Goal: Task Accomplishment & Management: Use online tool/utility

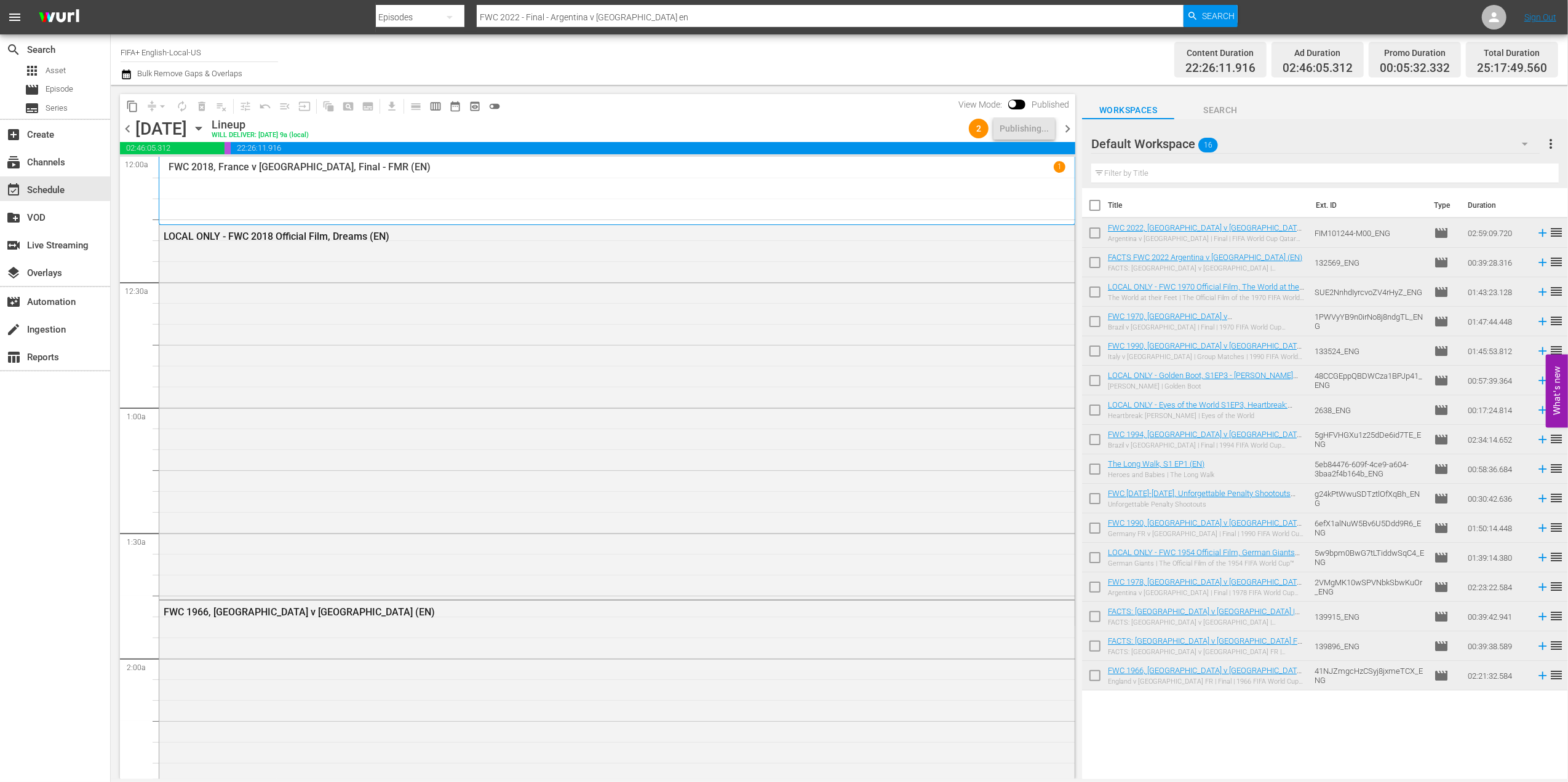
click at [1064, 128] on span "chevron_right" at bounding box center [1068, 129] width 15 height 15
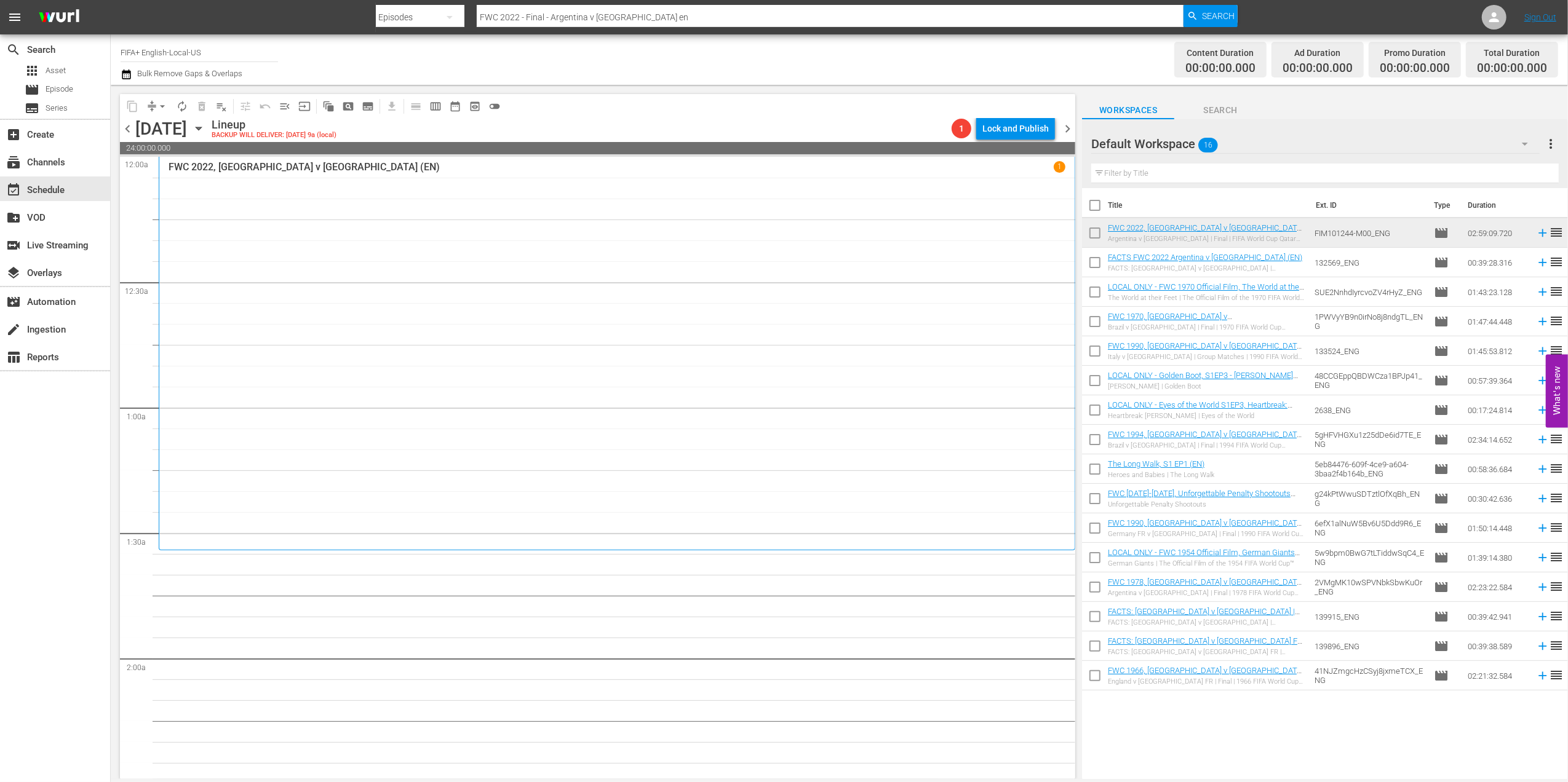
click at [126, 130] on span "chevron_left" at bounding box center [128, 129] width 15 height 15
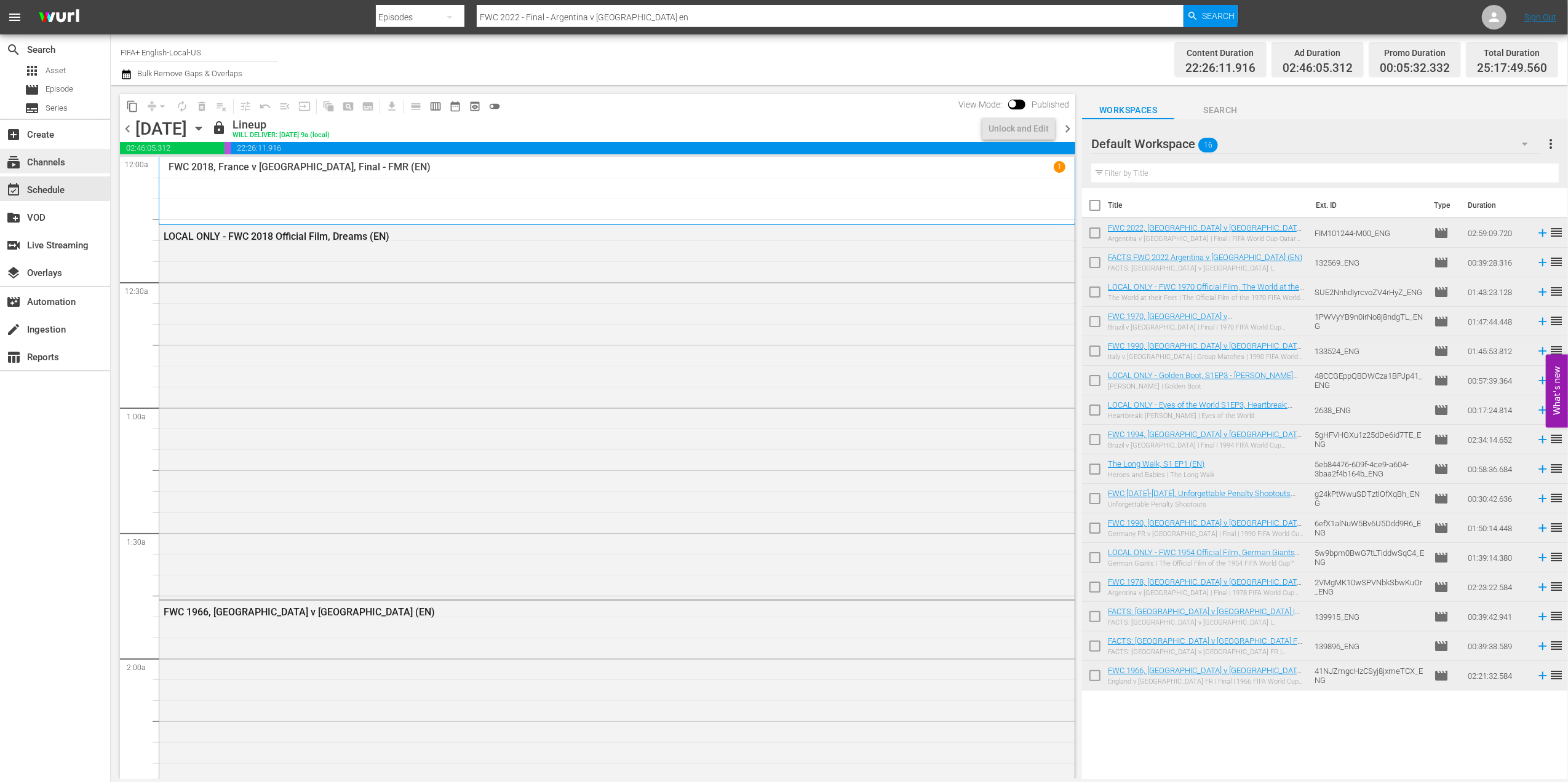
click at [67, 167] on div "subscriptions Channels" at bounding box center [55, 161] width 110 height 24
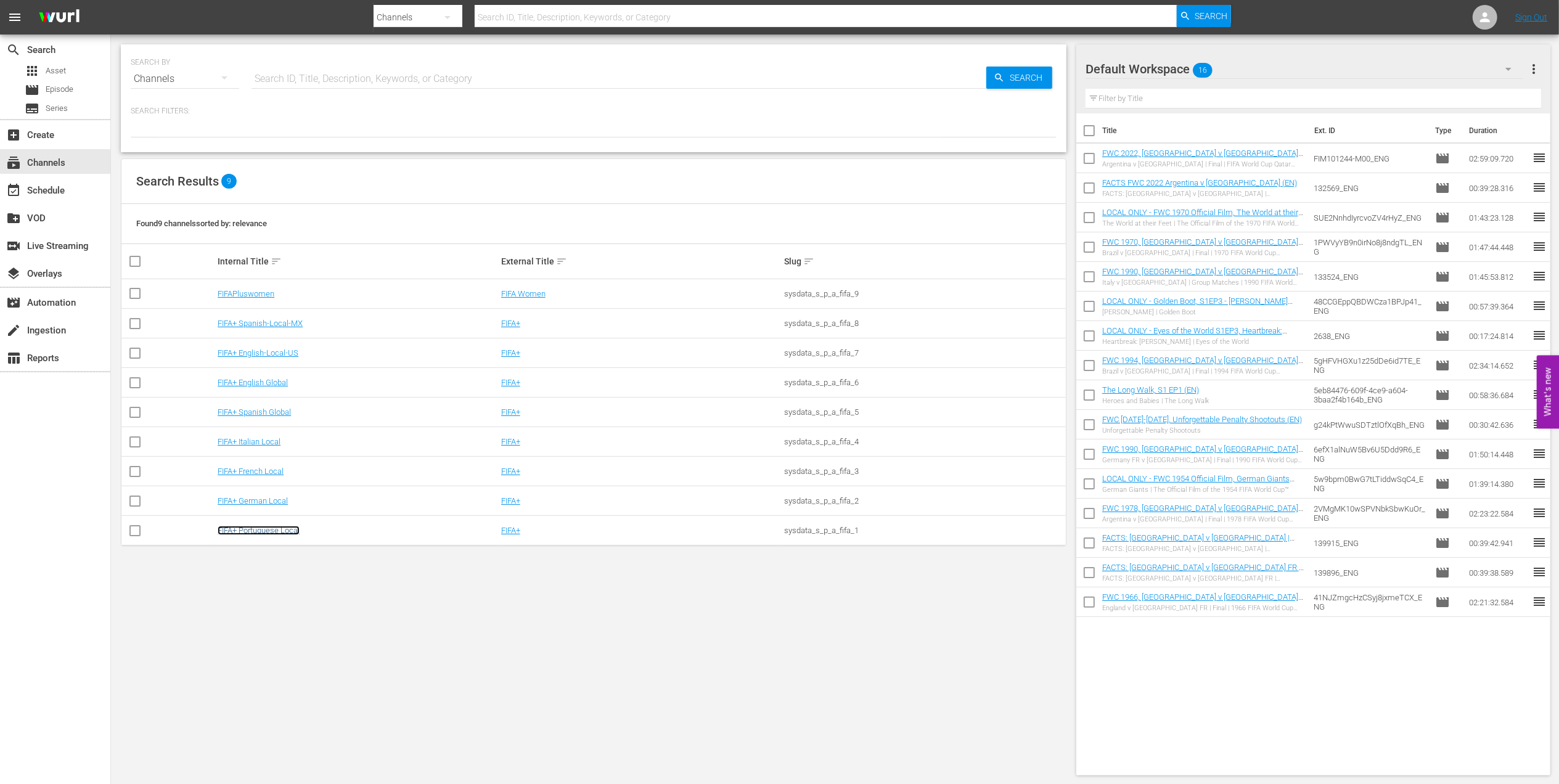
click at [254, 535] on link "FIFA+ Portuguese Local" at bounding box center [258, 530] width 82 height 9
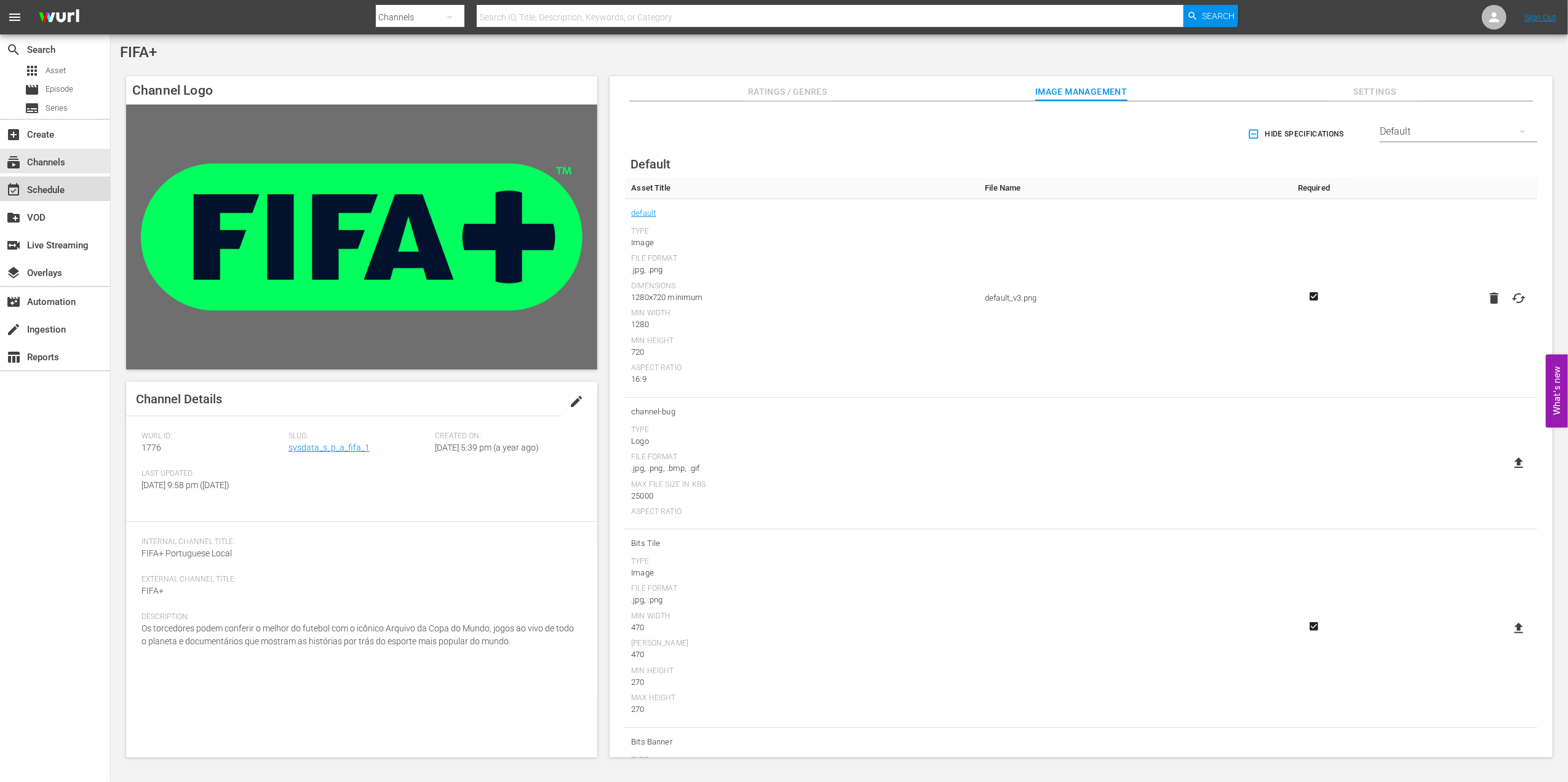
click at [79, 193] on div "event_available Schedule" at bounding box center [55, 189] width 110 height 24
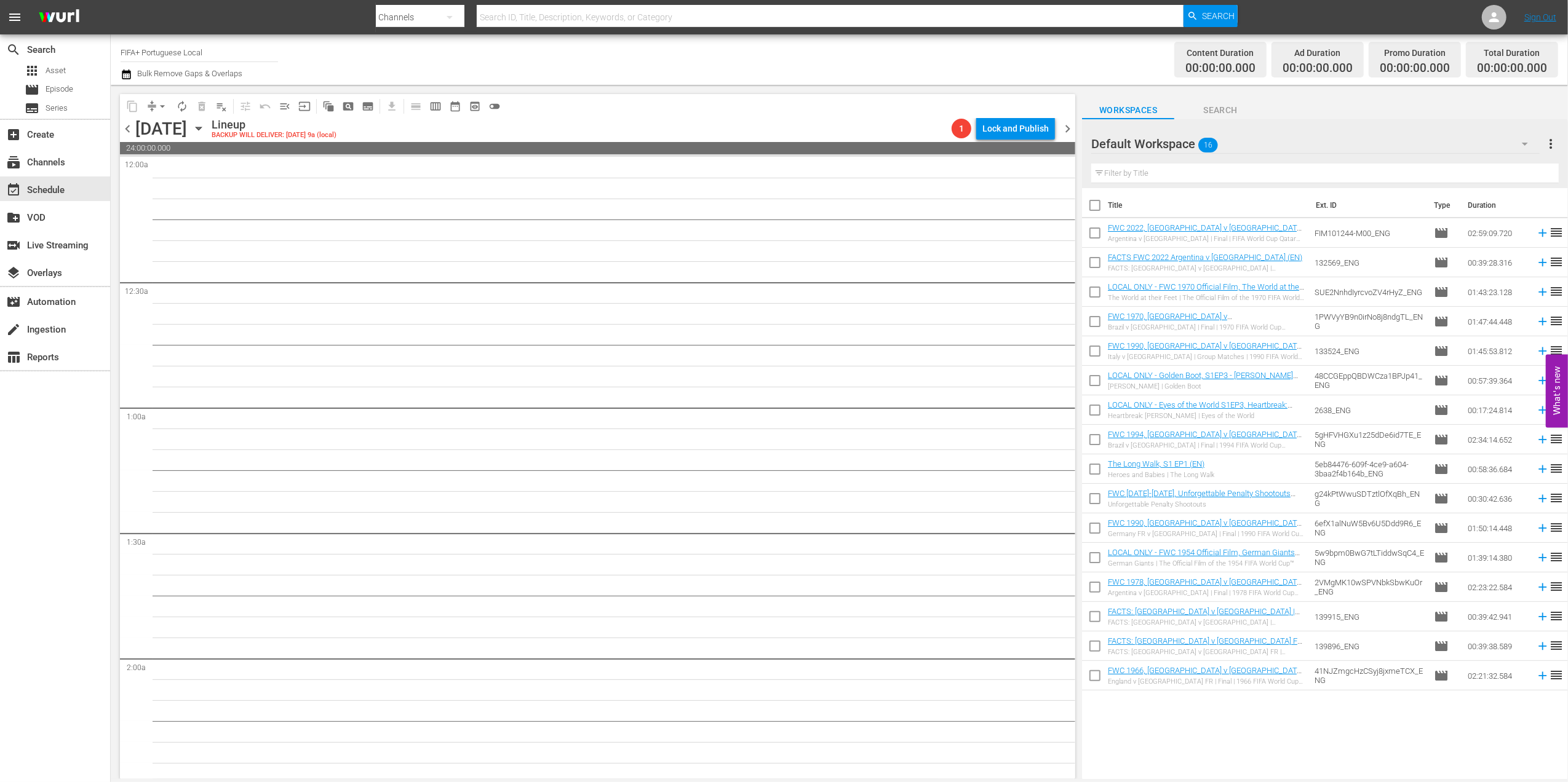
click at [123, 126] on span "chevron_left" at bounding box center [128, 129] width 15 height 15
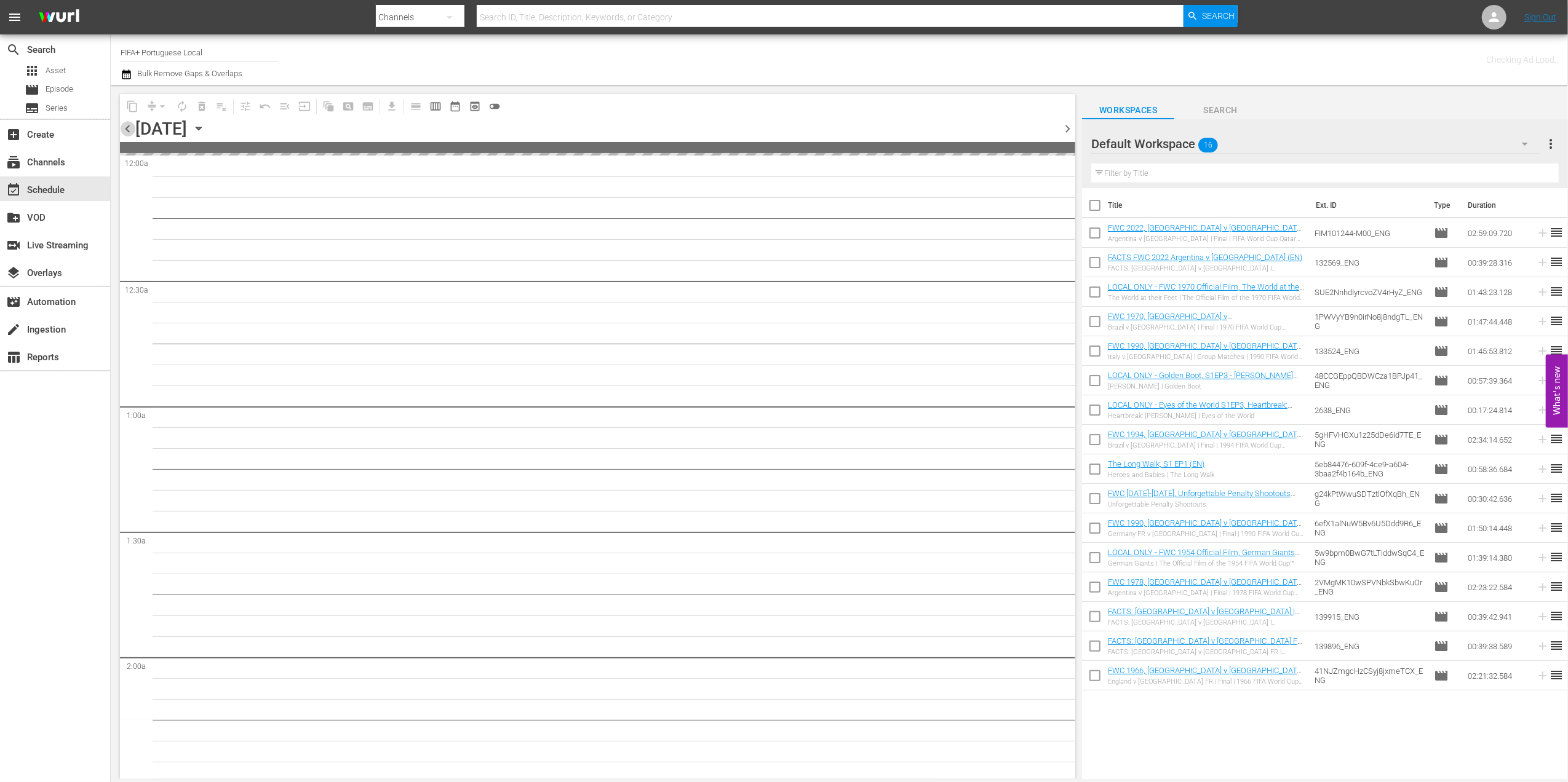
click at [123, 126] on span "chevron_left" at bounding box center [128, 129] width 15 height 15
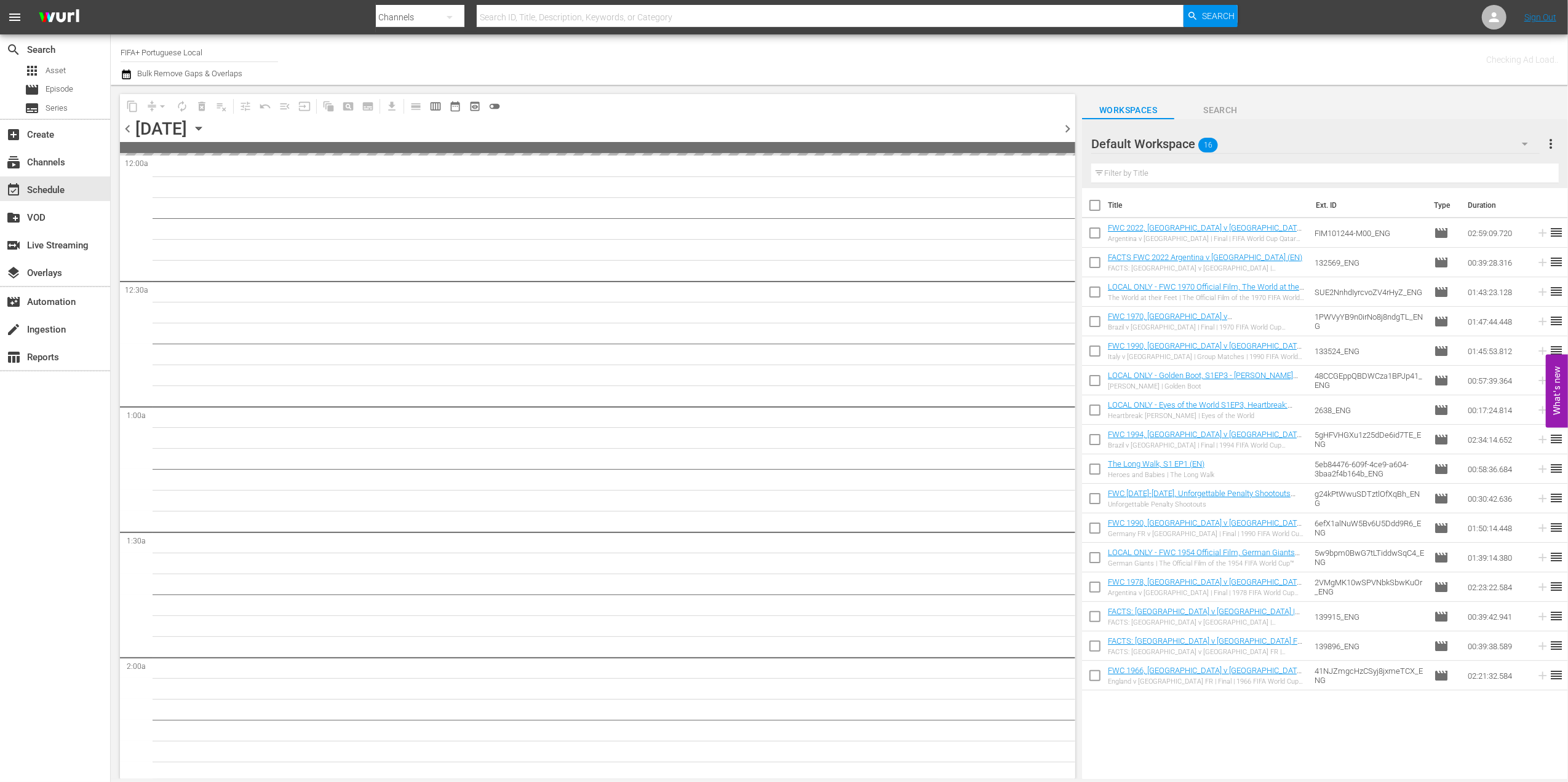
click at [123, 126] on span "chevron_left" at bounding box center [128, 129] width 15 height 15
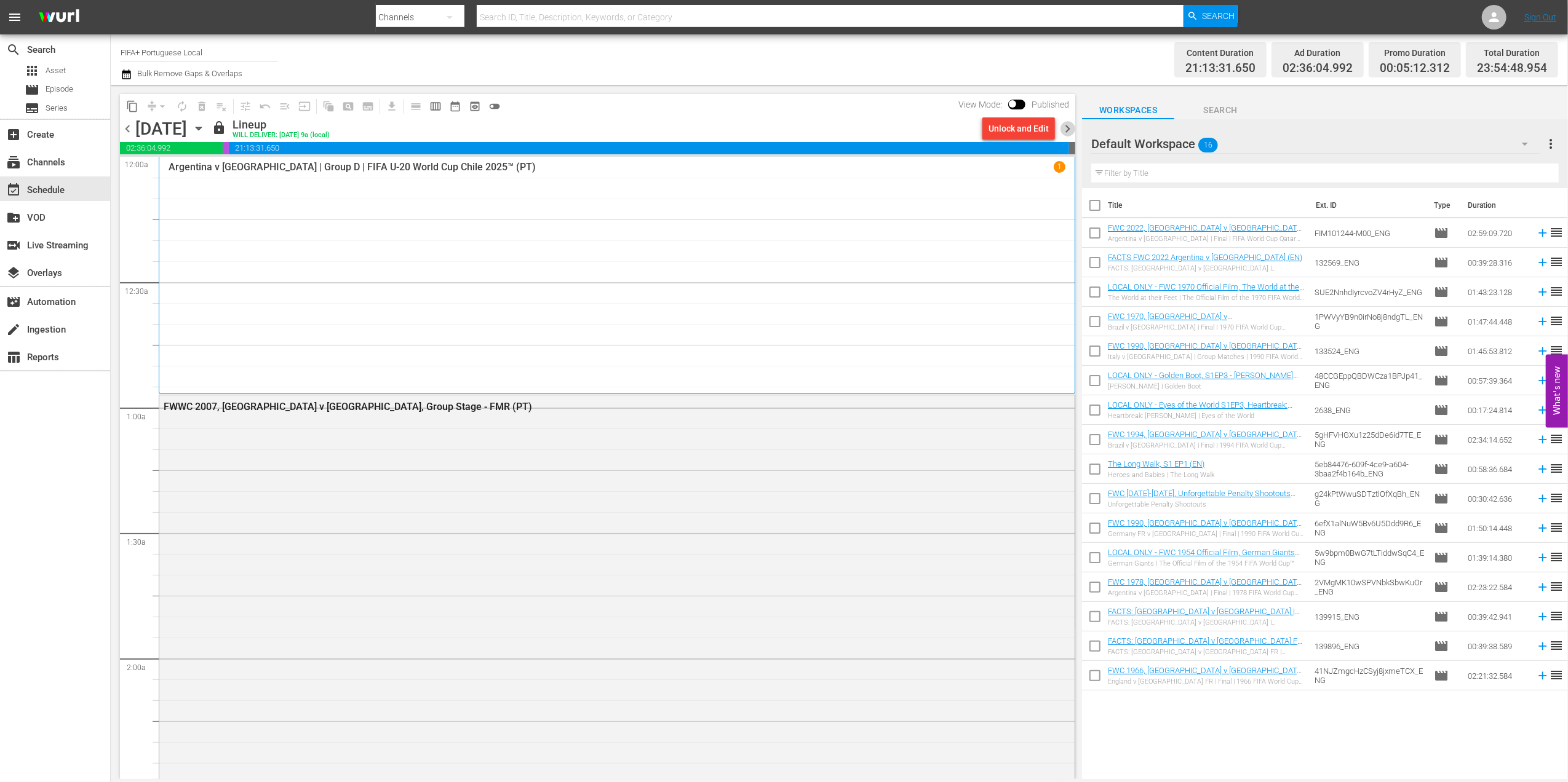
click at [1070, 126] on span "chevron_right" at bounding box center [1068, 129] width 15 height 15
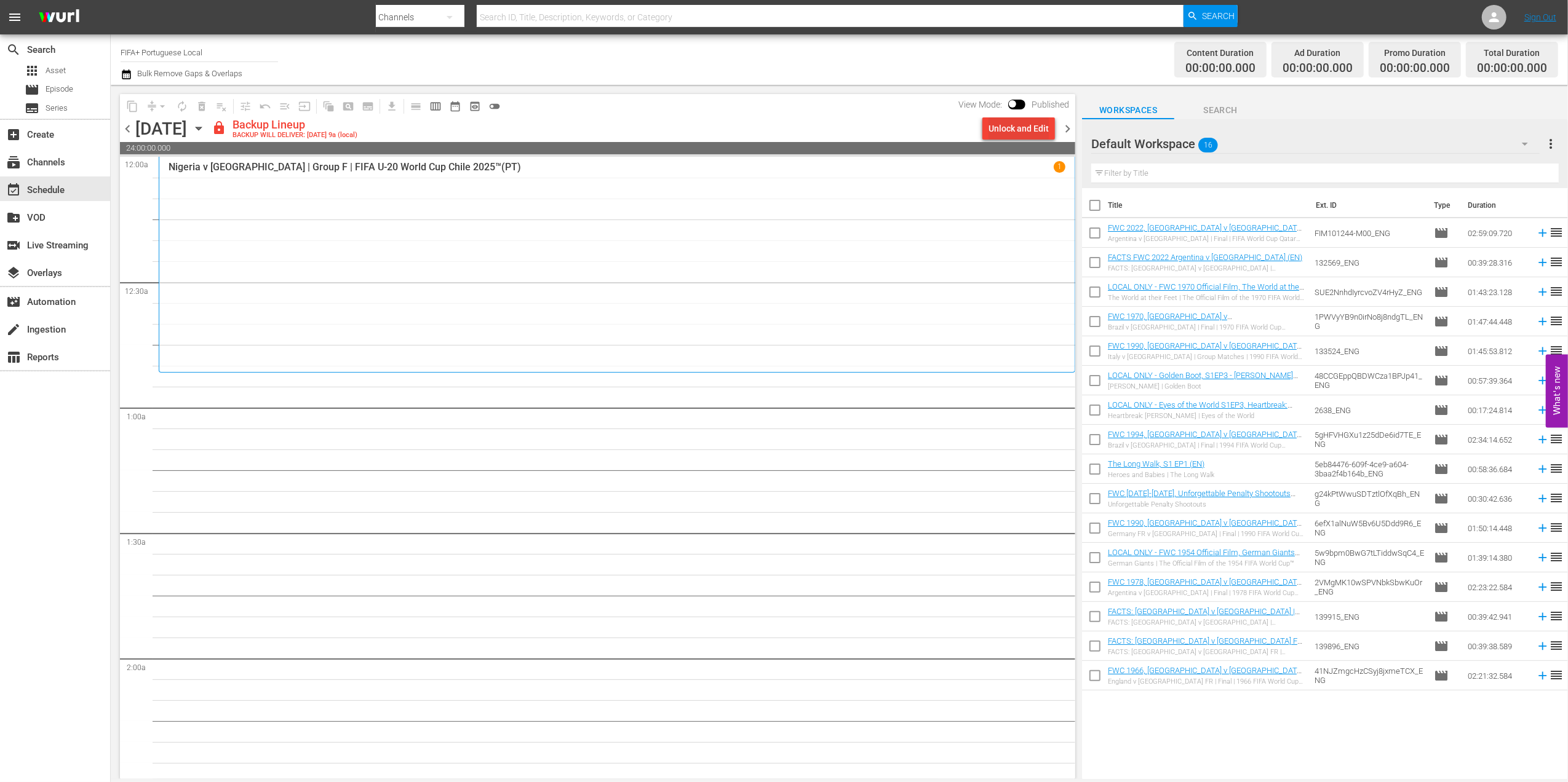
click at [1018, 126] on div "Unlock and Edit" at bounding box center [1018, 128] width 60 height 22
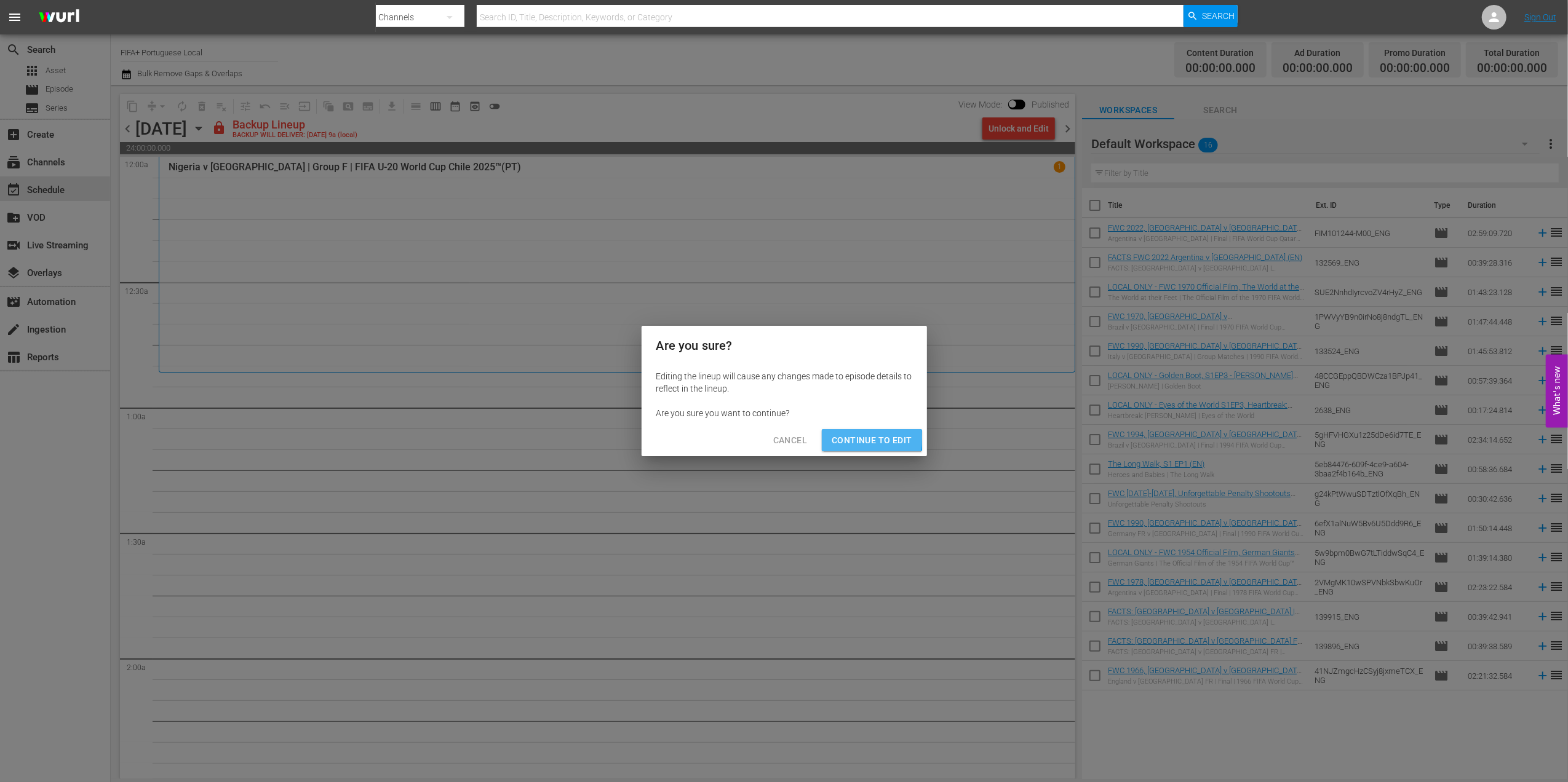
click at [848, 437] on span "Continue to Edit" at bounding box center [872, 440] width 80 height 15
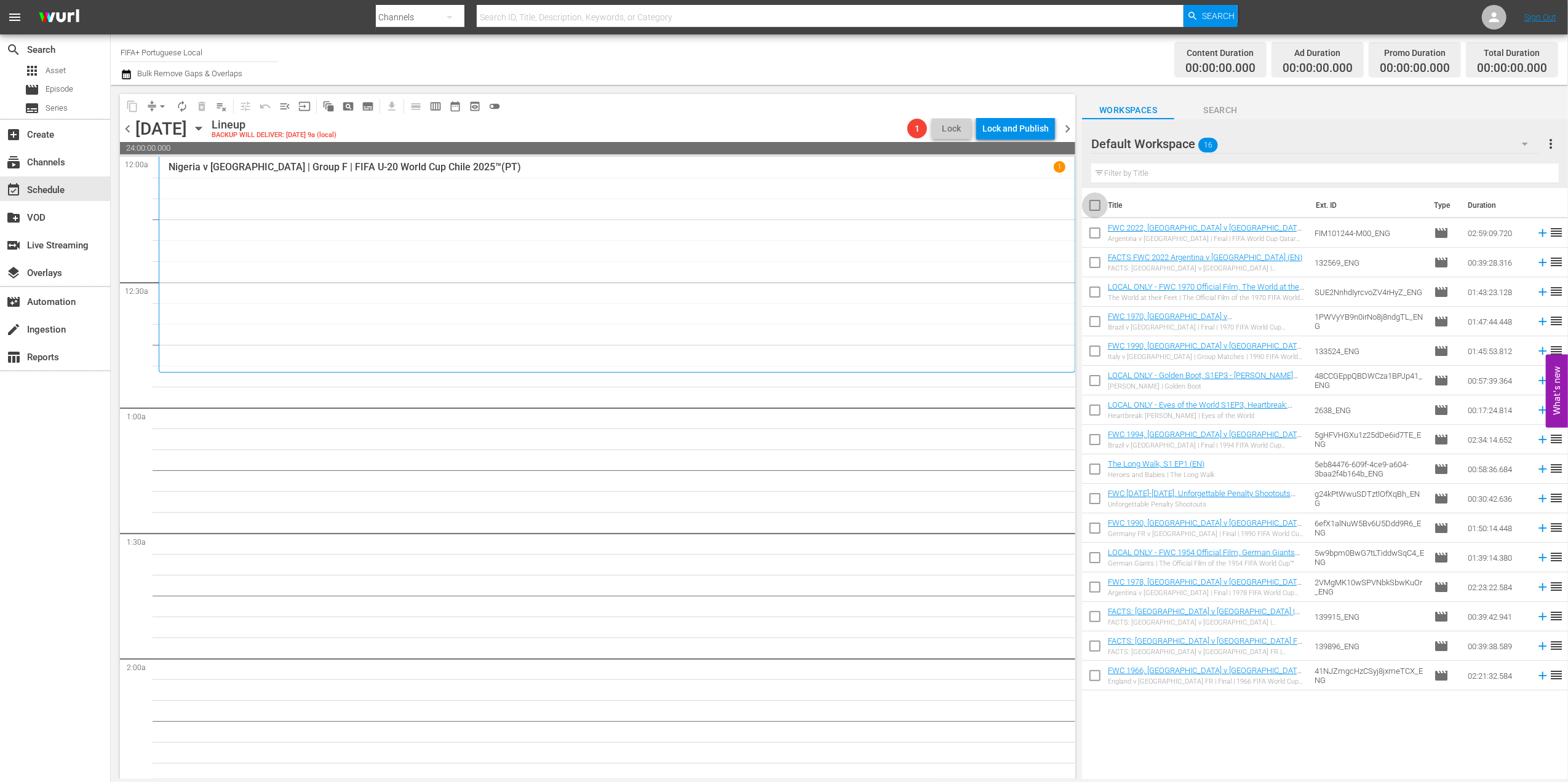
click at [1100, 207] on input "checkbox" at bounding box center [1095, 208] width 26 height 26
checkbox input "true"
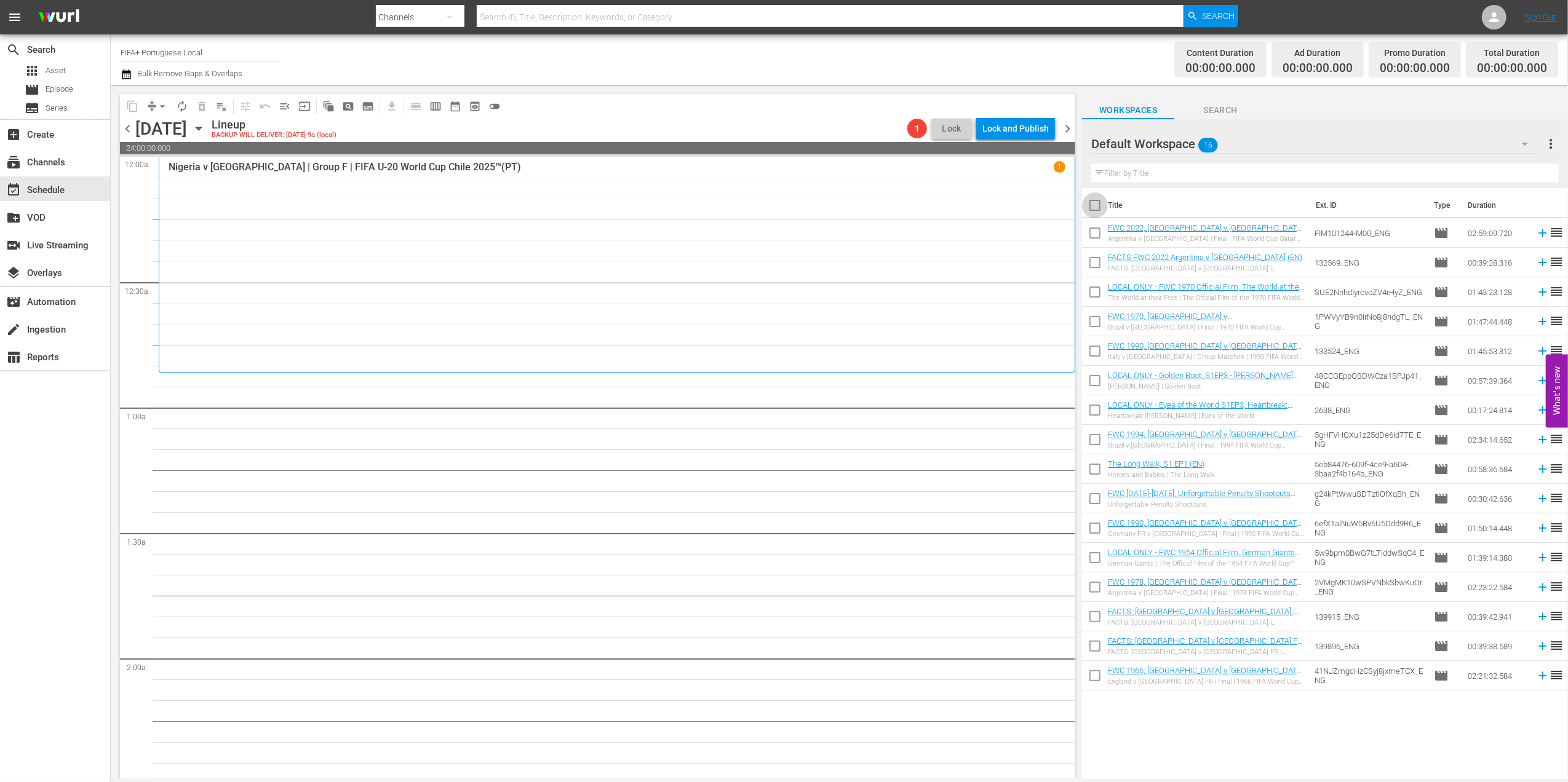
checkbox input "true"
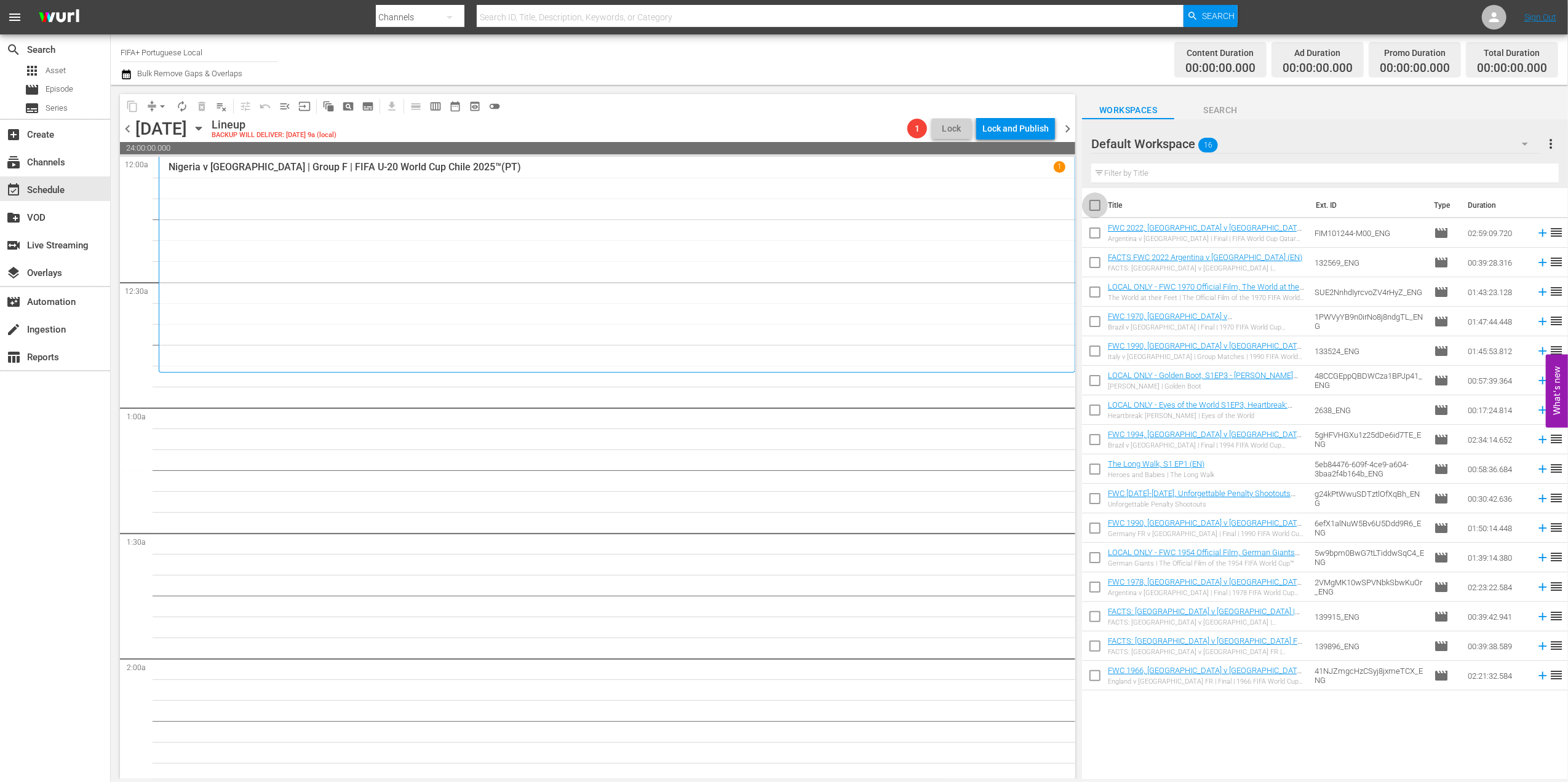
checkbox input "true"
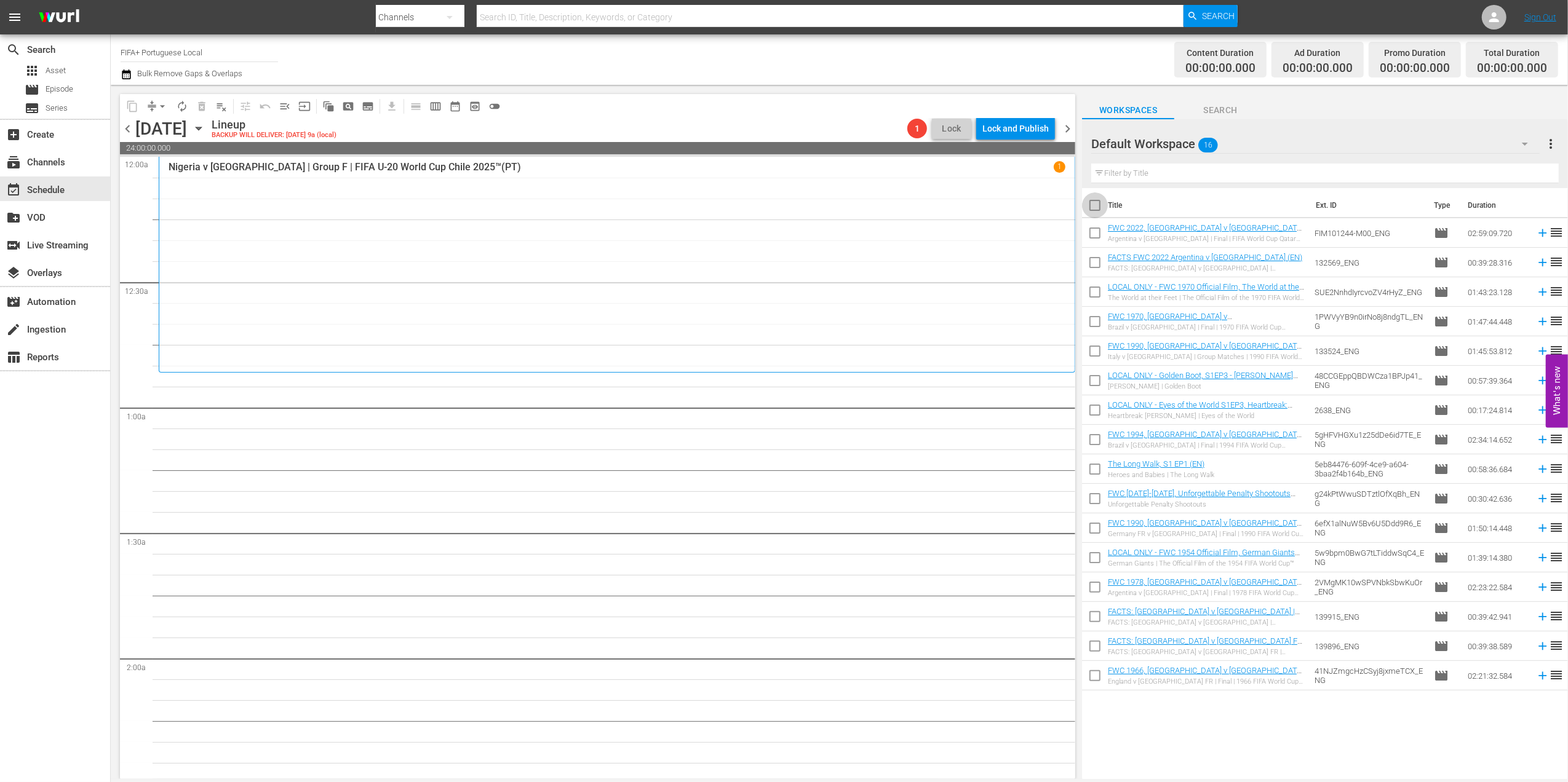
checkbox input "true"
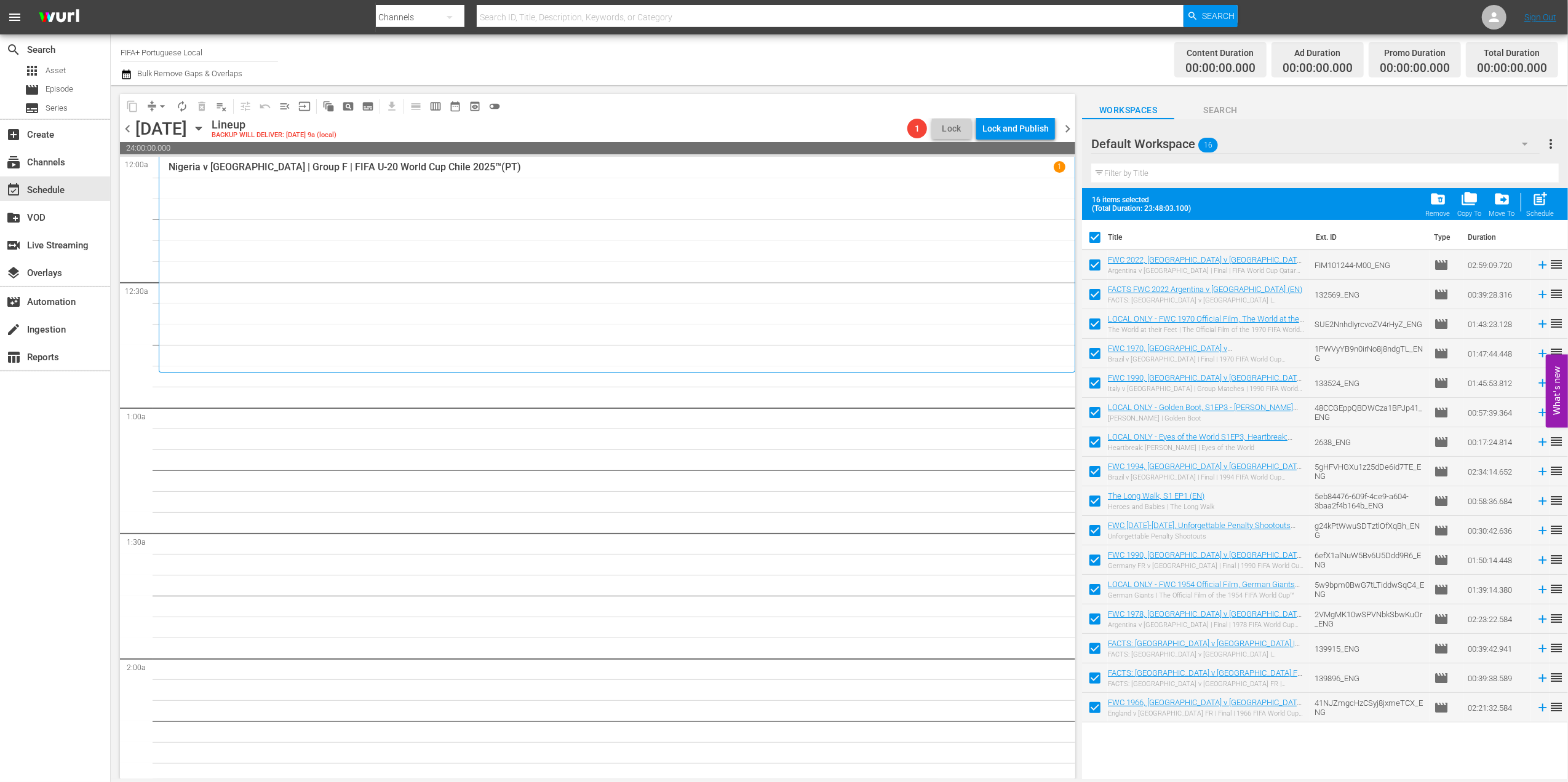
click at [1437, 203] on span "folder_delete" at bounding box center [1438, 199] width 17 height 17
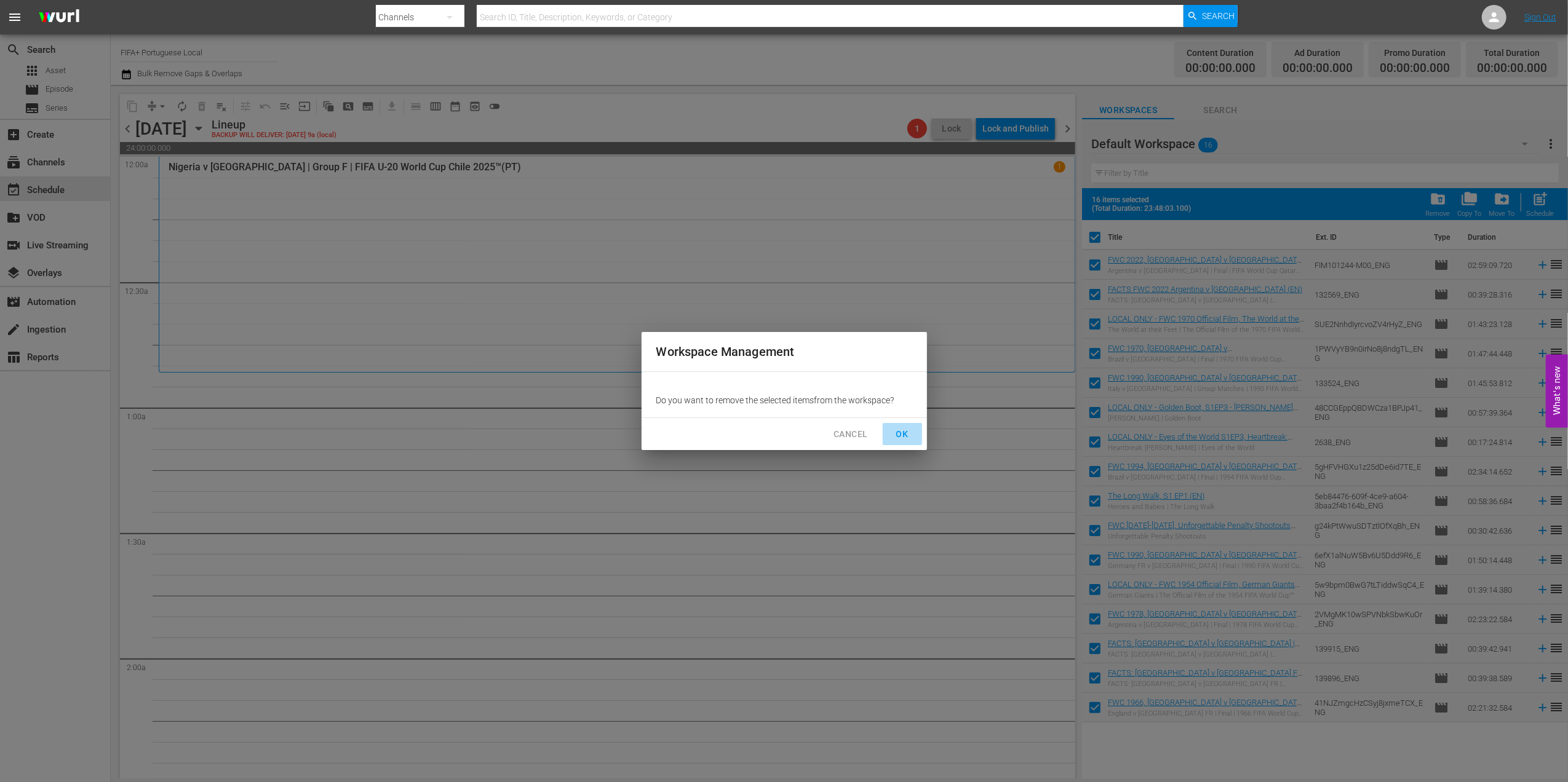
click at [897, 434] on span "OK" at bounding box center [903, 434] width 20 height 15
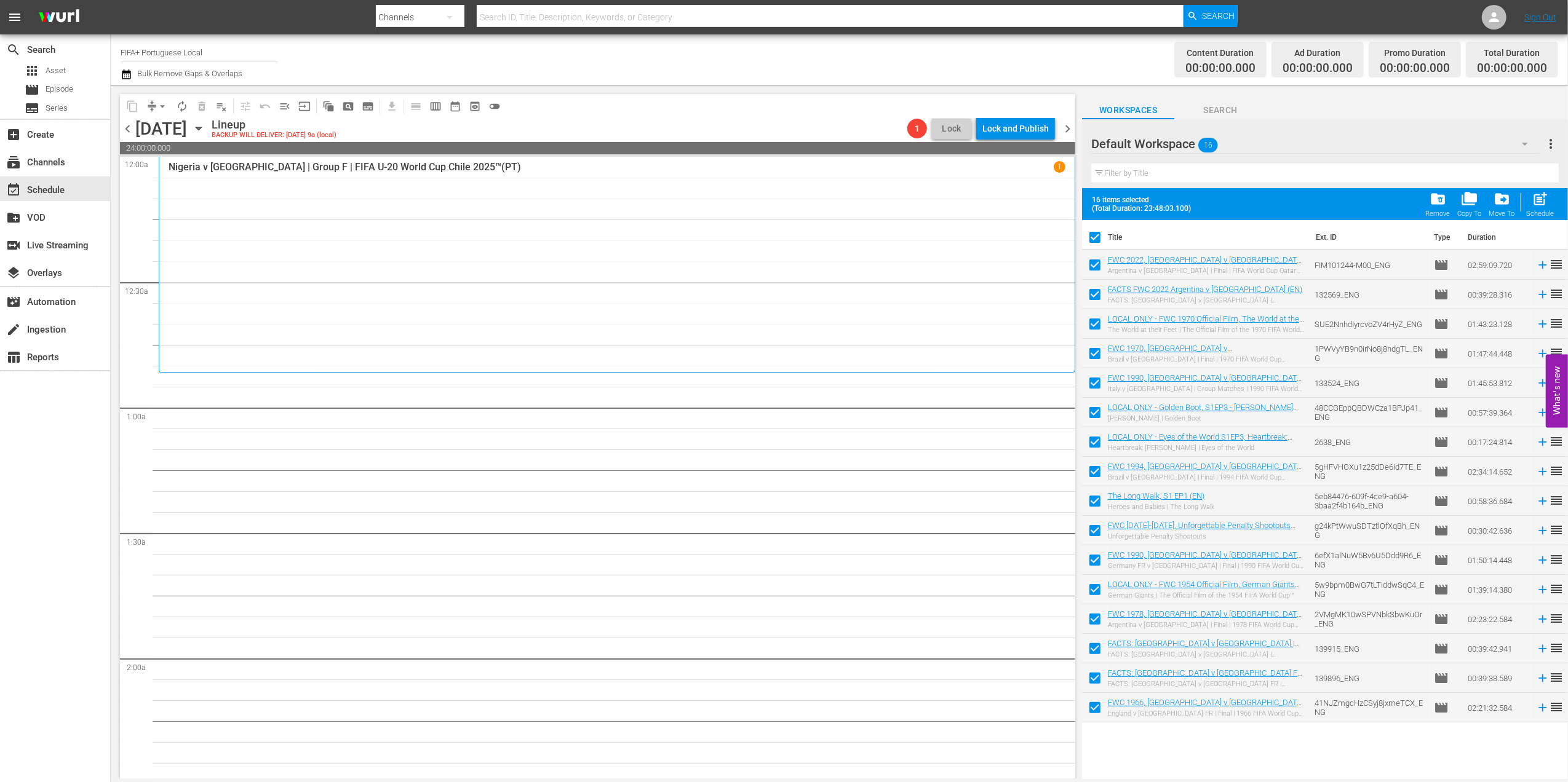
checkbox input "false"
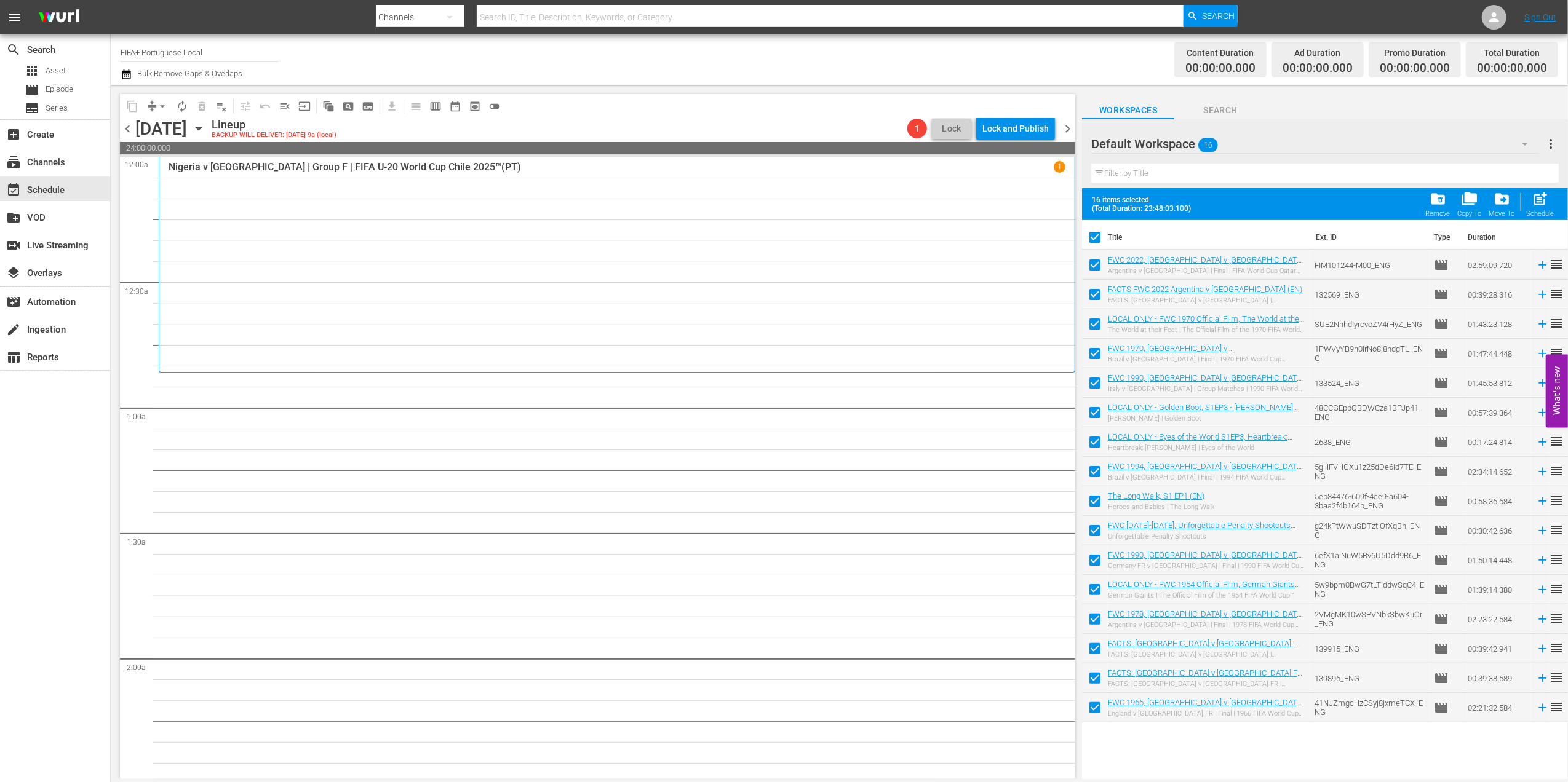
checkbox input "false"
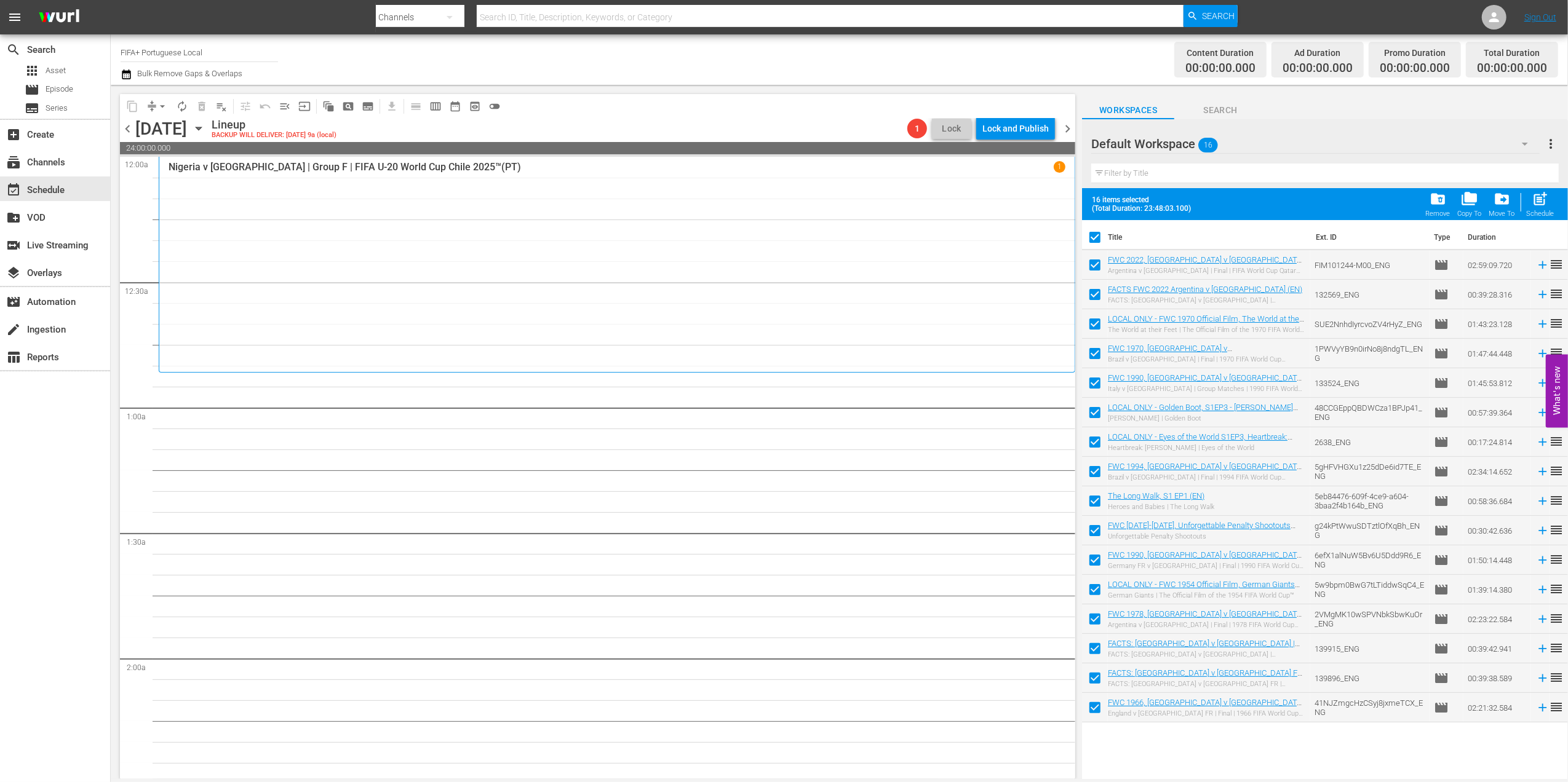
checkbox input "false"
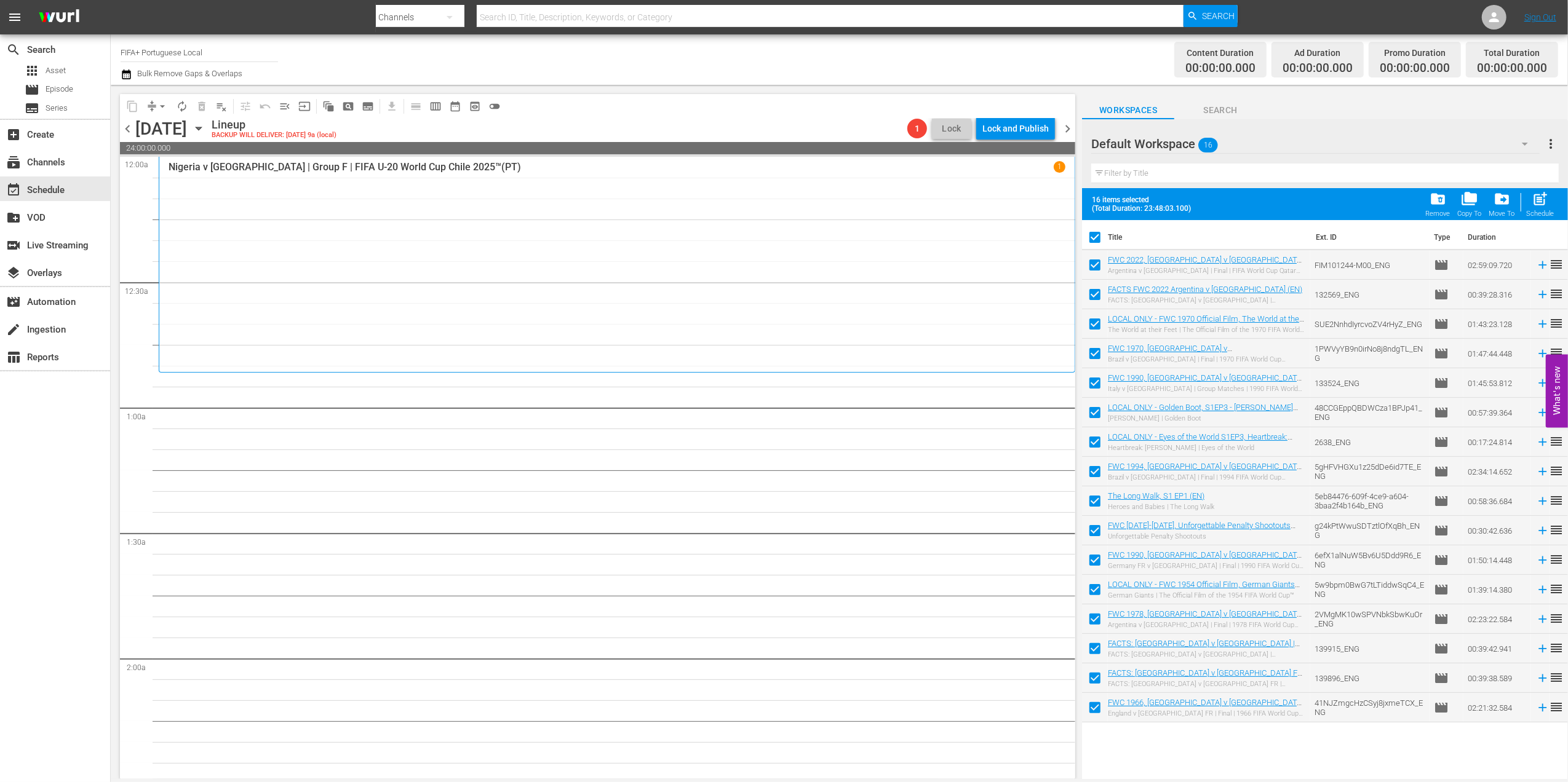
checkbox input "false"
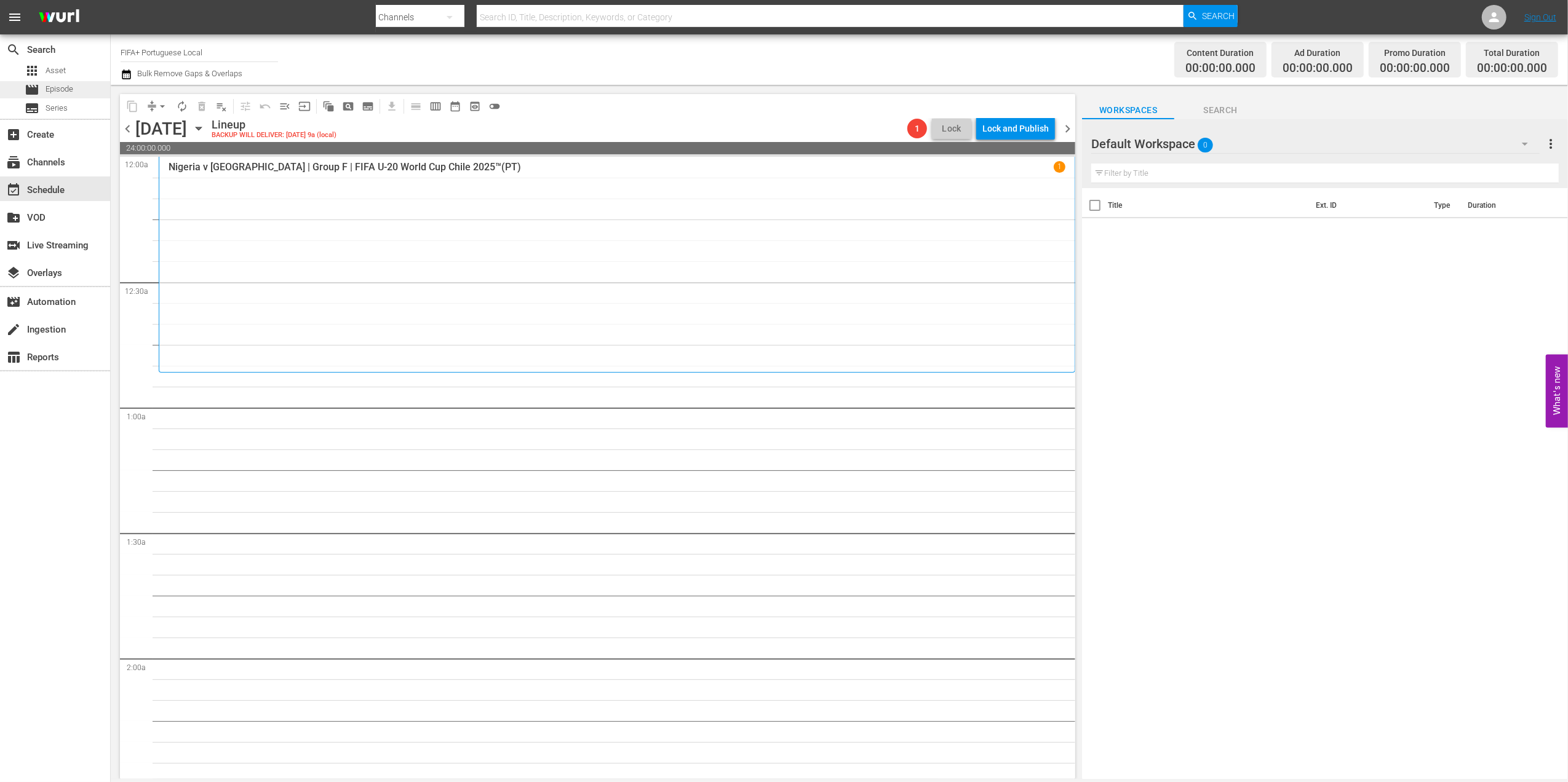
click at [44, 89] on div "movie Episode" at bounding box center [49, 90] width 49 height 17
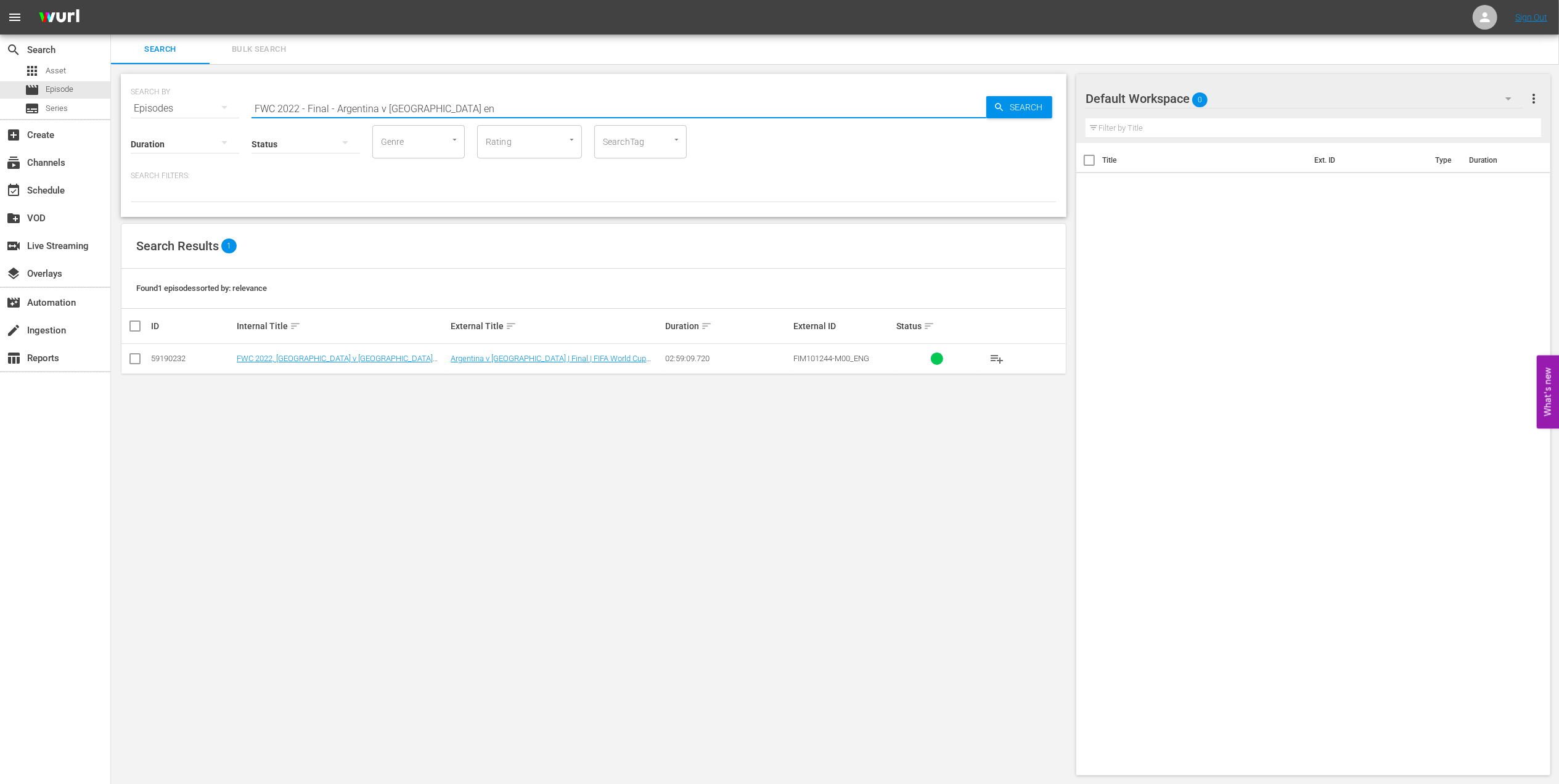
drag, startPoint x: 455, startPoint y: 106, endPoint x: 144, endPoint y: 104, distance: 311.0
click at [144, 104] on div "SEARCH BY Search By Episodes Search ID, Title, Description, Keywords, or Catego…" at bounding box center [593, 101] width 926 height 44
paste input "A Look Back: [GEOGRAPHIC_DATA] at the FWC 2006"
type input "A Look Back: [GEOGRAPHIC_DATA] at the FWC 2006 pt"
click at [133, 358] on input "checkbox" at bounding box center [134, 361] width 14 height 14
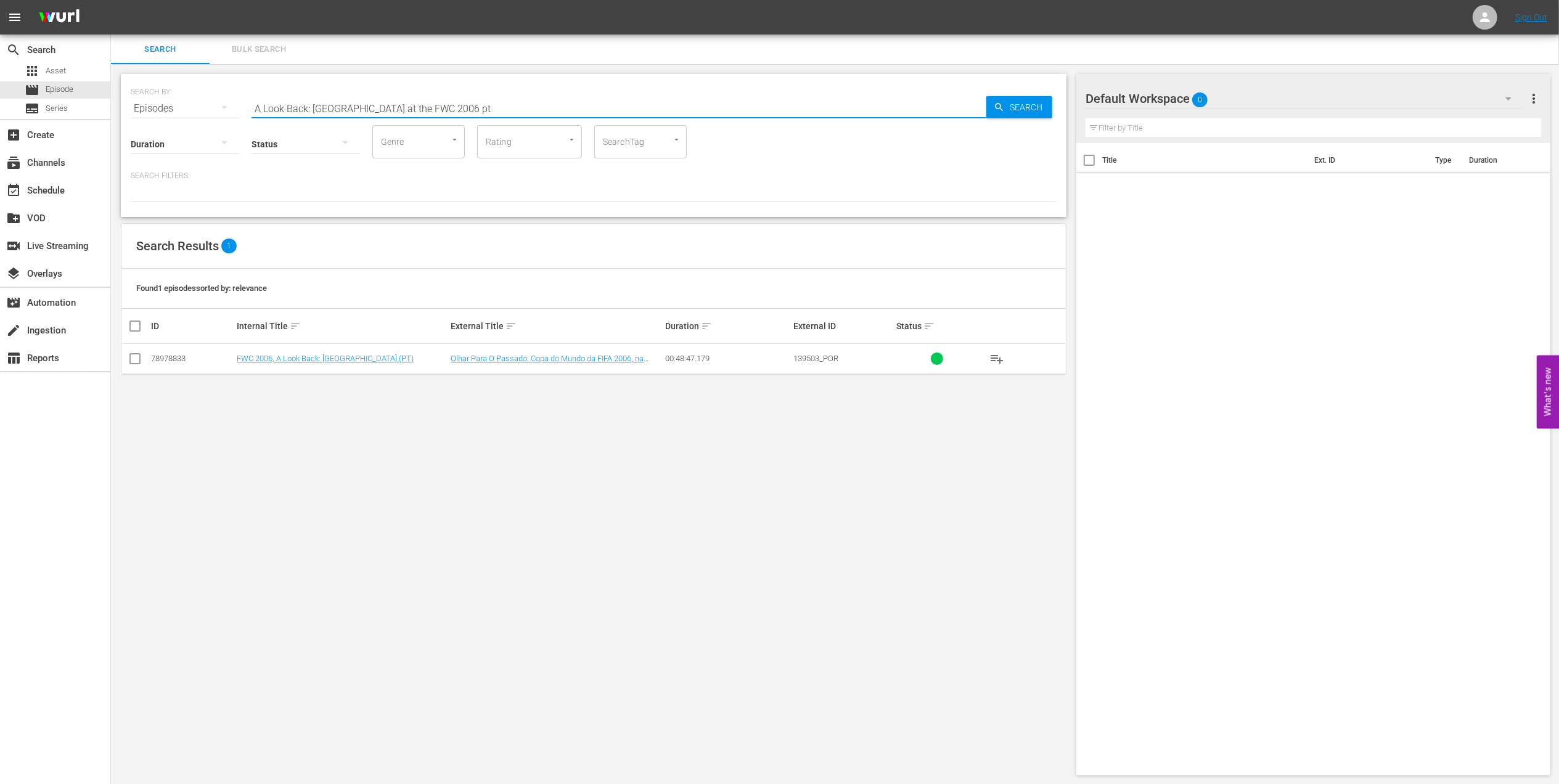
checkbox input "true"
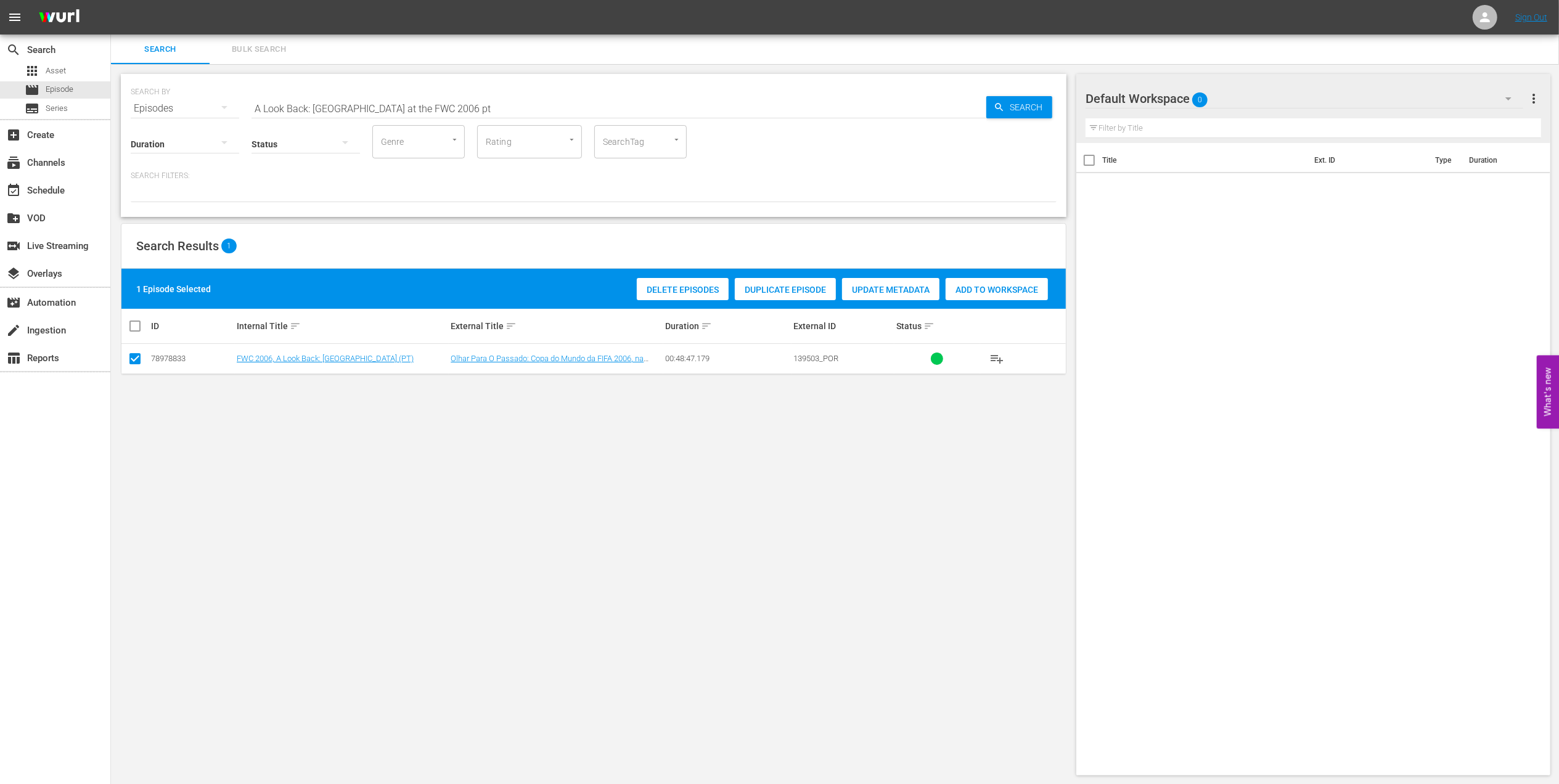
click at [994, 282] on div "Add to Workspace" at bounding box center [997, 289] width 102 height 24
drag, startPoint x: 429, startPoint y: 104, endPoint x: 246, endPoint y: 111, distance: 183.1
click at [195, 110] on div "SEARCH BY Search By Episodes Search ID, Title, Description, Keywords, or Catego…" at bounding box center [593, 101] width 926 height 44
paste input "EP 1 | The Long Walk"
drag, startPoint x: 301, startPoint y: 104, endPoint x: 288, endPoint y: 104, distance: 13.0
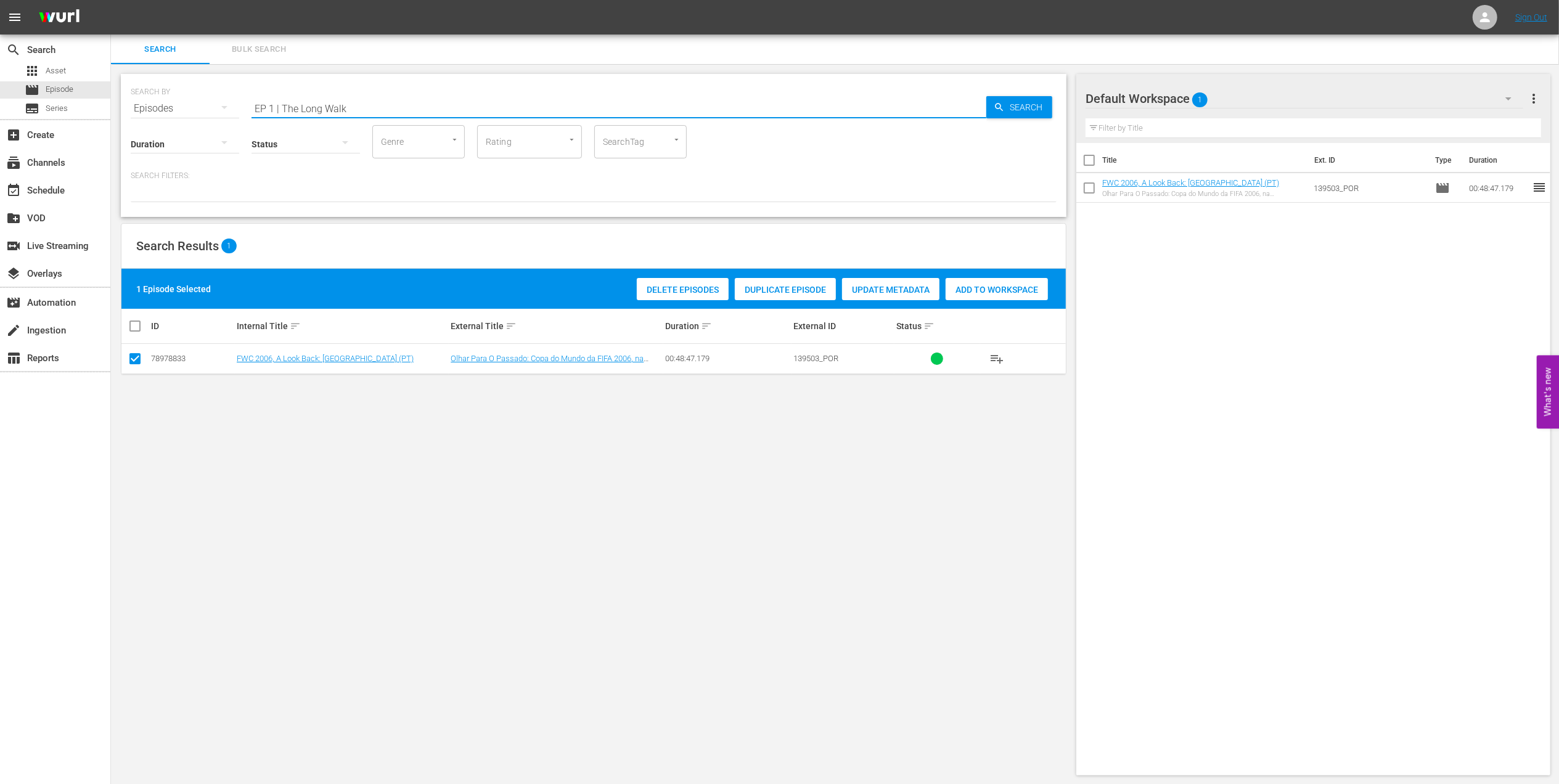
click at [288, 104] on input "EP 1 | The Long Walk" at bounding box center [619, 108] width 734 height 30
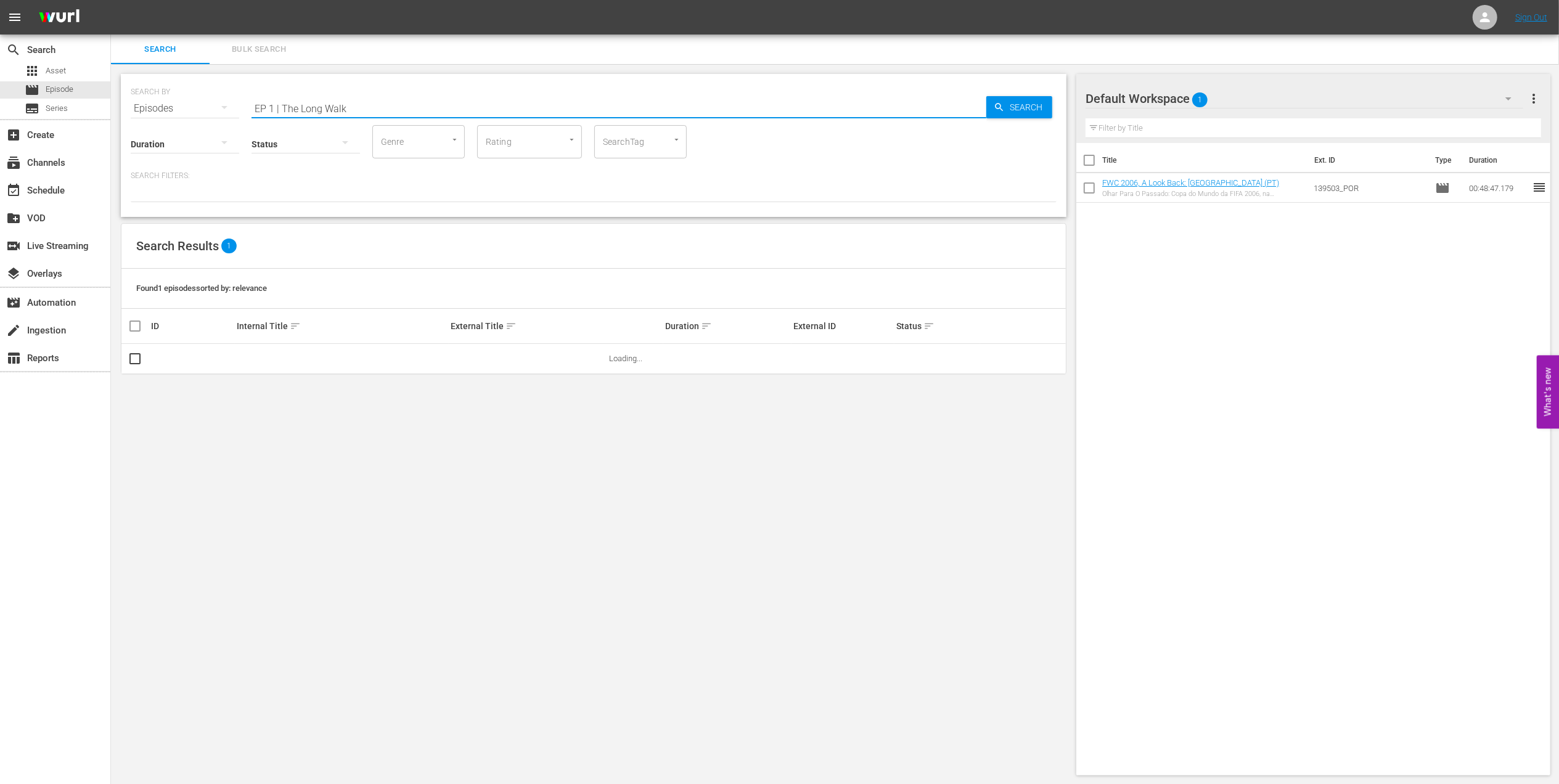
drag, startPoint x: 279, startPoint y: 106, endPoint x: 201, endPoint y: 107, distance: 78.0
click at [201, 107] on div "SEARCH BY Search By Episodes Search ID, Title, Description, Keywords, or Catego…" at bounding box center [593, 101] width 926 height 44
click at [356, 104] on input "The Long Walk" at bounding box center [619, 108] width 734 height 30
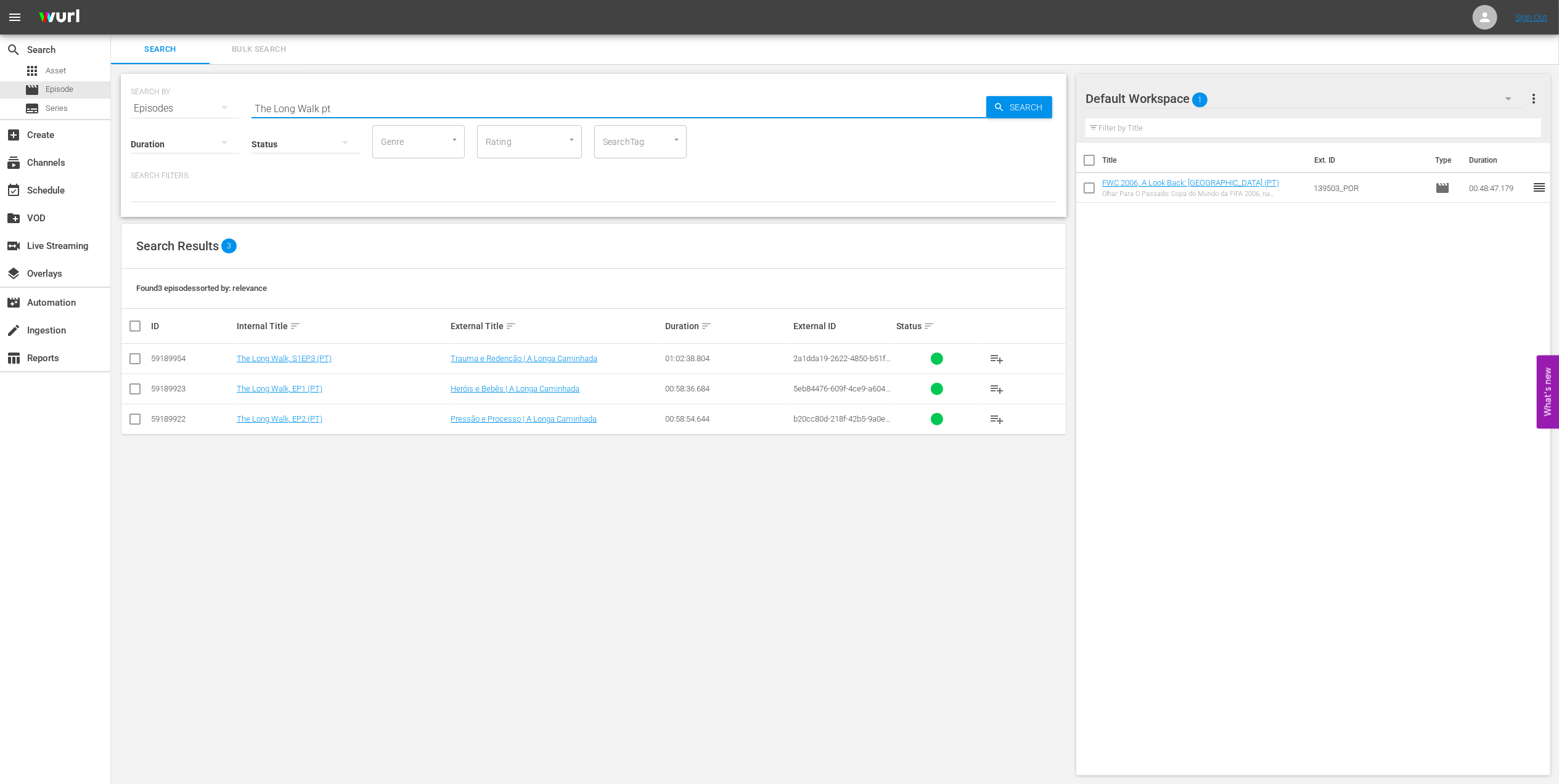
type input "The Long Walk pt"
click at [132, 363] on input "checkbox" at bounding box center [134, 361] width 14 height 14
checkbox input "true"
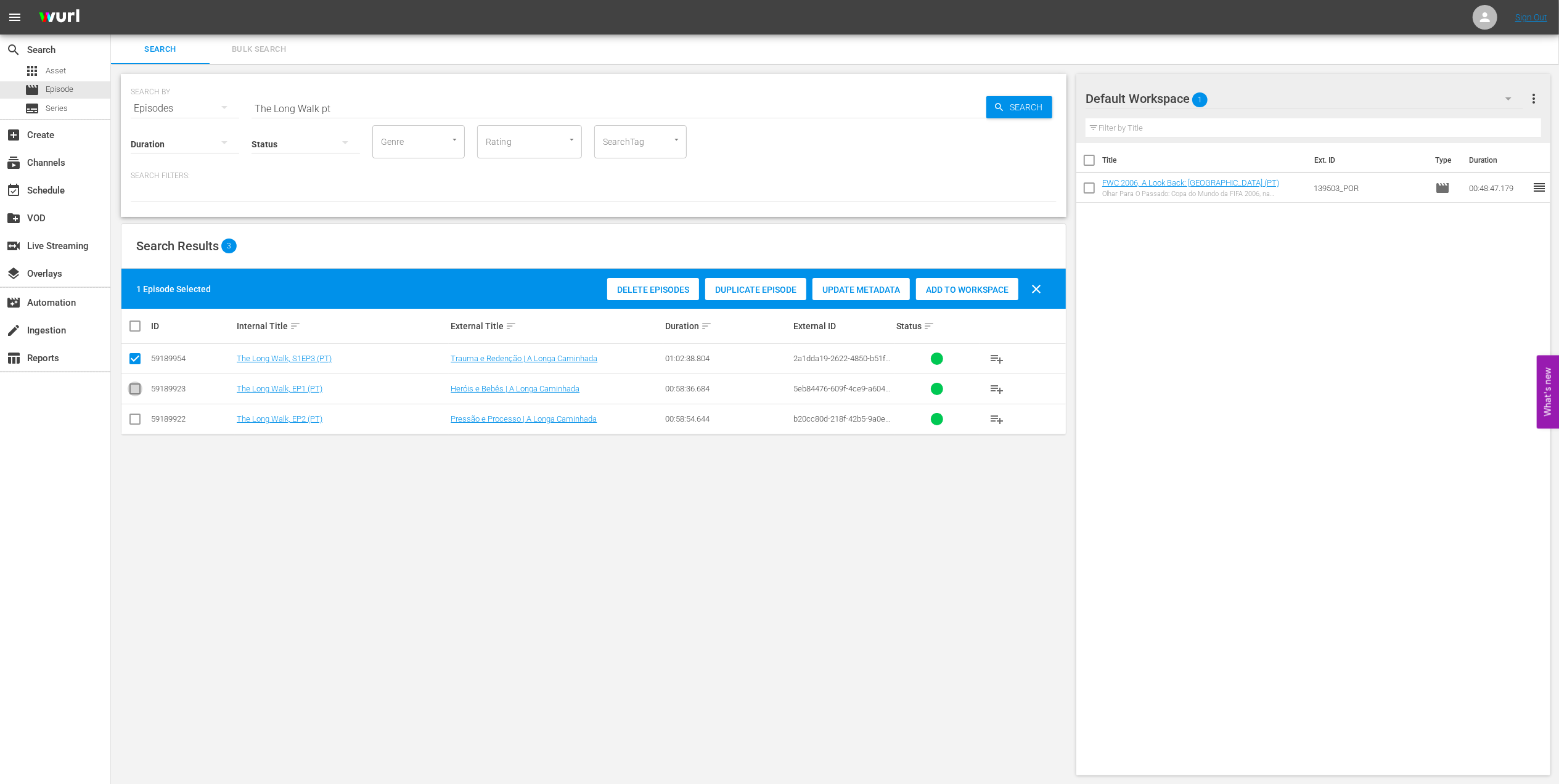
drag, startPoint x: 133, startPoint y: 384, endPoint x: 138, endPoint y: 400, distance: 16.8
click at [133, 387] on input "checkbox" at bounding box center [134, 391] width 14 height 14
checkbox input "true"
click at [134, 413] on icon at bounding box center [134, 419] width 14 height 14
click at [133, 420] on input "checkbox" at bounding box center [134, 421] width 14 height 14
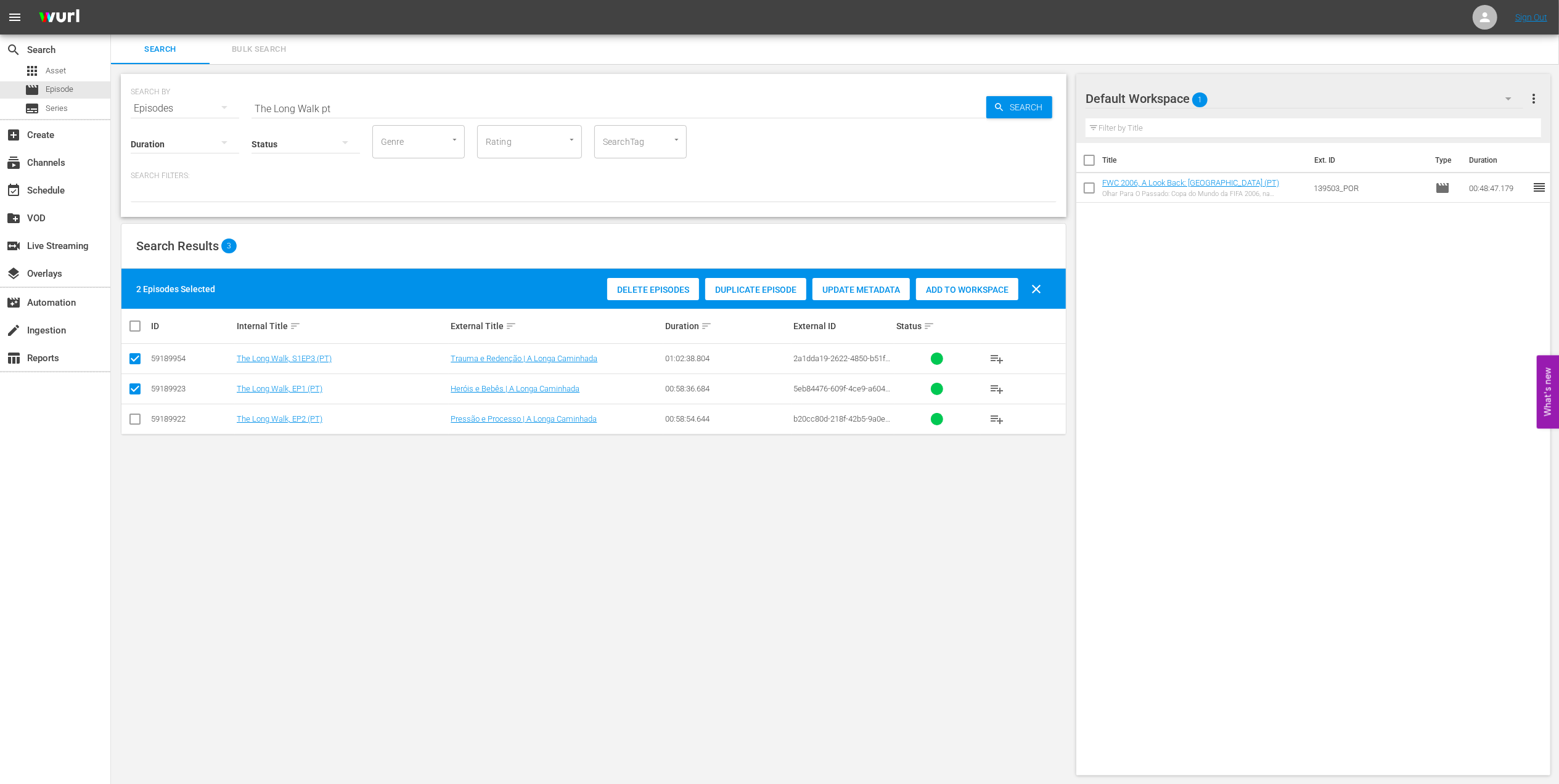
checkbox input "true"
click at [985, 288] on span "Add to Workspace" at bounding box center [997, 289] width 102 height 10
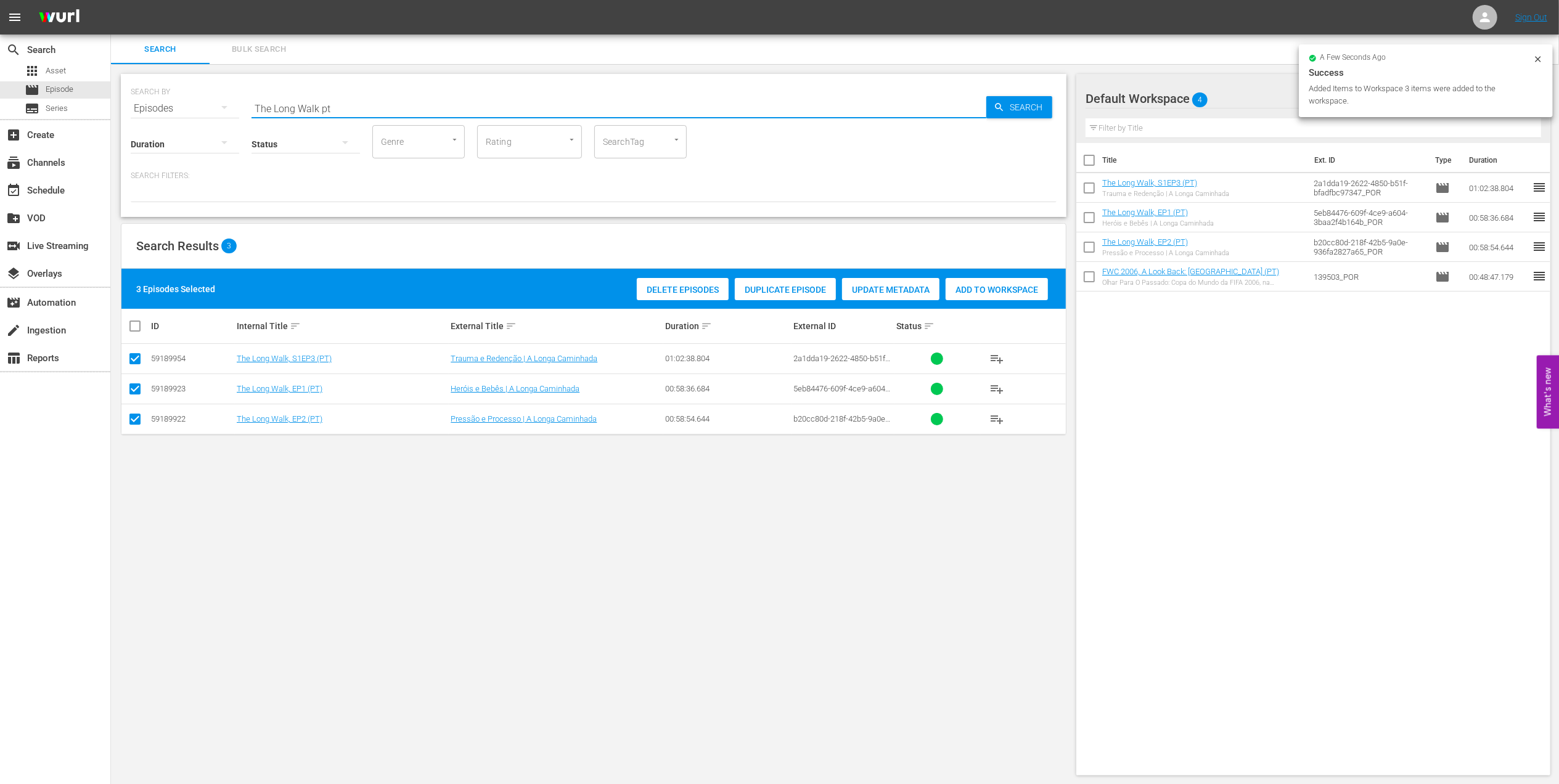
drag, startPoint x: 358, startPoint y: 110, endPoint x: 211, endPoint y: 109, distance: 147.0
click at [204, 109] on div "SEARCH BY Search By Episodes Search ID, Title, Description, Keywords, or Catego…" at bounding box center [593, 101] width 926 height 44
paste input "FWC 2022 - Final - [GEOGRAPHIC_DATA] v [GEOGRAPHIC_DATA]"
click at [484, 109] on input "FWC 2022 - Final - [GEOGRAPHIC_DATA] v [GEOGRAPHIC_DATA]" at bounding box center [619, 108] width 734 height 30
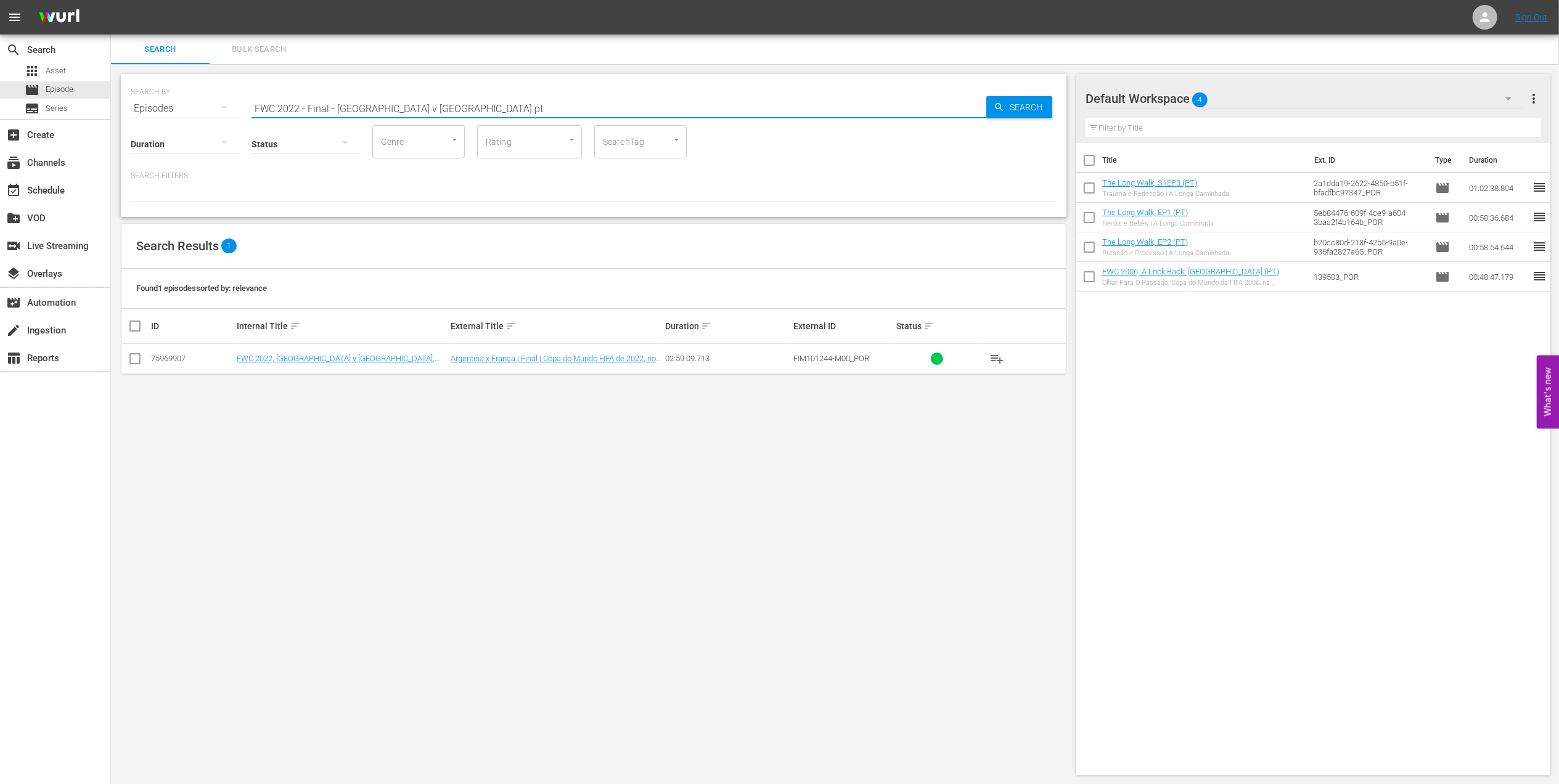
type input "FWC 2022 - Final - [GEOGRAPHIC_DATA] v [GEOGRAPHIC_DATA] pt"
click at [136, 358] on input "checkbox" at bounding box center [134, 361] width 14 height 14
checkbox input "true"
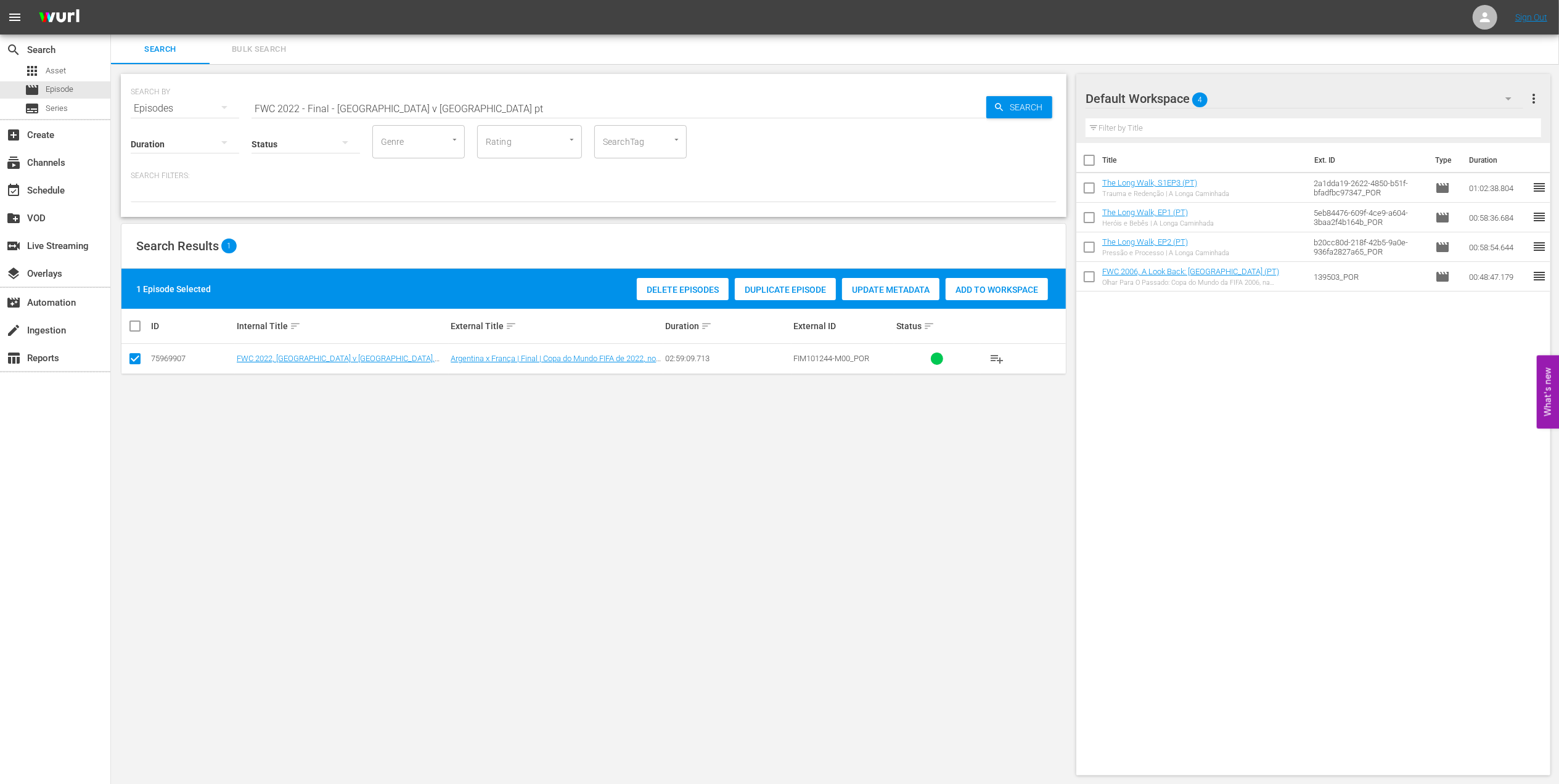
click at [982, 291] on span "Add to Workspace" at bounding box center [997, 289] width 102 height 10
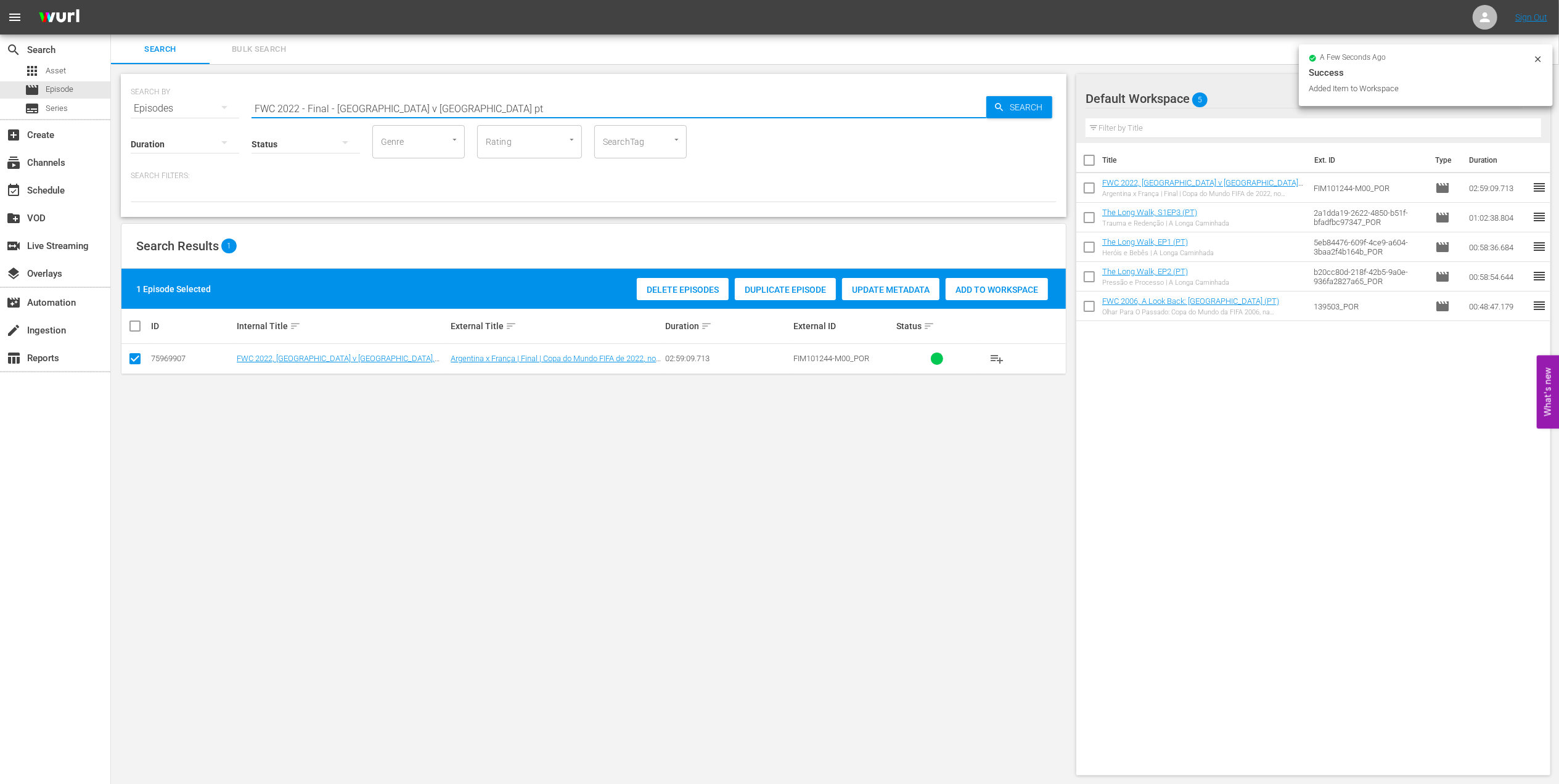
drag, startPoint x: 458, startPoint y: 99, endPoint x: 124, endPoint y: 143, distance: 336.9
click at [127, 140] on div "SEARCH BY Search By Episodes Search ID, Title, Description, Keywords, or Catego…" at bounding box center [593, 146] width 946 height 143
type input "facts 2022 pt"
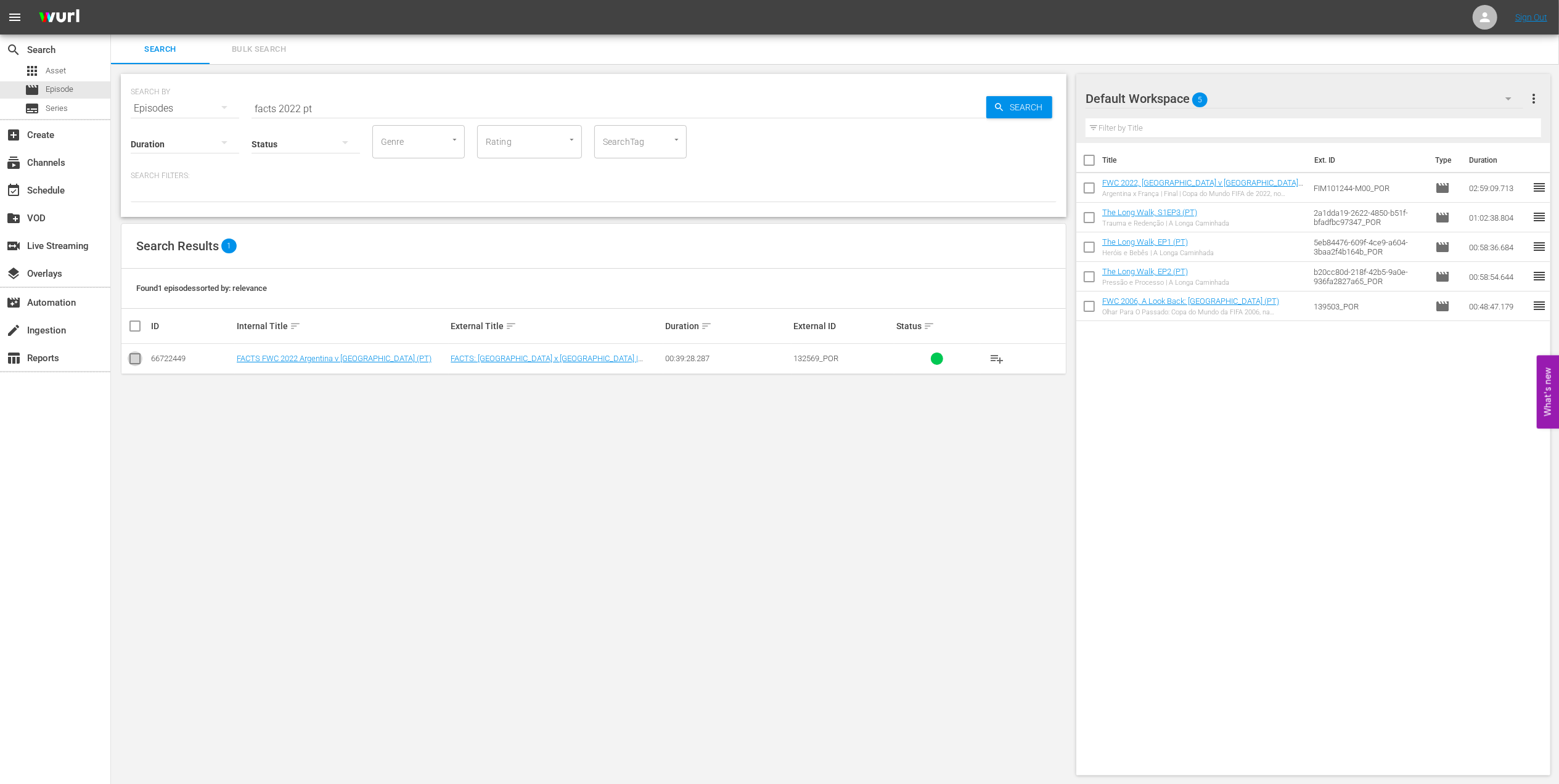
click at [130, 358] on input "checkbox" at bounding box center [134, 361] width 14 height 14
checkbox input "true"
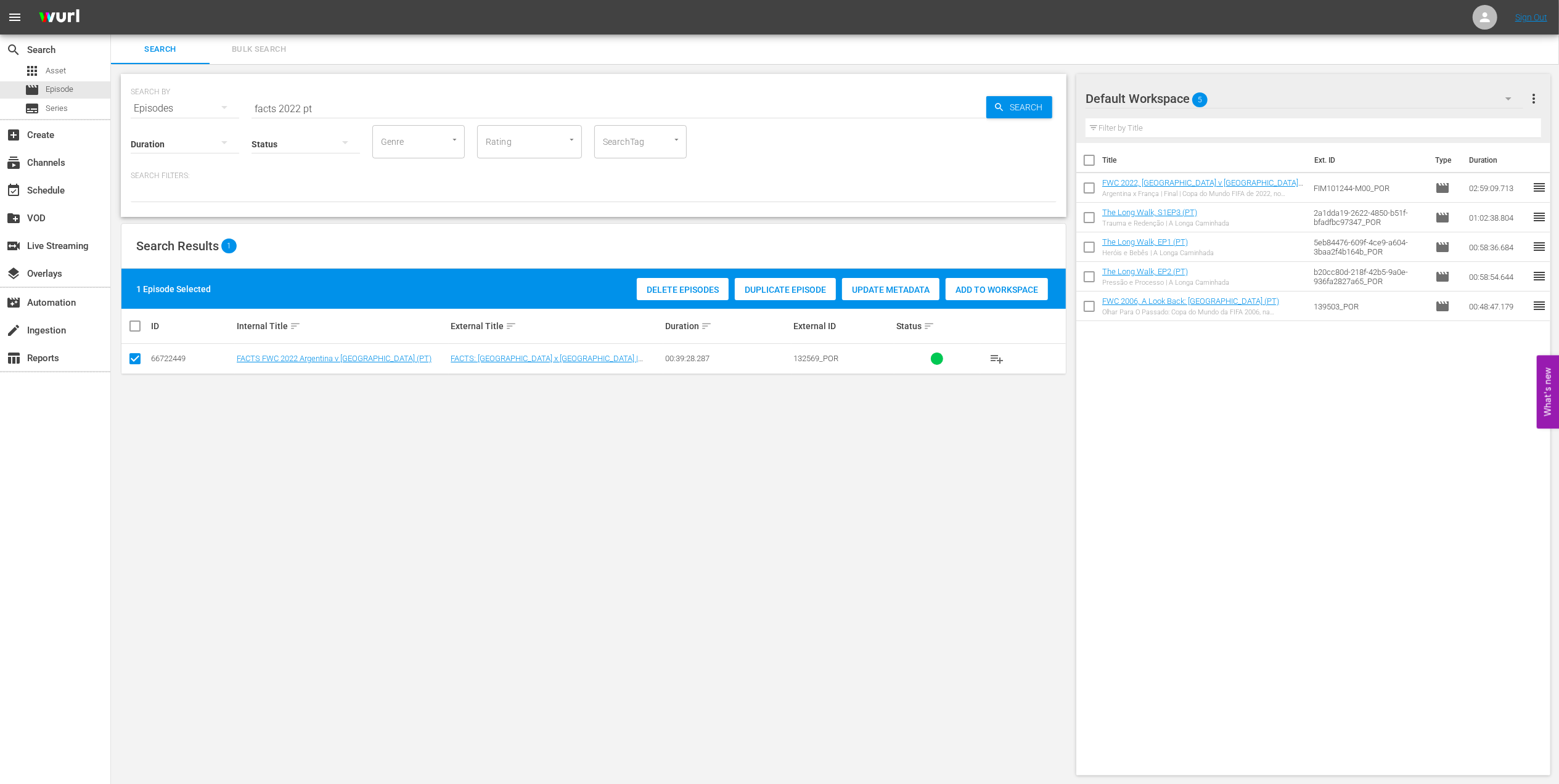
click at [977, 291] on span "Add to Workspace" at bounding box center [997, 289] width 102 height 10
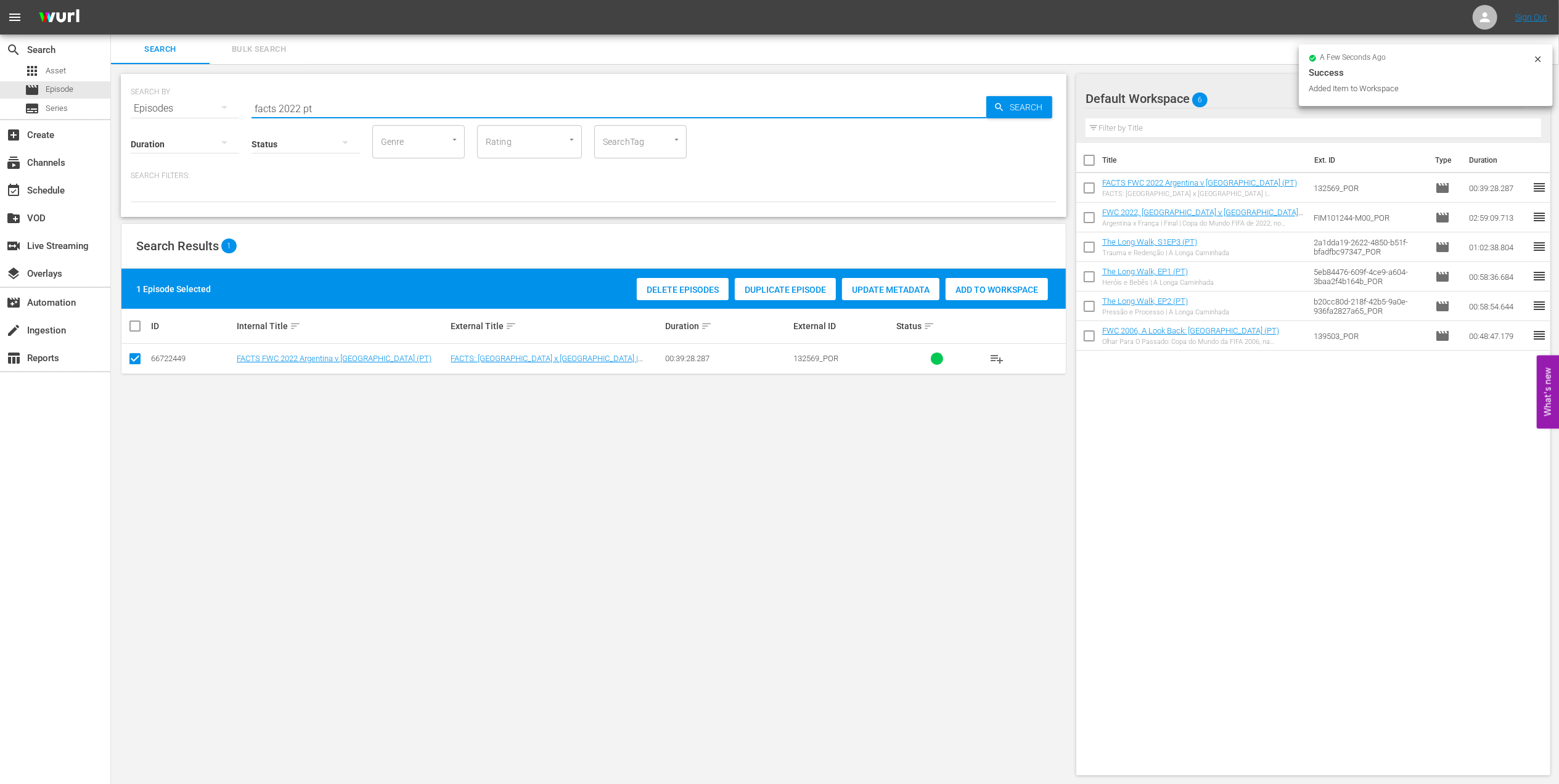
drag, startPoint x: 252, startPoint y: 106, endPoint x: 191, endPoint y: 106, distance: 61.0
click at [192, 106] on div "SEARCH BY Search By Episodes Search ID, Title, Description, Keywords, or Catego…" at bounding box center [593, 101] width 926 height 44
paste input "FWC 1978 - Final - [GEOGRAPHIC_DATA] v [GEOGRAPHIC_DATA]"
click at [444, 104] on input "FWC 1978 - Final - [GEOGRAPHIC_DATA] v [GEOGRAPHIC_DATA]" at bounding box center [619, 108] width 734 height 30
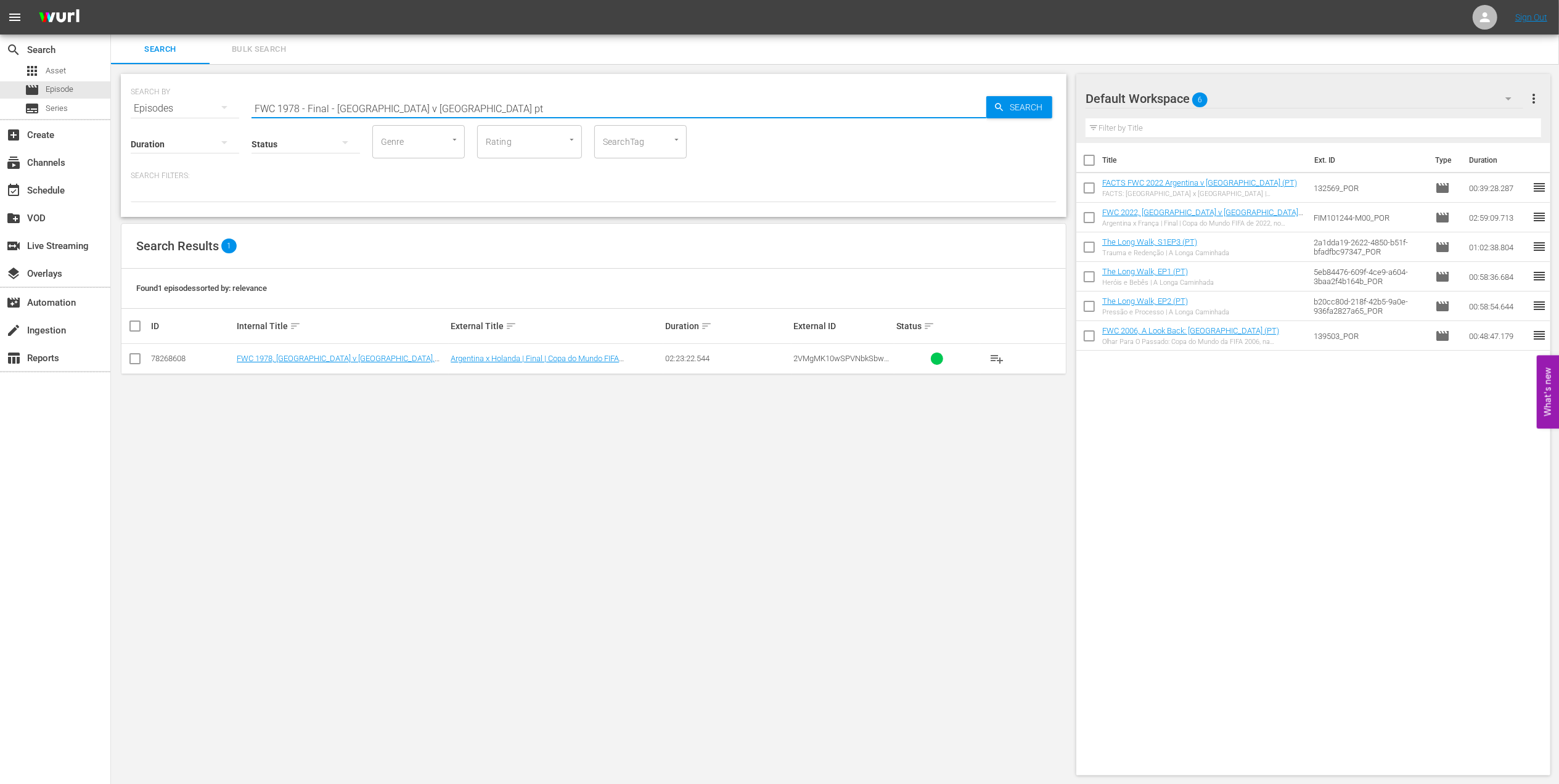
type input "FWC 1978 - Final - [GEOGRAPHIC_DATA] v [GEOGRAPHIC_DATA] pt"
click at [137, 361] on input "checkbox" at bounding box center [134, 361] width 14 height 14
checkbox input "true"
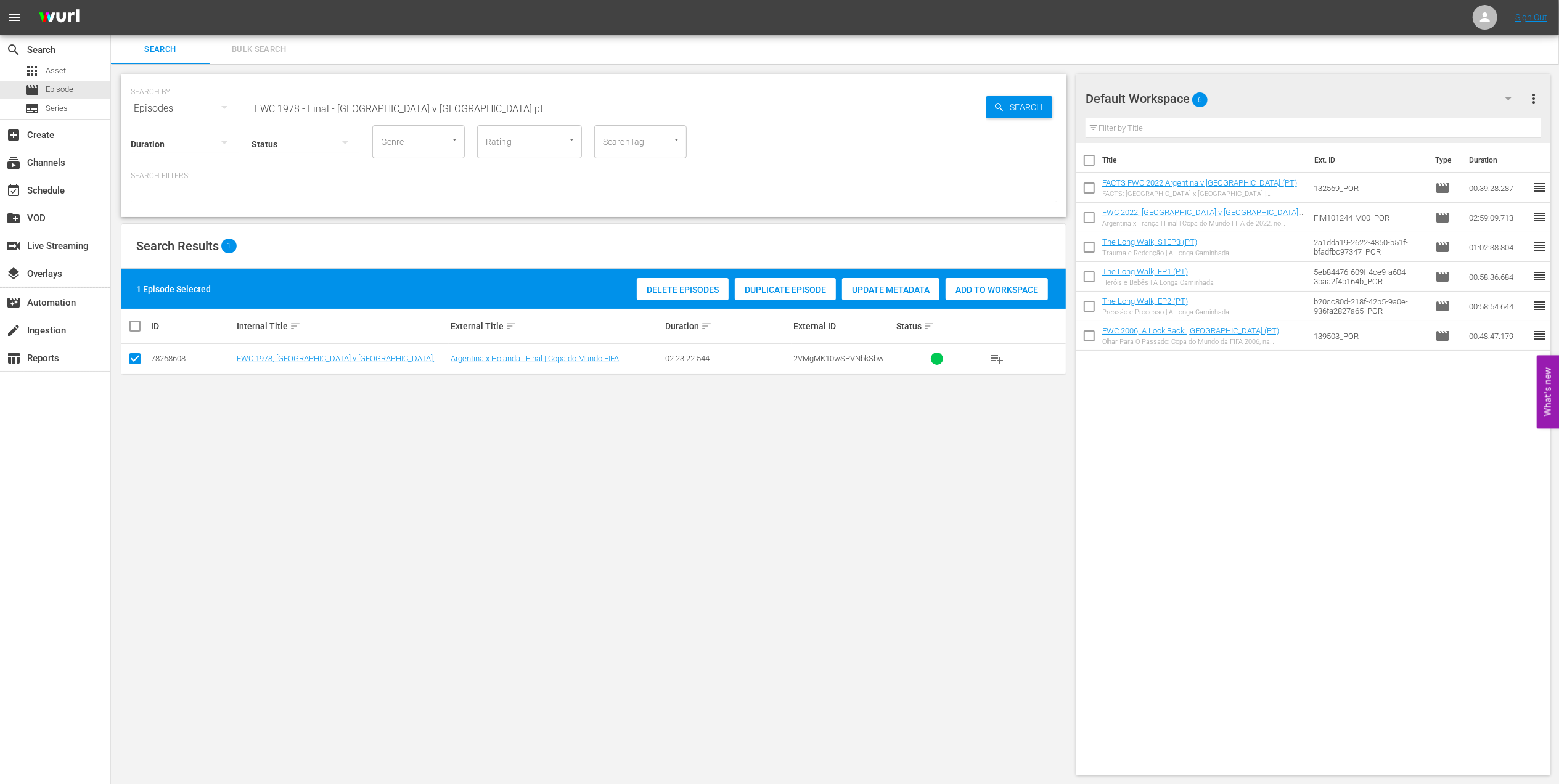
click at [990, 286] on span "Add to Workspace" at bounding box center [997, 289] width 102 height 10
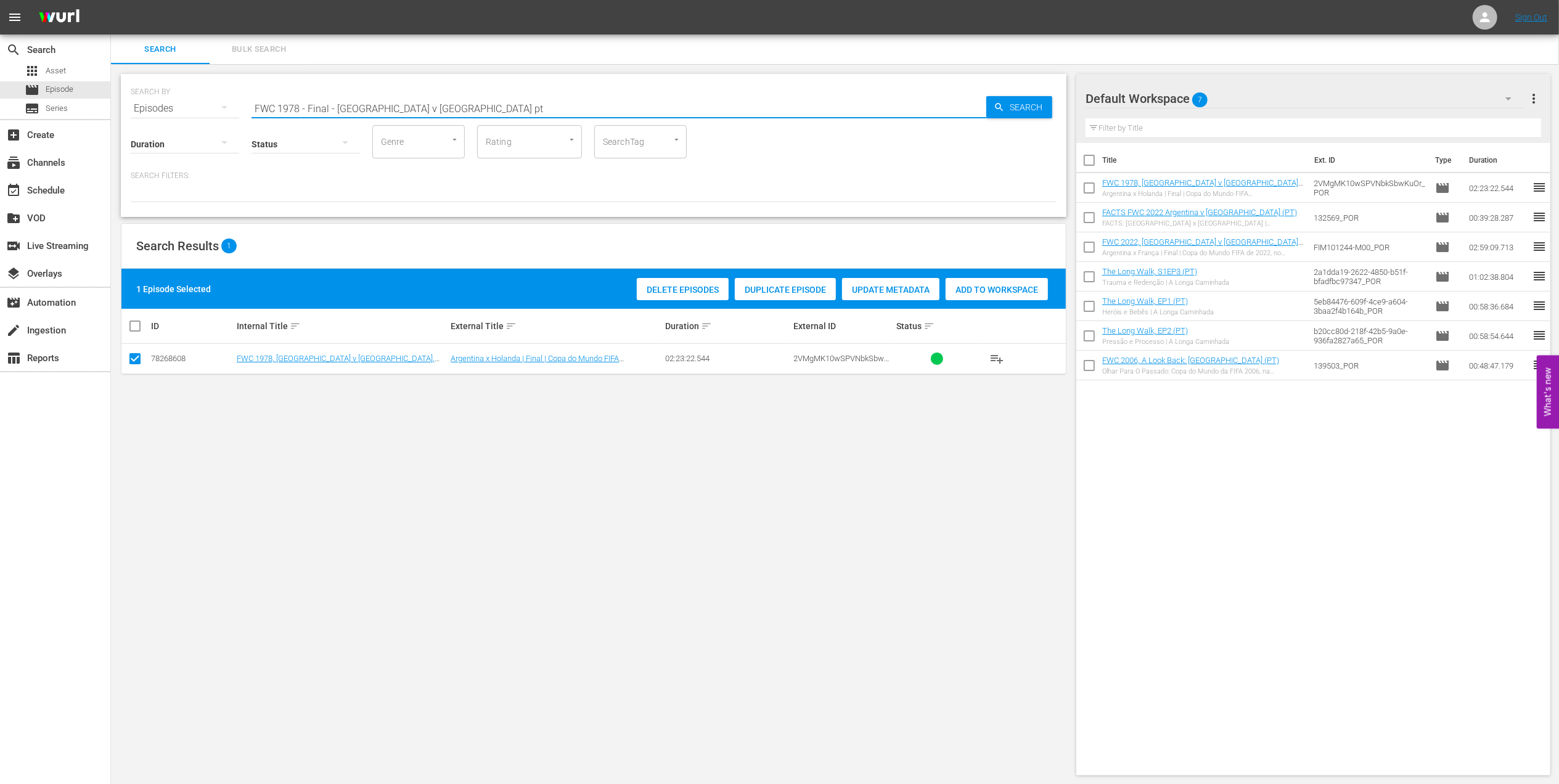
drag, startPoint x: 466, startPoint y: 111, endPoint x: 198, endPoint y: 110, distance: 268.0
click at [198, 110] on div "SEARCH BY Search By Episodes Search ID, Title, Description, Keywords, or Catego…" at bounding box center [593, 101] width 926 height 44
paste input "EP 3 - [PERSON_NAME] | Golden Boo"
drag, startPoint x: 317, startPoint y: 108, endPoint x: 130, endPoint y: 109, distance: 187.0
click at [132, 109] on div "SEARCH BY Search By Episodes Search ID, Title, Description, Keywords, or Catego…" at bounding box center [593, 101] width 926 height 44
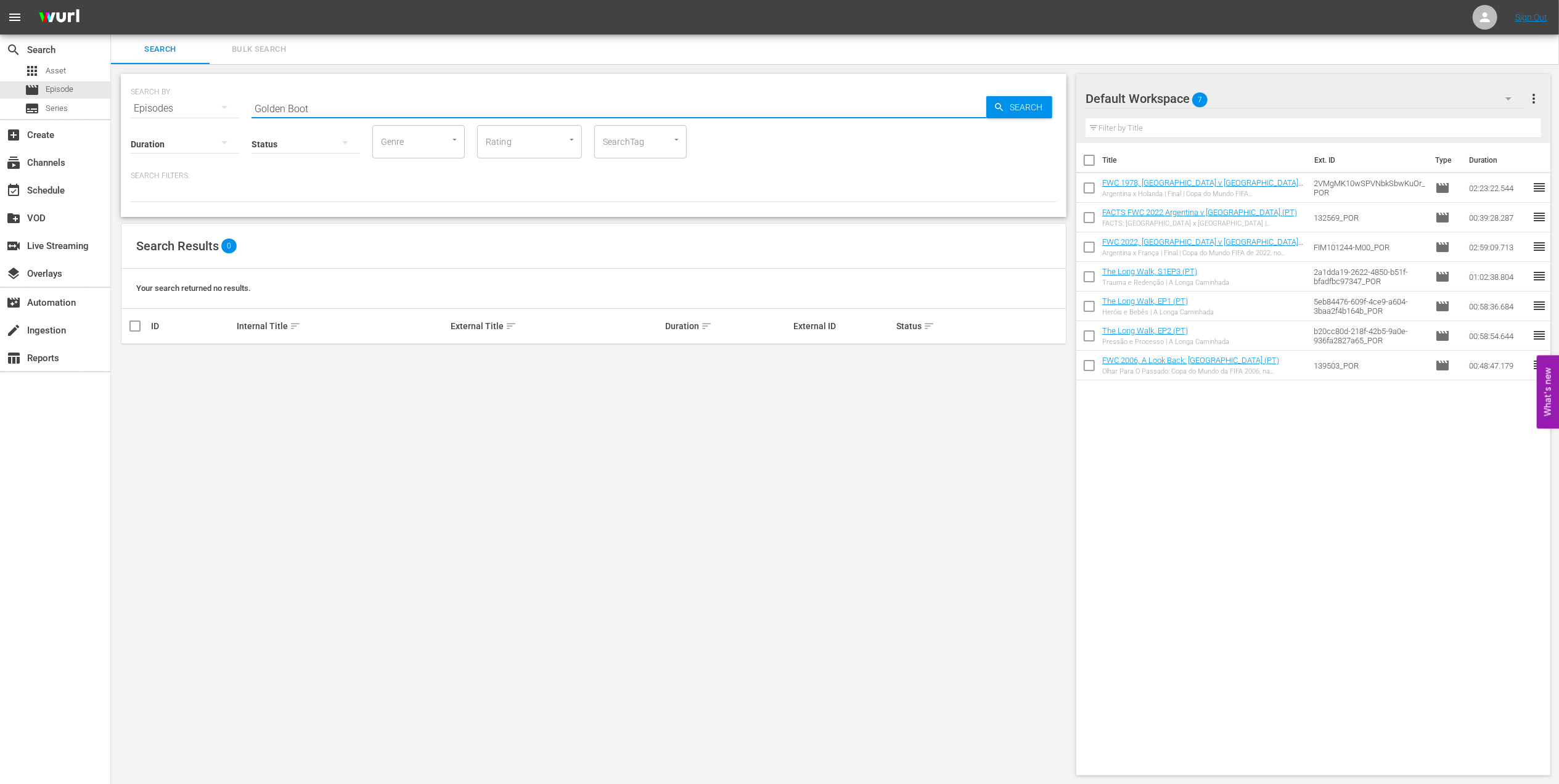
click at [323, 98] on input "Golden Boot" at bounding box center [619, 108] width 734 height 30
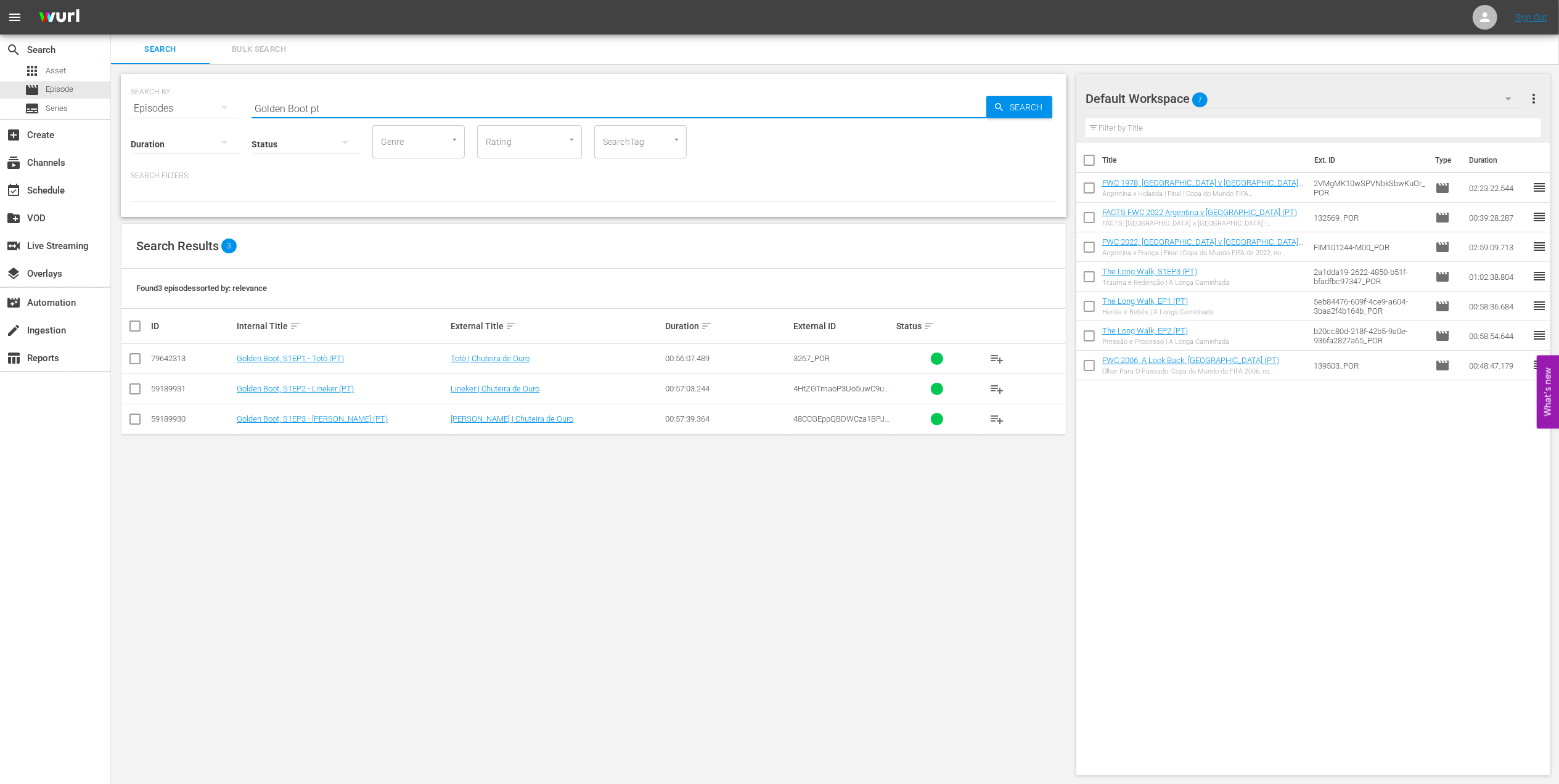
type input "Golden Boot pt"
click at [139, 422] on input "checkbox" at bounding box center [134, 421] width 14 height 14
checkbox input "true"
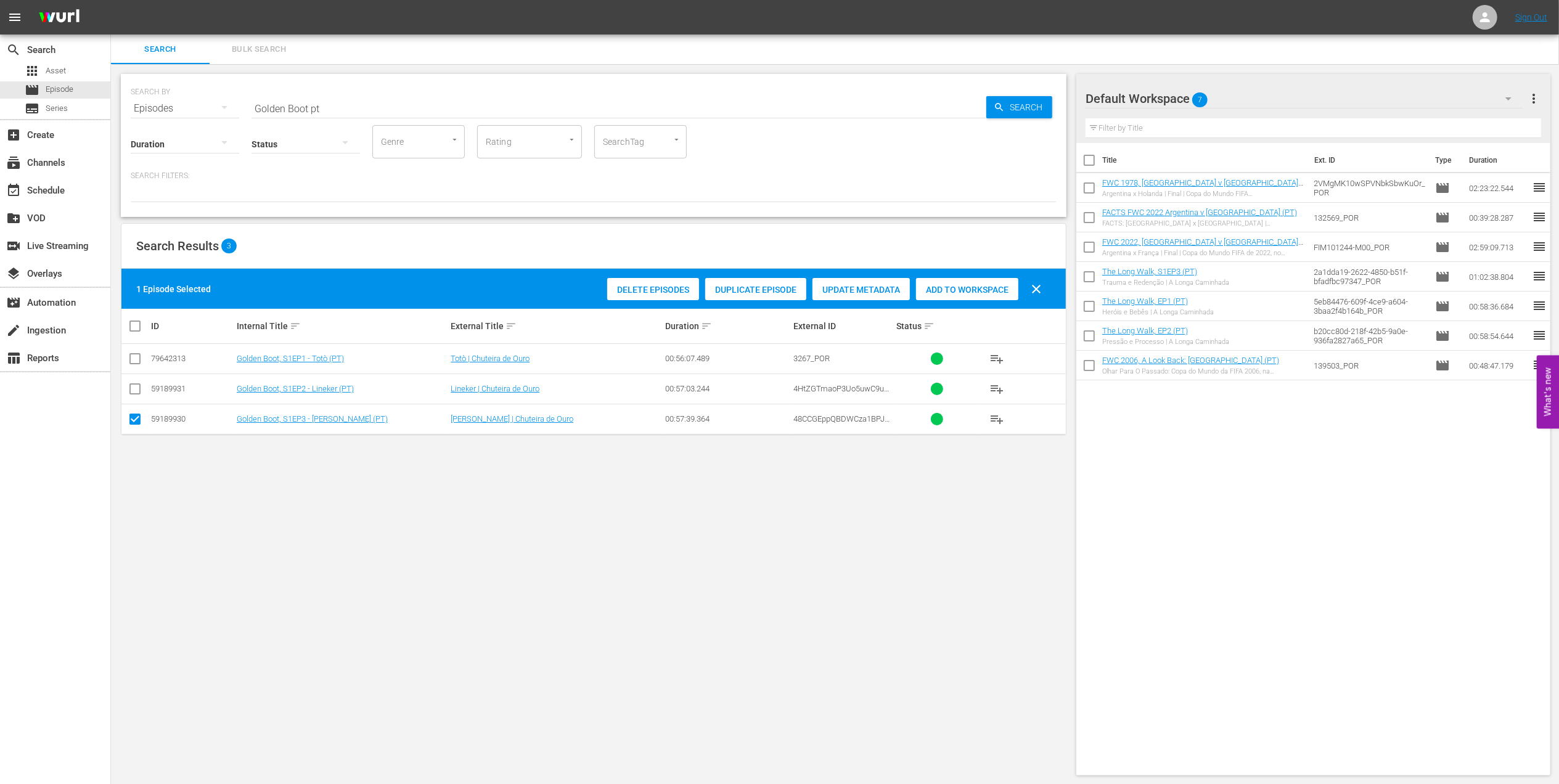
click at [946, 291] on span "Add to Workspace" at bounding box center [967, 289] width 102 height 10
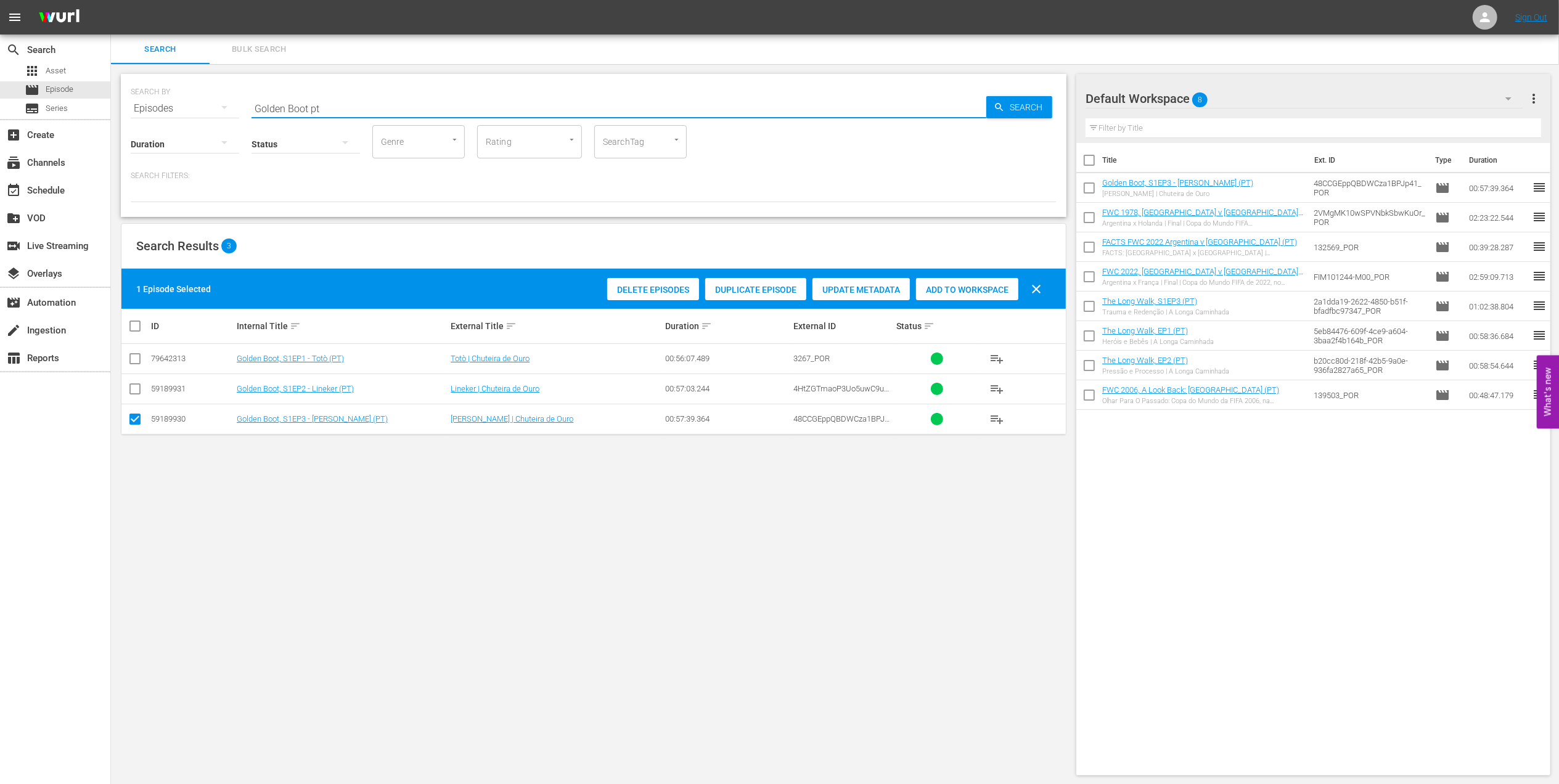
drag, startPoint x: 356, startPoint y: 107, endPoint x: 203, endPoint y: 107, distance: 153.0
click at [192, 106] on div "SEARCH BY Search By Episodes Search ID, Title, Description, Keywords, or Catego…" at bounding box center [593, 101] width 926 height 44
paste input "FWC 1994 Brazil vs Italy, Final (PT)"
click at [458, 104] on input "FWC 1994 Brazil vs Italy, Final (PT)" at bounding box center [619, 108] width 734 height 30
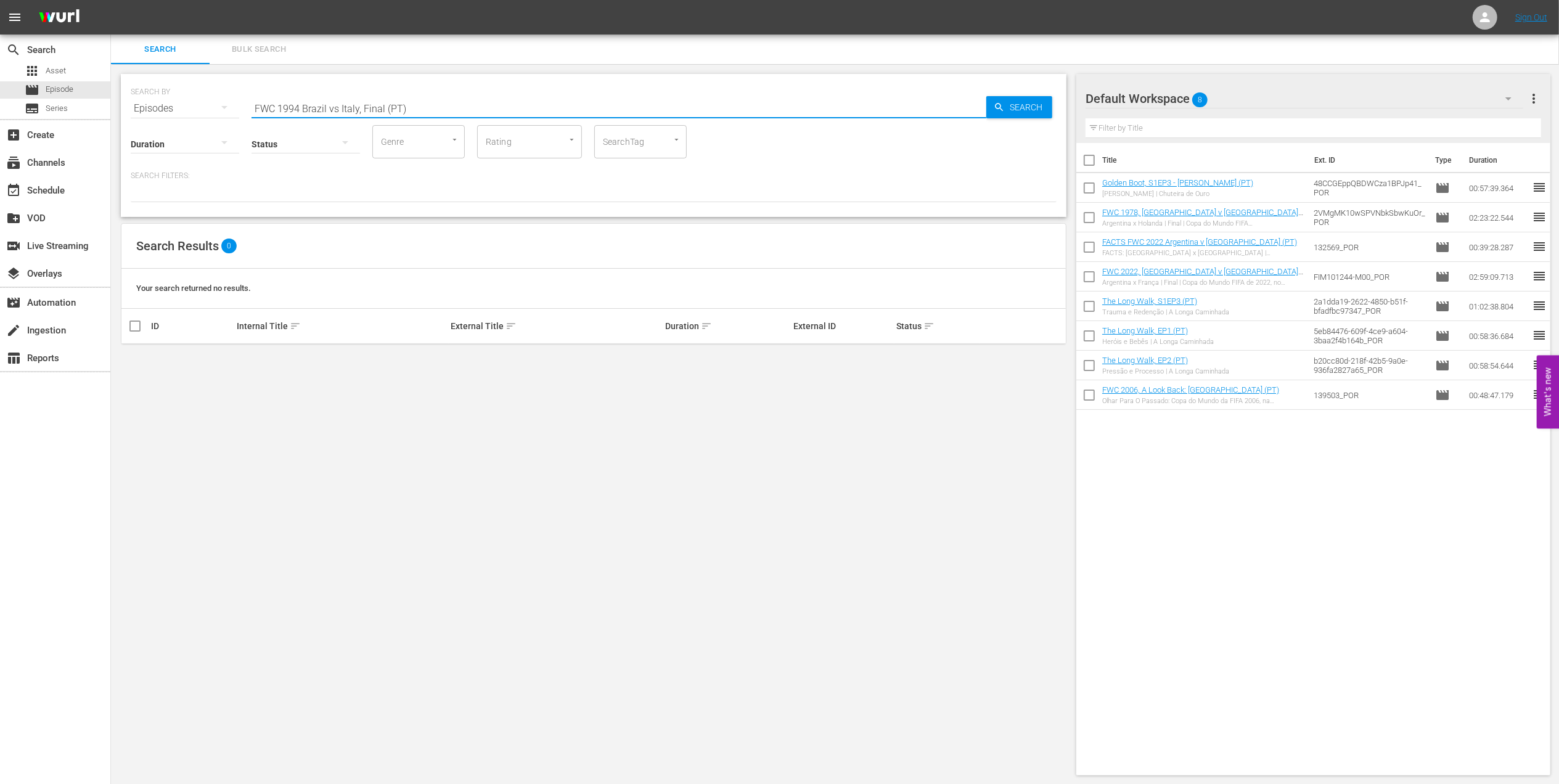
click at [336, 109] on input "FWC 1994 Brazil vs Italy, Final (PT)" at bounding box center [619, 108] width 734 height 30
type input "FWC 1994 [GEOGRAPHIC_DATA] v [GEOGRAPHIC_DATA], Final (PT)"
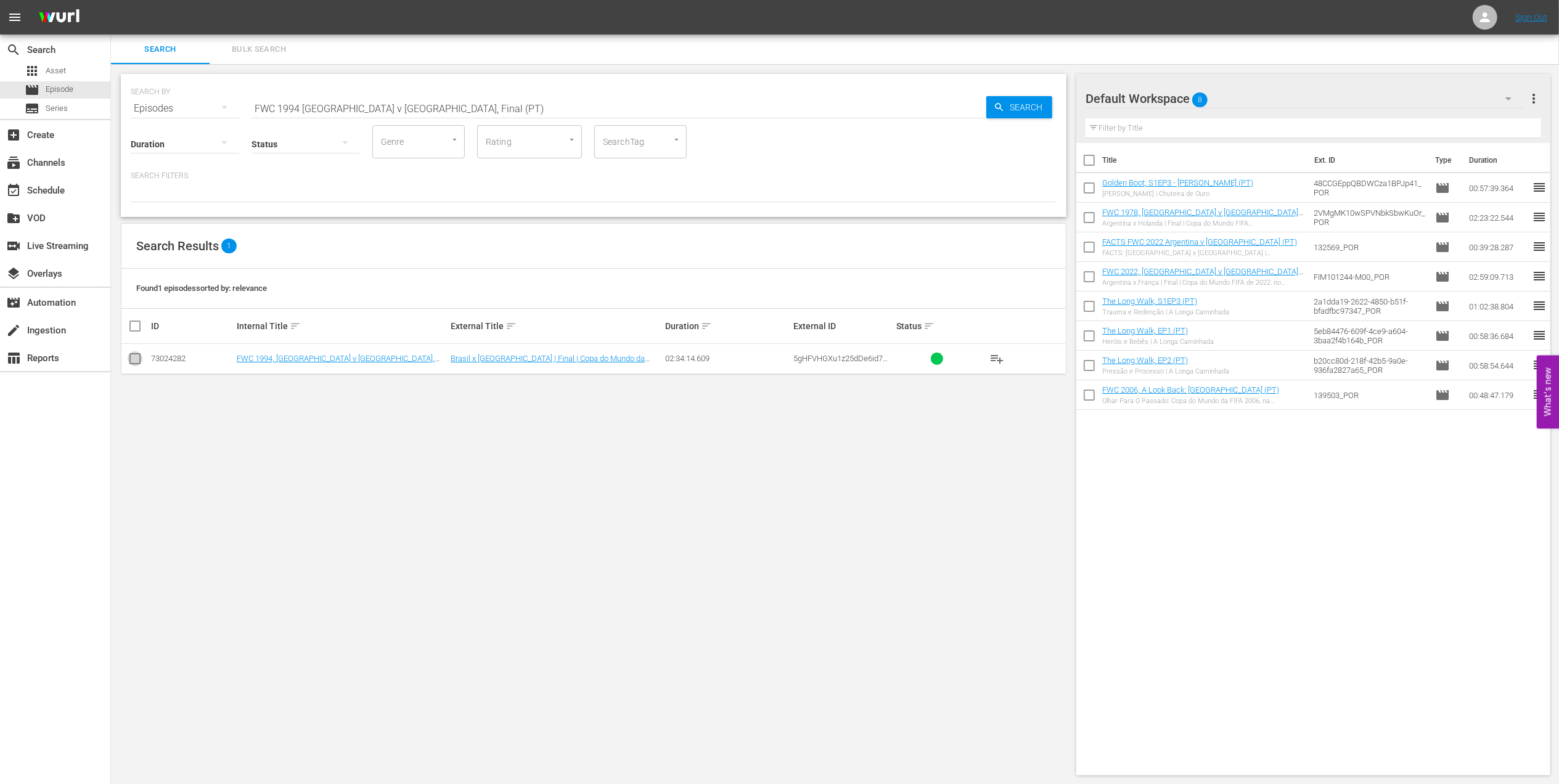
click at [136, 358] on input "checkbox" at bounding box center [134, 361] width 14 height 14
checkbox input "true"
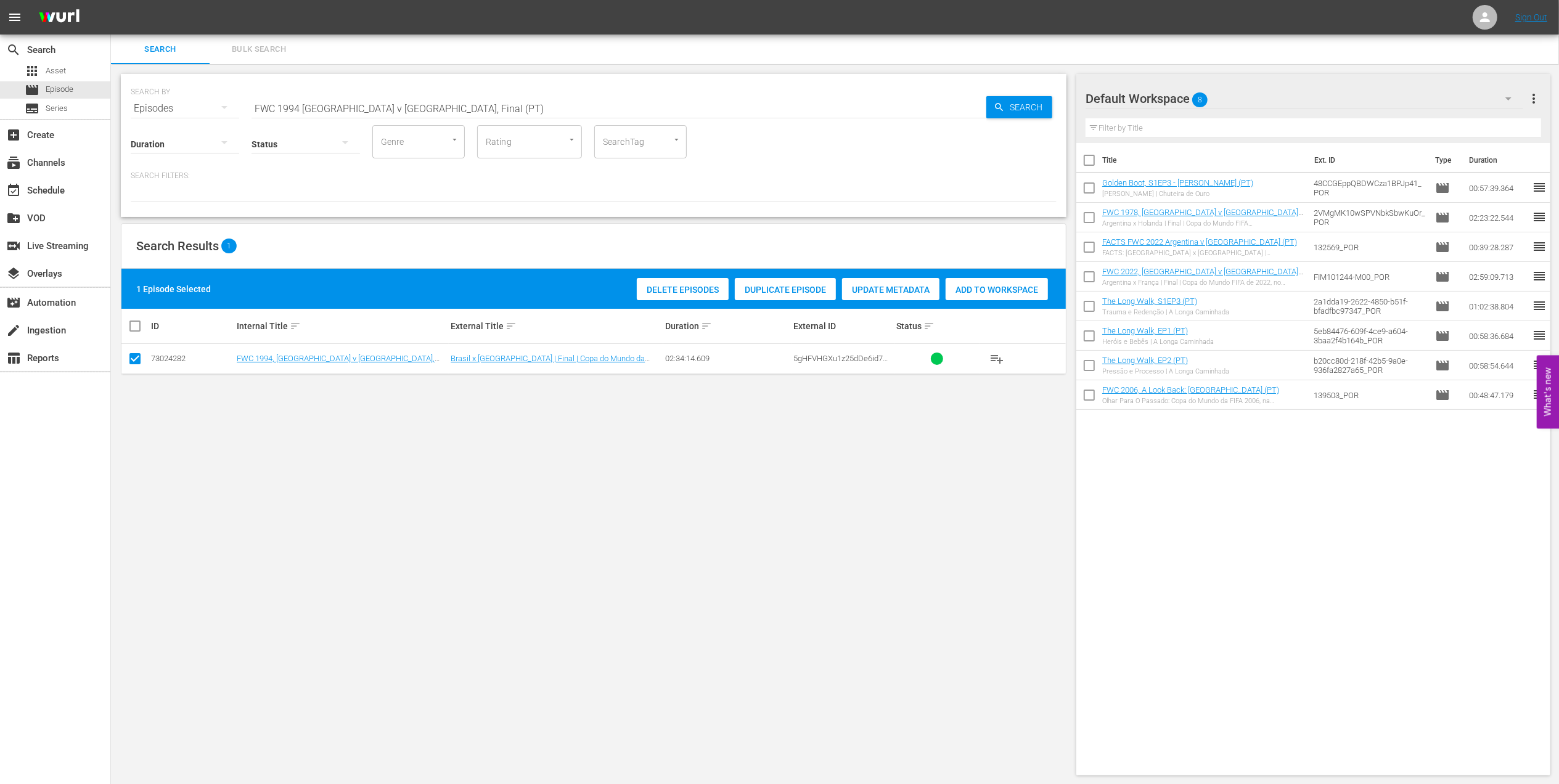
click at [1001, 289] on span "Add to Workspace" at bounding box center [997, 289] width 102 height 10
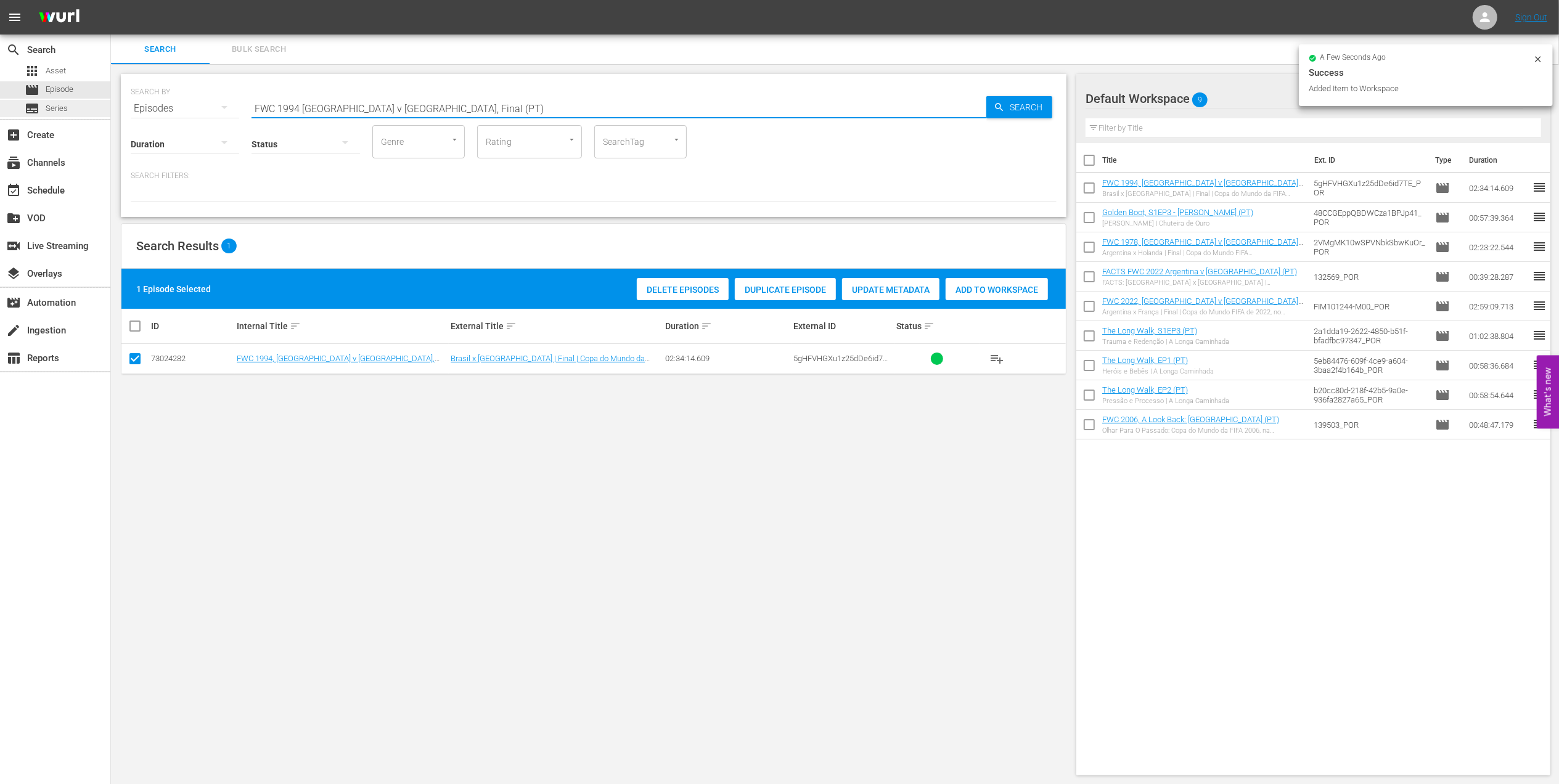
drag, startPoint x: 395, startPoint y: 110, endPoint x: 36, endPoint y: 114, distance: 359.0
click at [111, 0] on div "search Search apps Asset movie Episode subtitles Series add_box Create subscrip…" at bounding box center [834, 0] width 1448 height 0
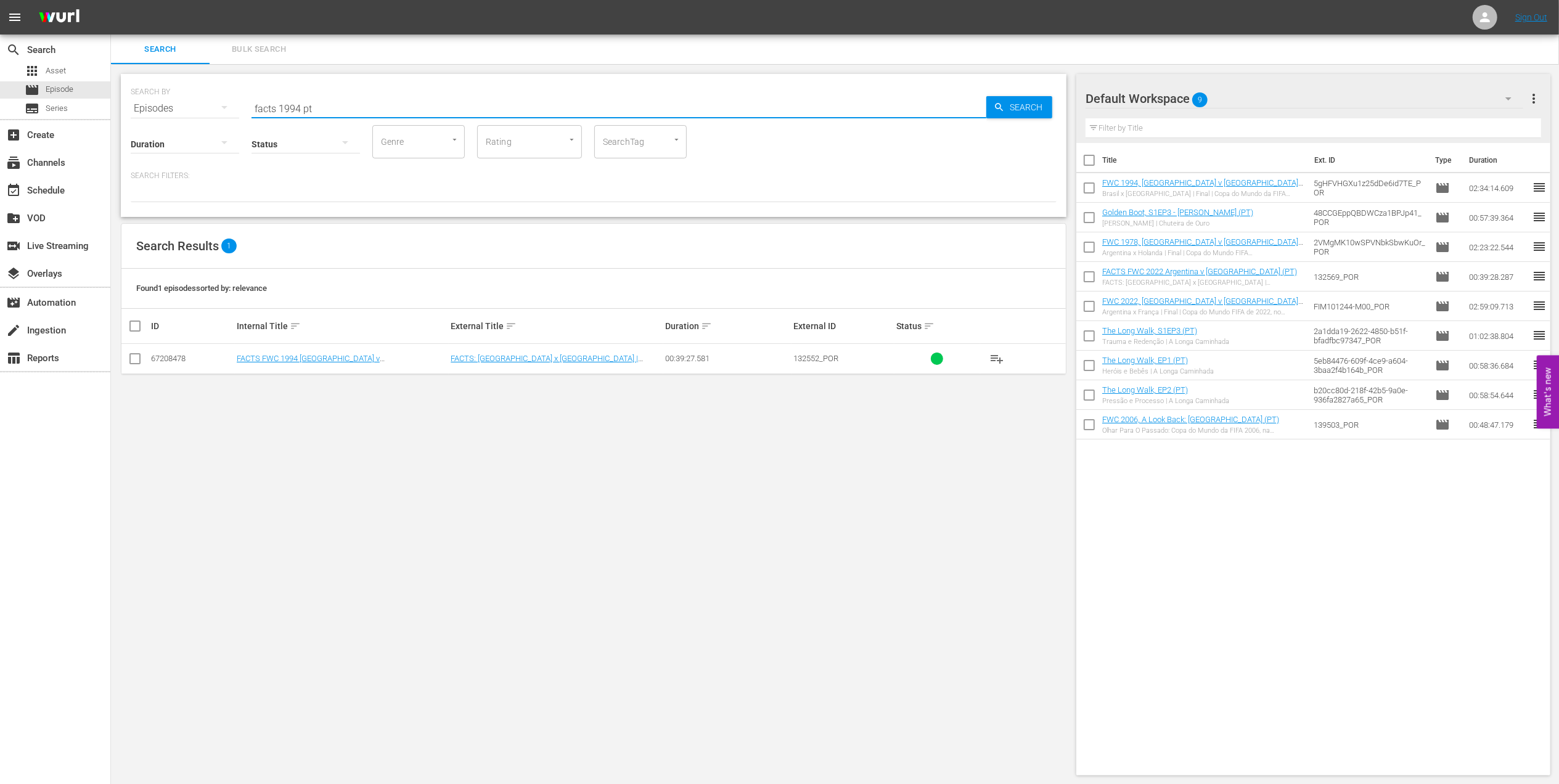
type input "facts 1994 pt"
click at [137, 356] on input "checkbox" at bounding box center [134, 361] width 14 height 14
checkbox input "true"
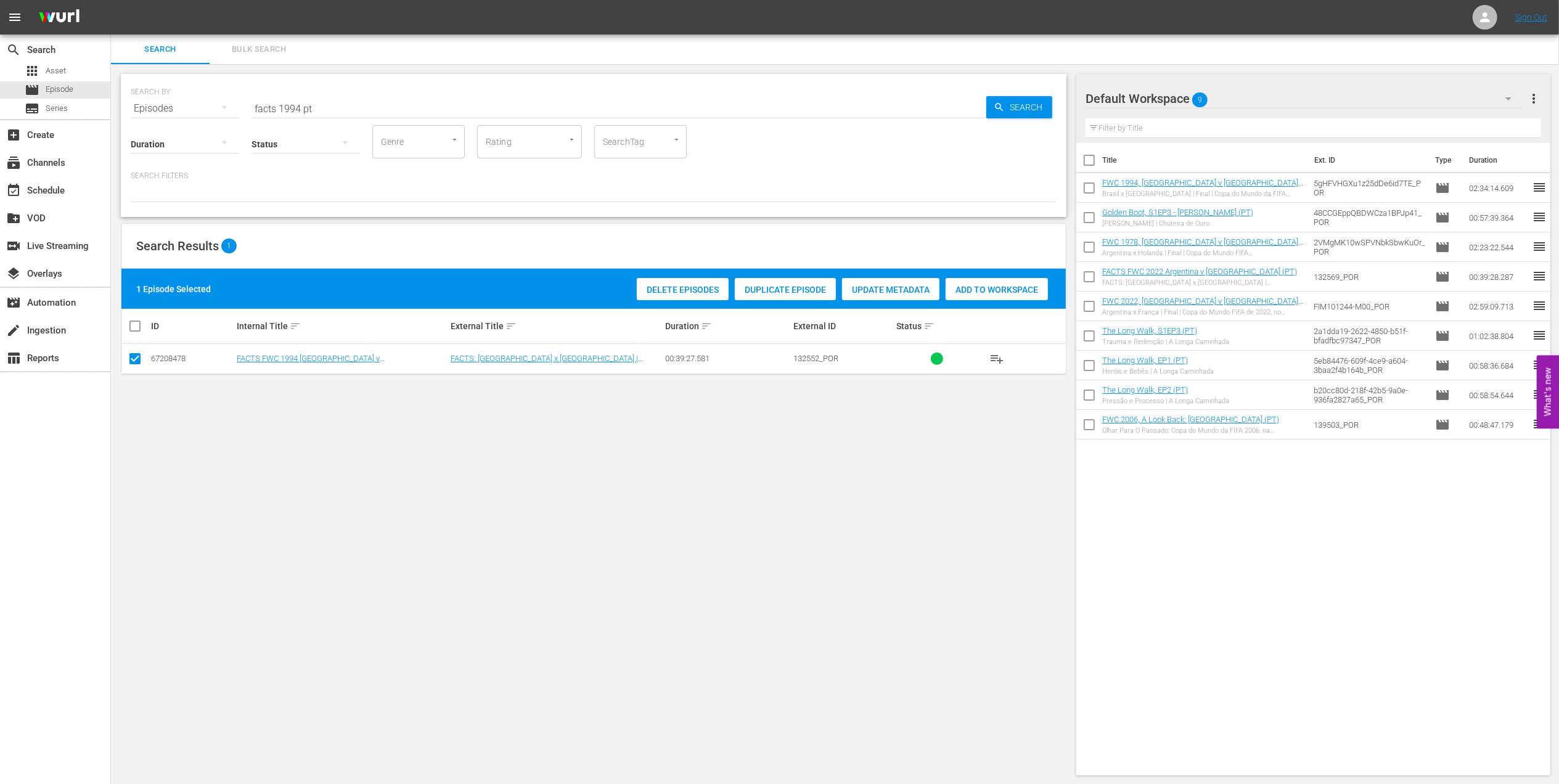
click at [998, 294] on div "Add to Workspace" at bounding box center [997, 289] width 102 height 24
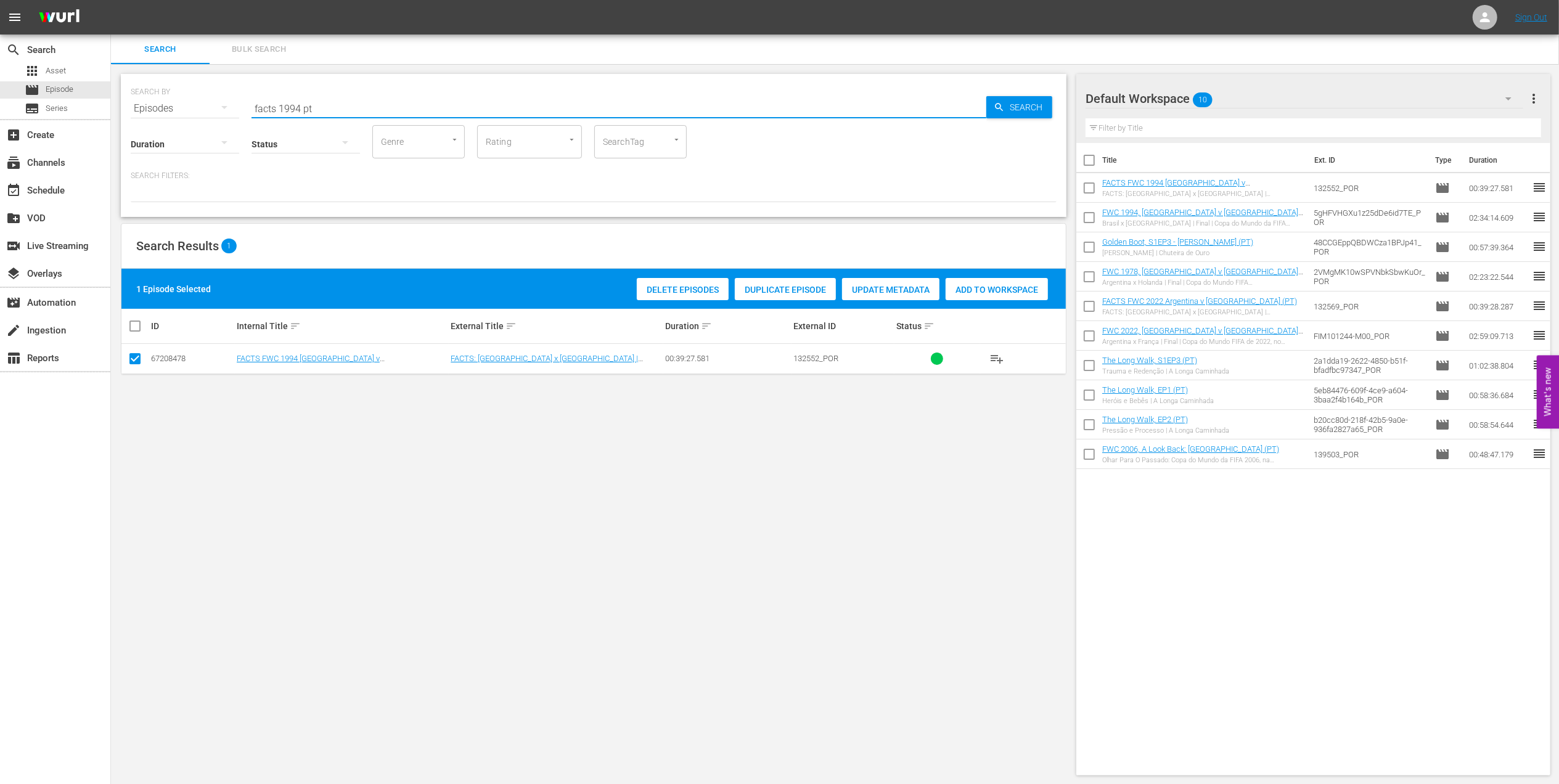
drag, startPoint x: 320, startPoint y: 110, endPoint x: 198, endPoint y: 110, distance: 122.0
click at [198, 110] on div "SEARCH BY Search By Episodes Search ID, Title, Description, Keywords, or Catego…" at bounding box center [593, 101] width 926 height 44
paste input "World Champions: [GEOGRAPHIC_DATA] 1982"
click at [422, 102] on input "World Champions: [GEOGRAPHIC_DATA] 1982" at bounding box center [619, 108] width 734 height 30
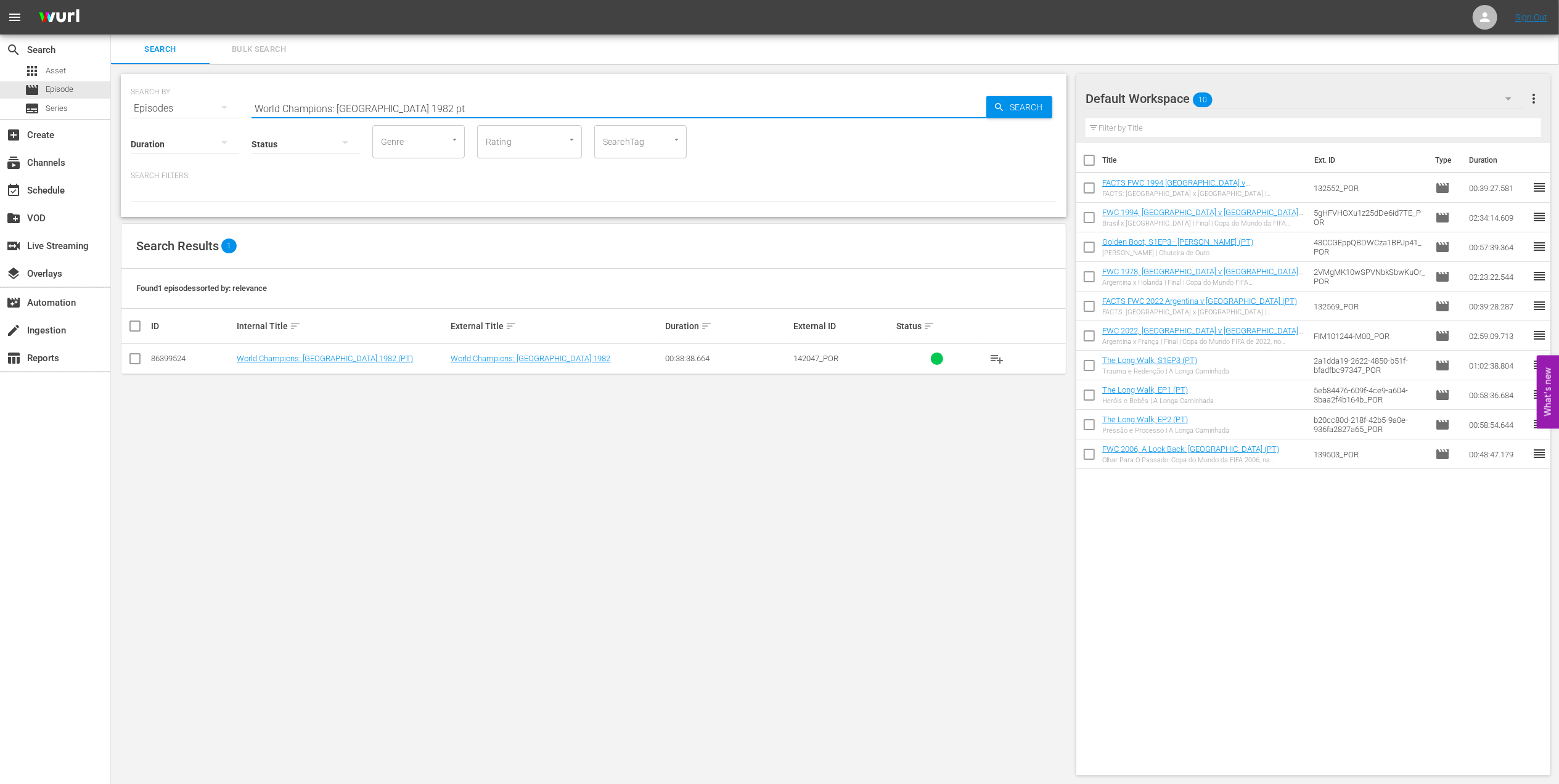
type input "World Champions: [GEOGRAPHIC_DATA] 1982 pt"
click at [137, 358] on input "checkbox" at bounding box center [134, 361] width 14 height 14
checkbox input "true"
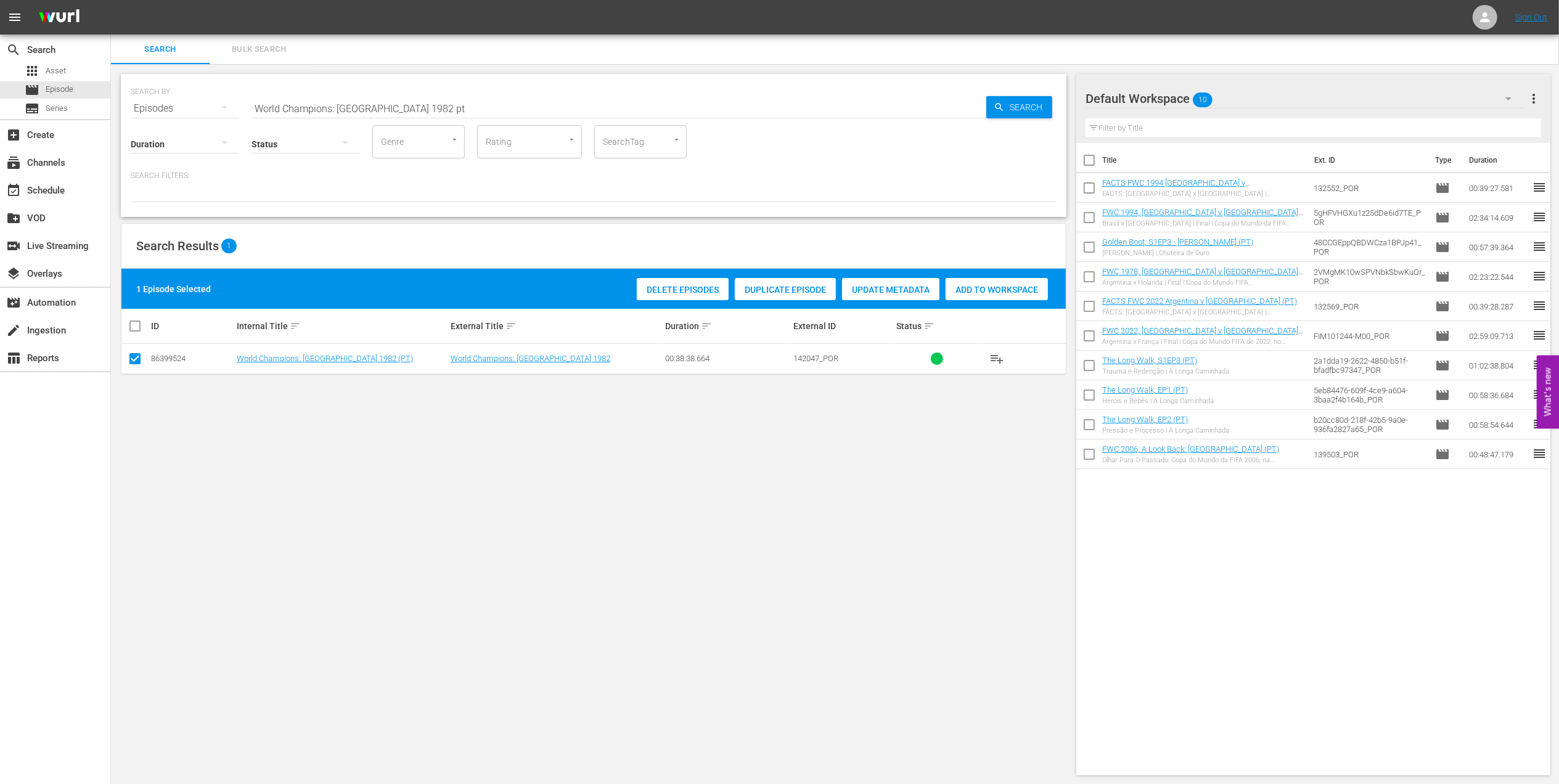
click at [976, 286] on span "Add to Workspace" at bounding box center [997, 289] width 102 height 10
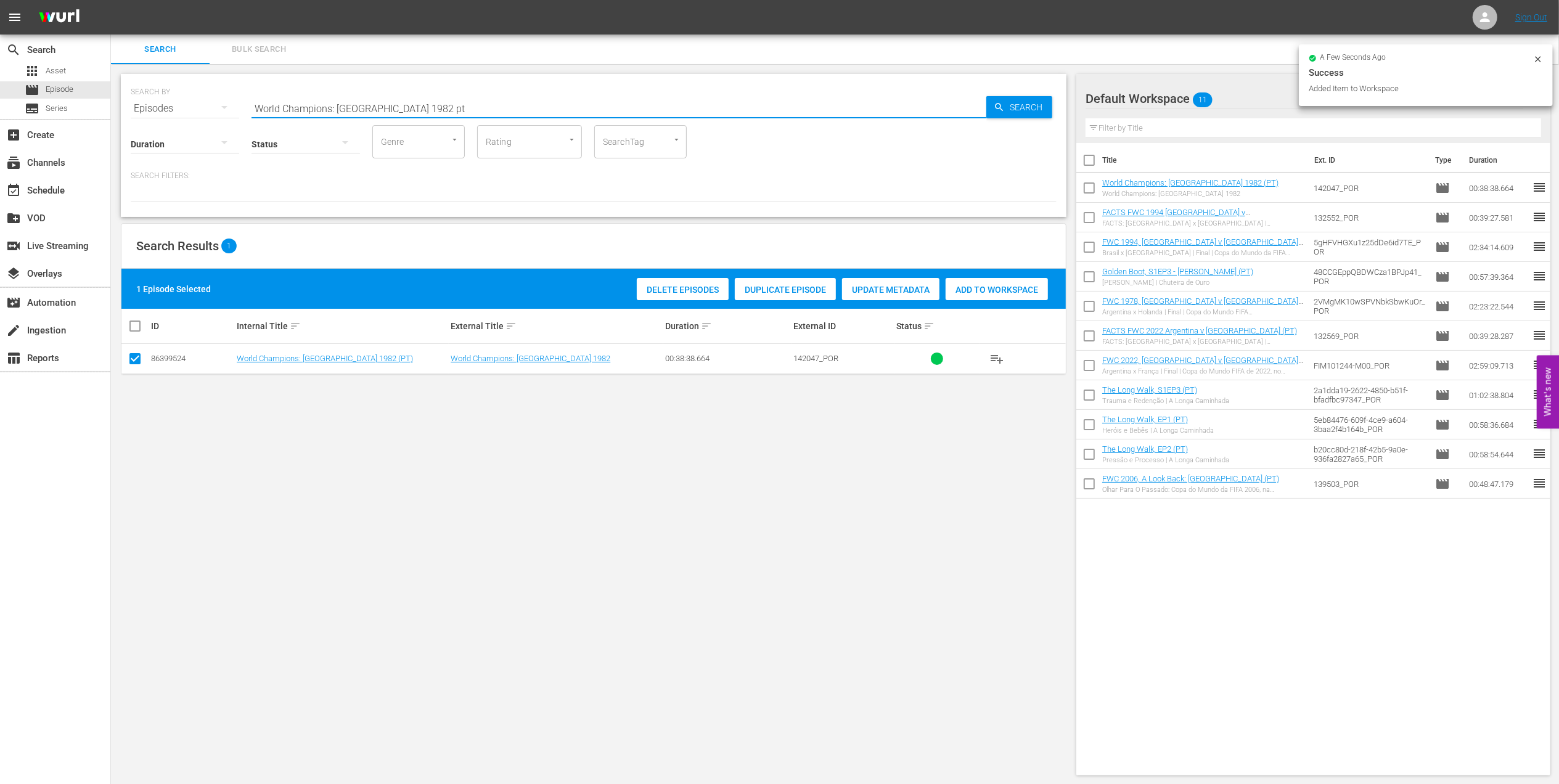
drag, startPoint x: 276, startPoint y: 108, endPoint x: 153, endPoint y: 106, distance: 123.0
click at [154, 106] on div "SEARCH BY Search By Episodes Search ID, Title, Description, Keywords, or Catego…" at bounding box center [593, 101] width 926 height 44
paste input "FWC 1982, Italy vs Germany FR, Final (PT)"
click at [490, 108] on input "FWC 1982, Italy vs Germany FR, Final (PT)" at bounding box center [619, 108] width 734 height 30
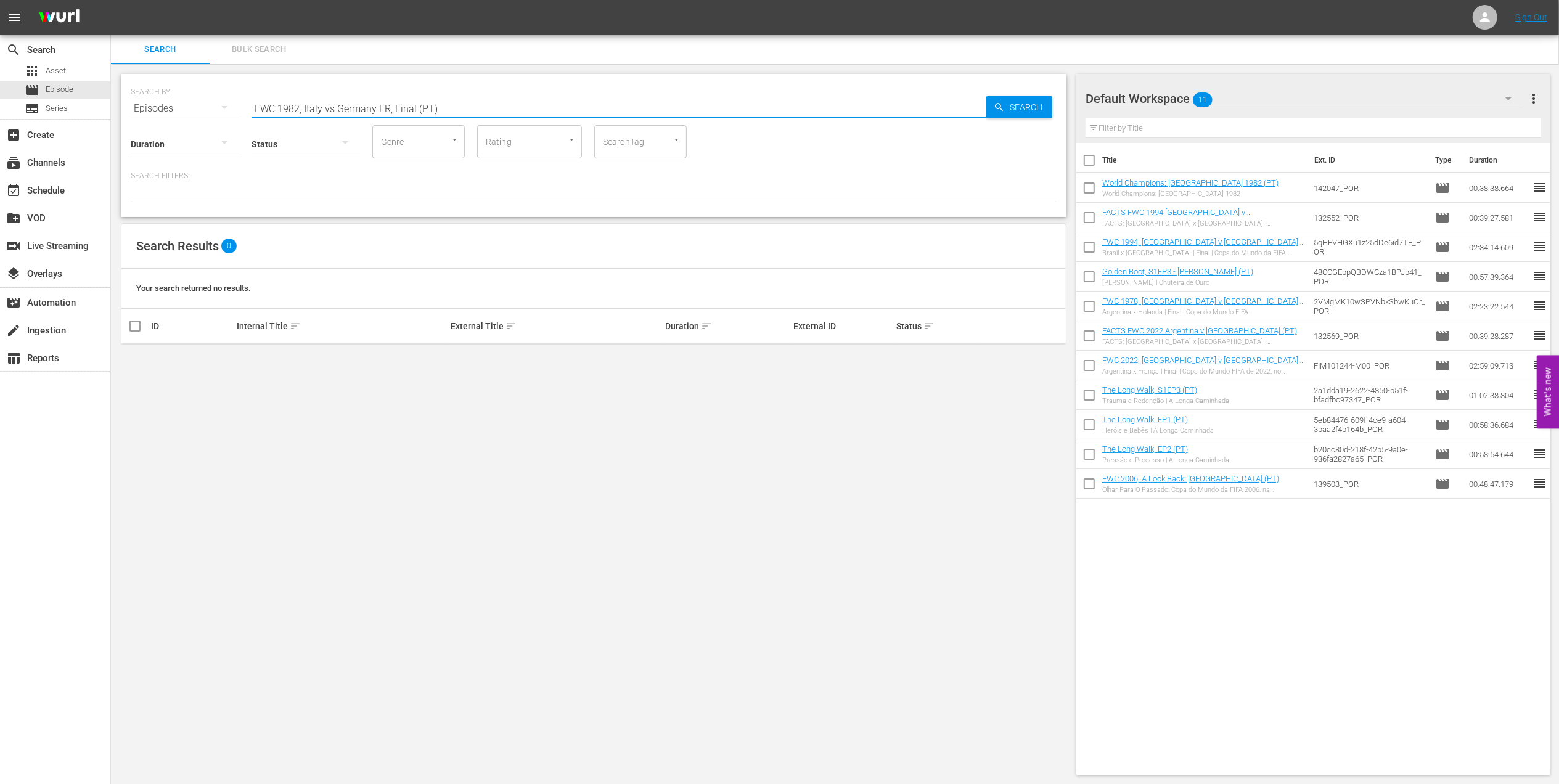
click at [333, 108] on input "FWC 1982, Italy vs Germany FR, Final (PT)" at bounding box center [619, 108] width 734 height 30
click at [488, 99] on input "FWC 1982, [GEOGRAPHIC_DATA] v [GEOGRAPHIC_DATA] FR, Final (PT)" at bounding box center [619, 108] width 734 height 30
type input "FWC 1982, [GEOGRAPHIC_DATA] v [GEOGRAPHIC_DATA] FR, Final (PT)"
click at [130, 362] on input "checkbox" at bounding box center [134, 361] width 14 height 14
checkbox input "true"
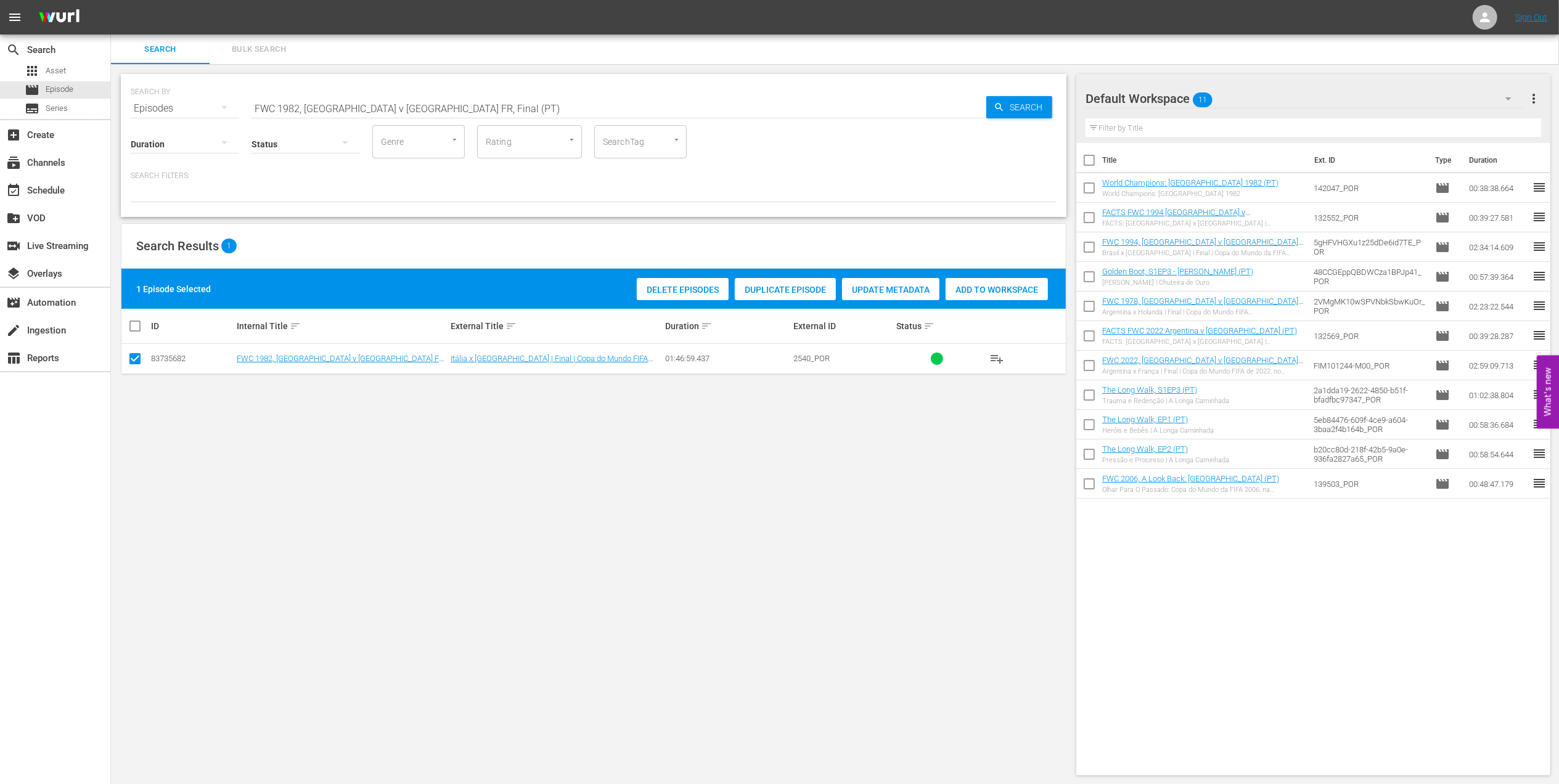
click at [966, 294] on span "Add to Workspace" at bounding box center [997, 289] width 102 height 10
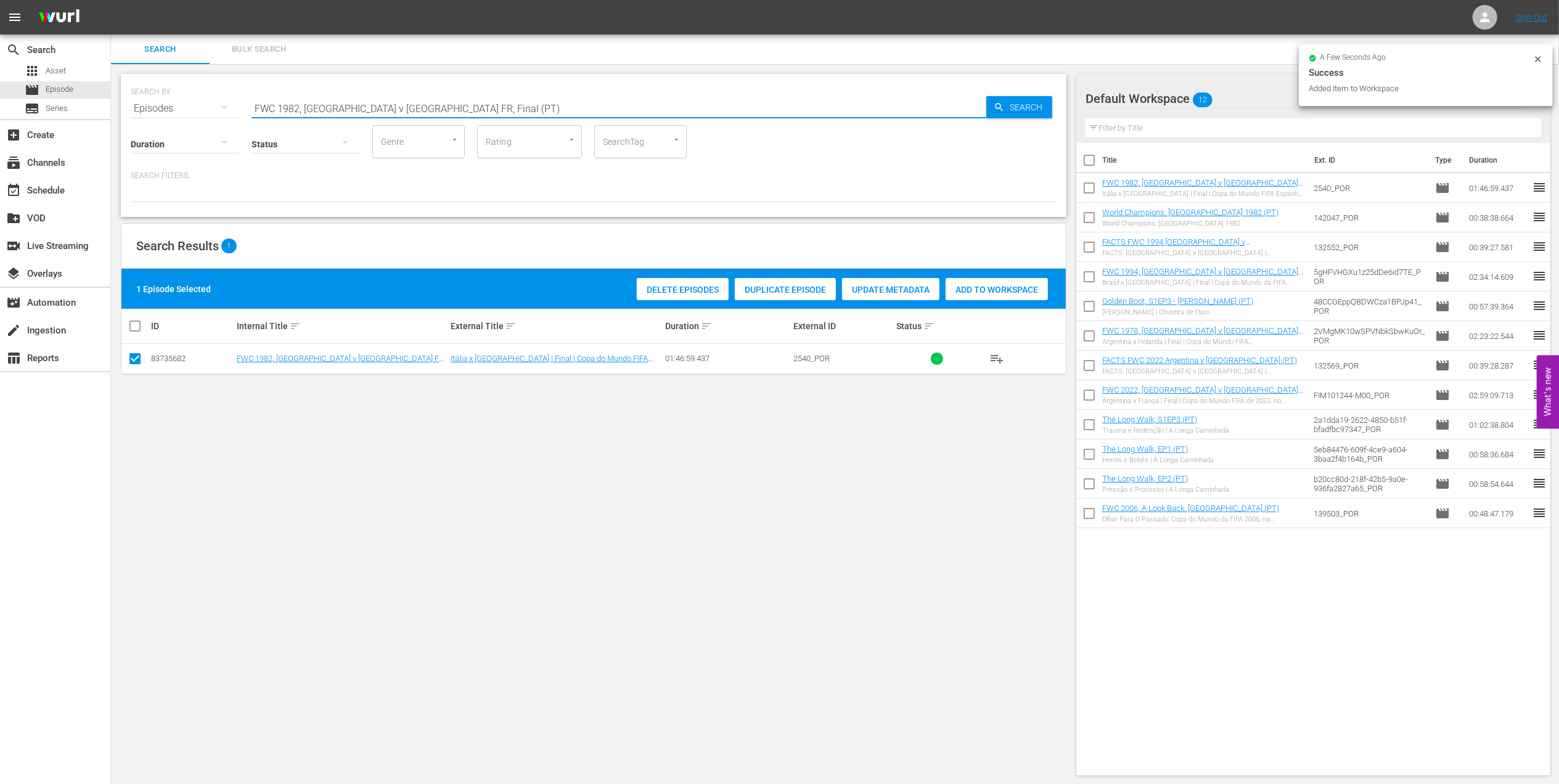
drag, startPoint x: 440, startPoint y: 107, endPoint x: 234, endPoint y: 104, distance: 206.0
click at [114, 107] on div "SEARCH BY Search By Episodes Search ID, Title, Description, Keywords, or Catego…" at bounding box center [593, 425] width 966 height 721
paste input "1998 Official Film - La Coupe de la Gloire"
click at [471, 104] on input "1998 Official Film - La Coupe de la Gloire" at bounding box center [619, 108] width 734 height 30
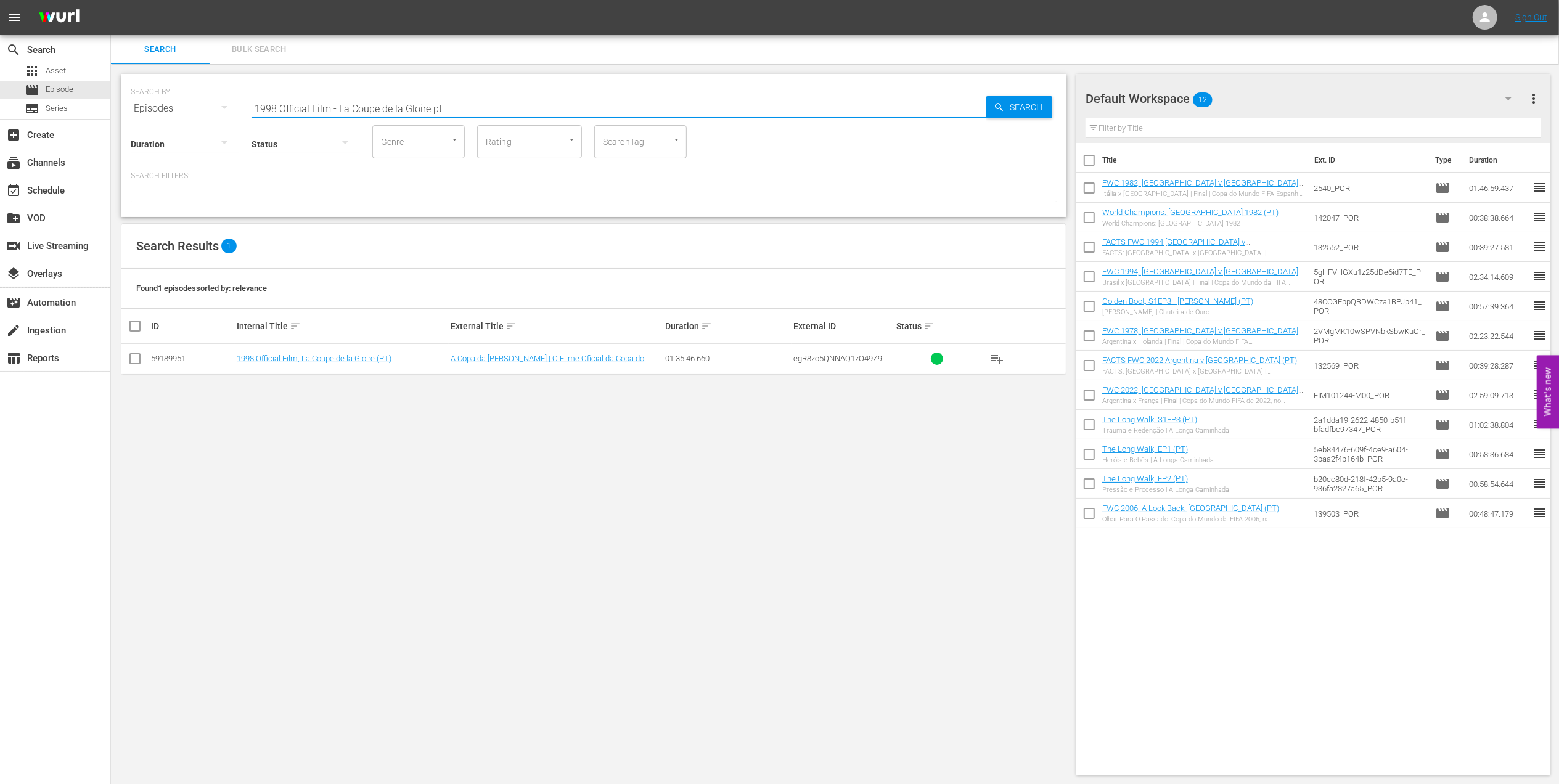
type input "1998 Official Film - La Coupe de la Gloire pt"
click at [140, 356] on input "checkbox" at bounding box center [134, 361] width 14 height 14
checkbox input "true"
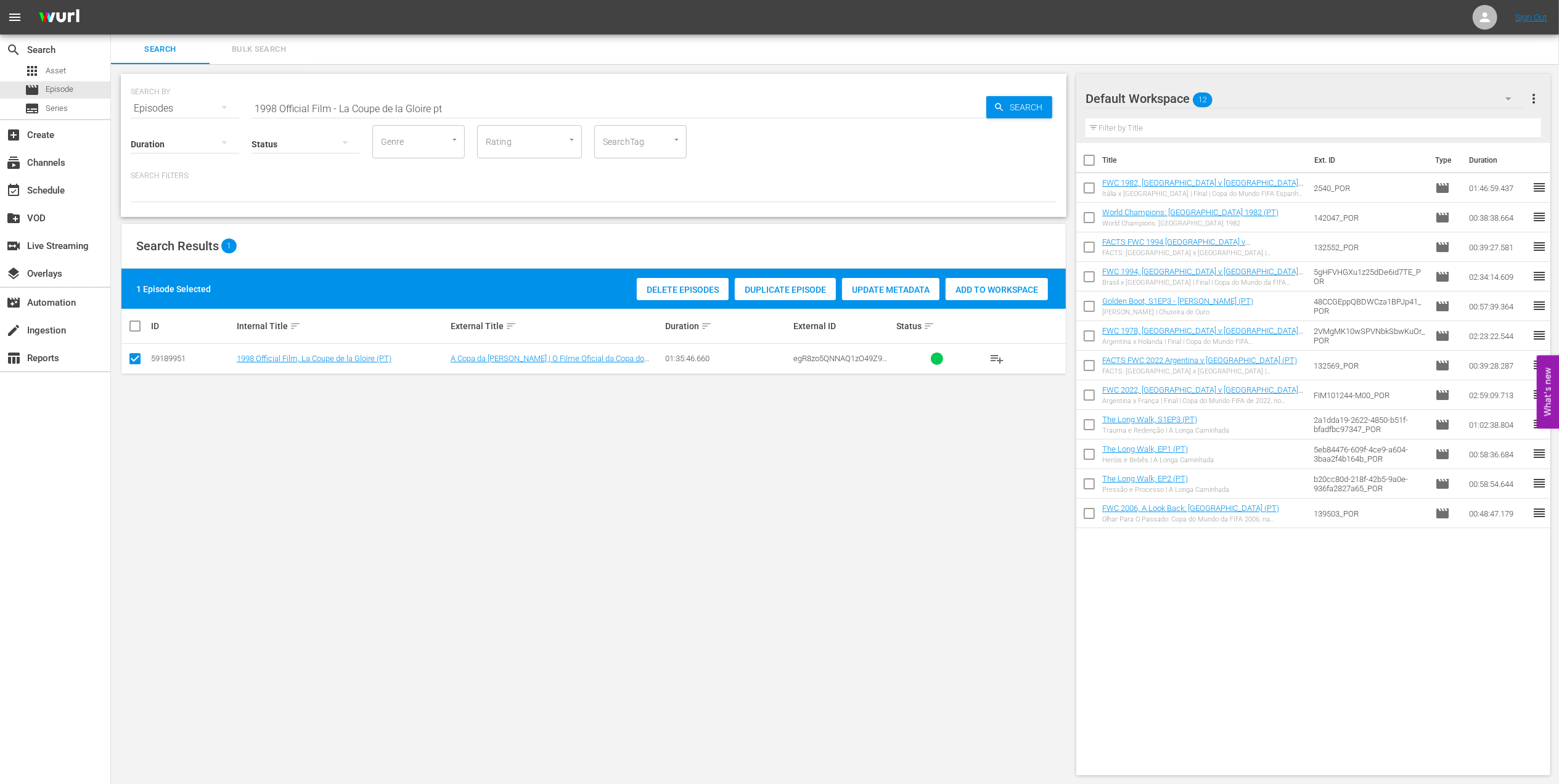
click at [985, 287] on span "Add to Workspace" at bounding box center [997, 289] width 102 height 10
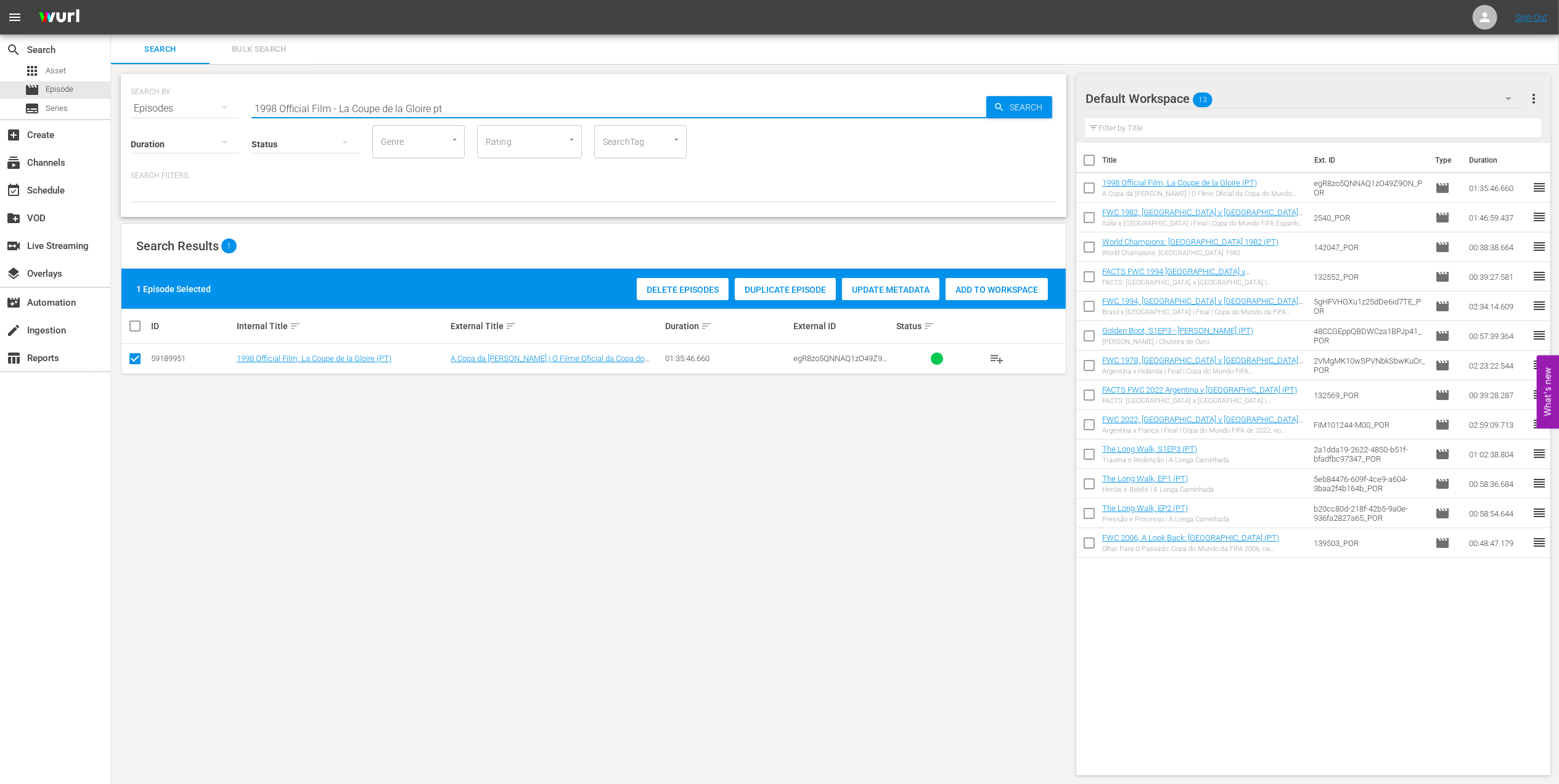
drag, startPoint x: 284, startPoint y: 117, endPoint x: 127, endPoint y: 117, distance: 157.0
click at [127, 117] on div "SEARCH BY Search By Episodes Search ID, Title, Description, Keywords, or Catego…" at bounding box center [593, 146] width 946 height 143
paste input "World Champions: [GEOGRAPHIC_DATA] 1998"
click at [423, 108] on input "World Champions: [GEOGRAPHIC_DATA] 1998" at bounding box center [619, 108] width 734 height 30
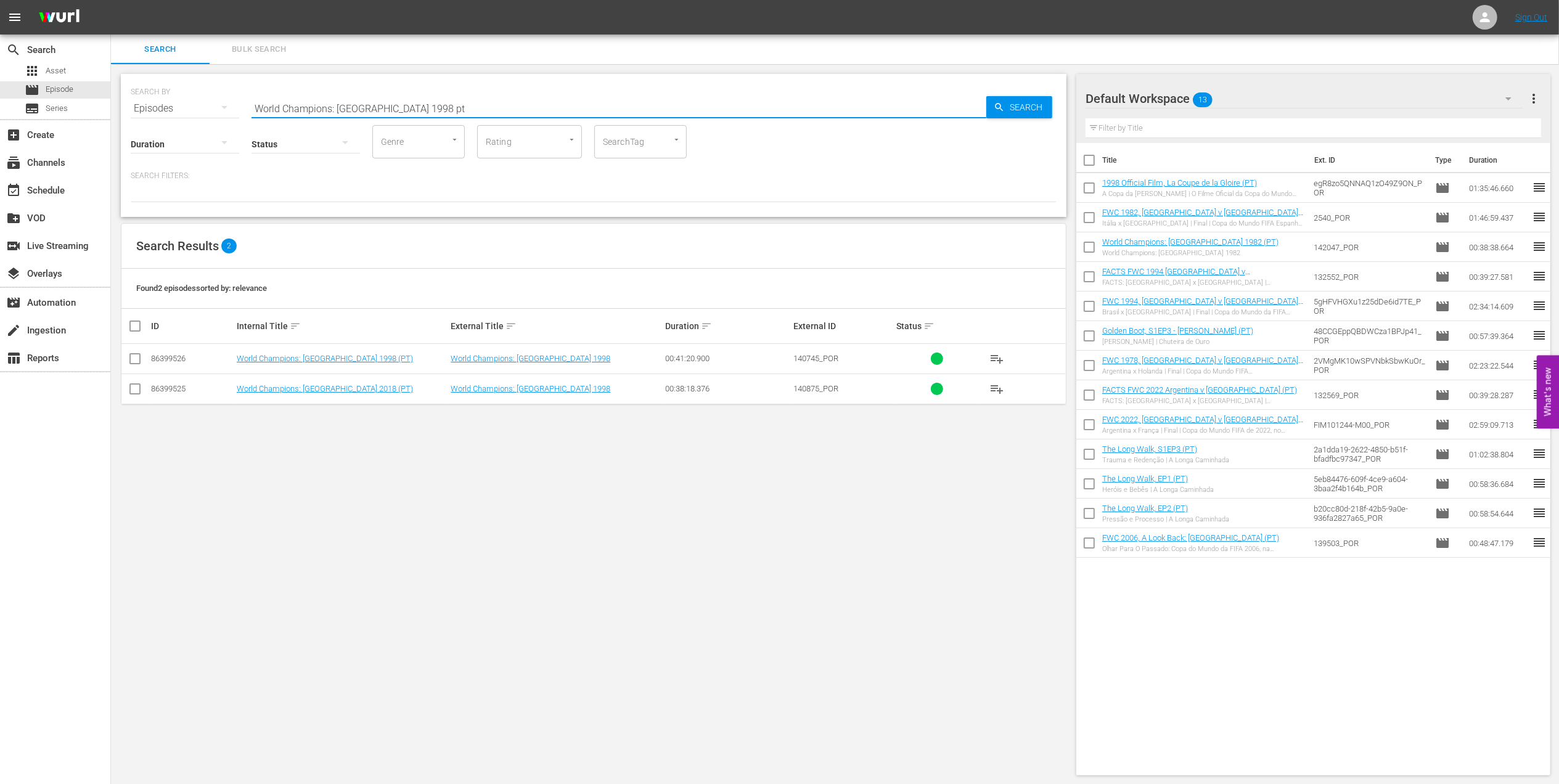
type input "World Champions: [GEOGRAPHIC_DATA] 1998 pt"
click at [134, 360] on input "checkbox" at bounding box center [134, 361] width 14 height 14
checkbox input "true"
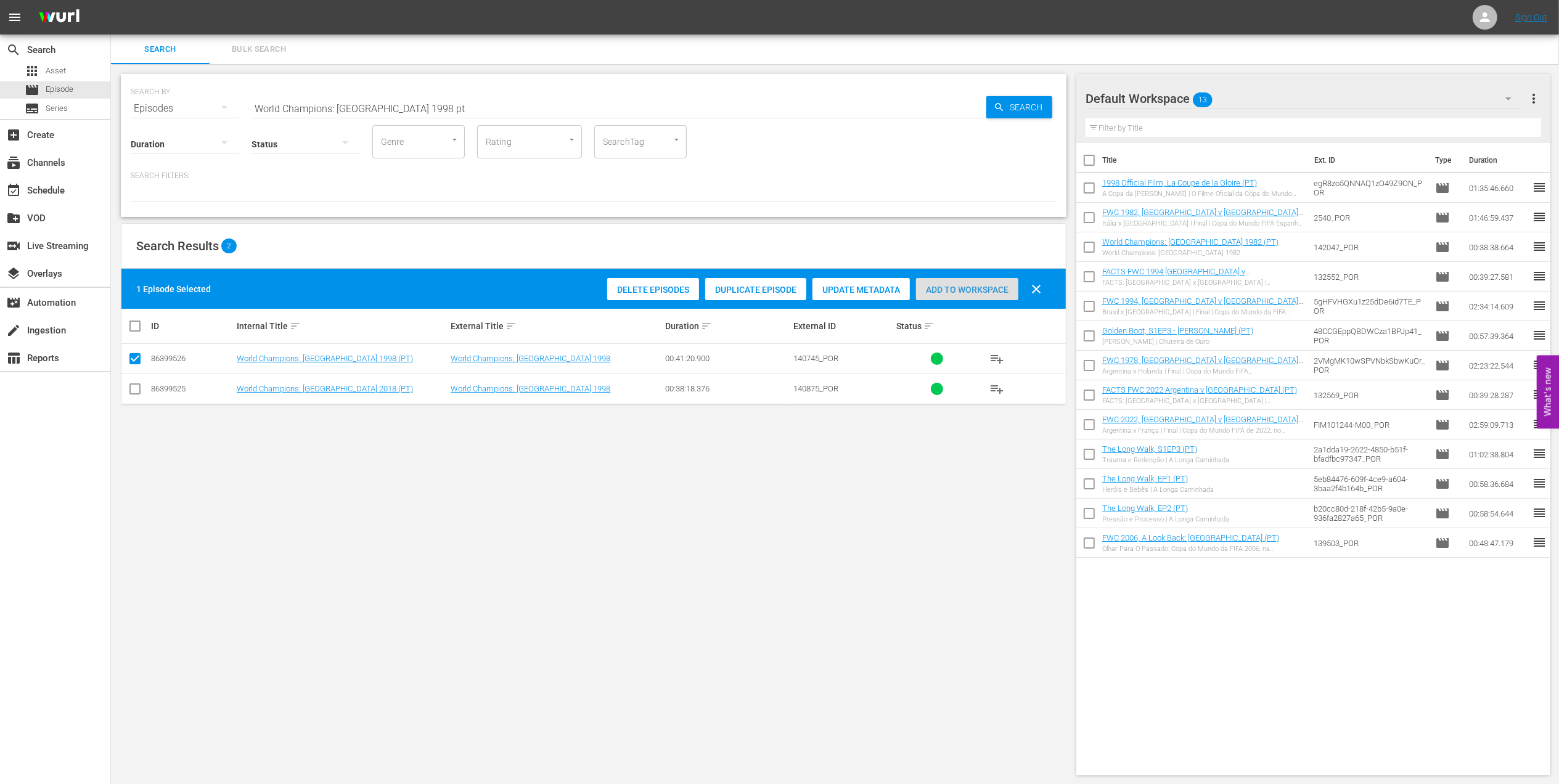
click at [963, 284] on div "Add to Workspace" at bounding box center [967, 289] width 102 height 24
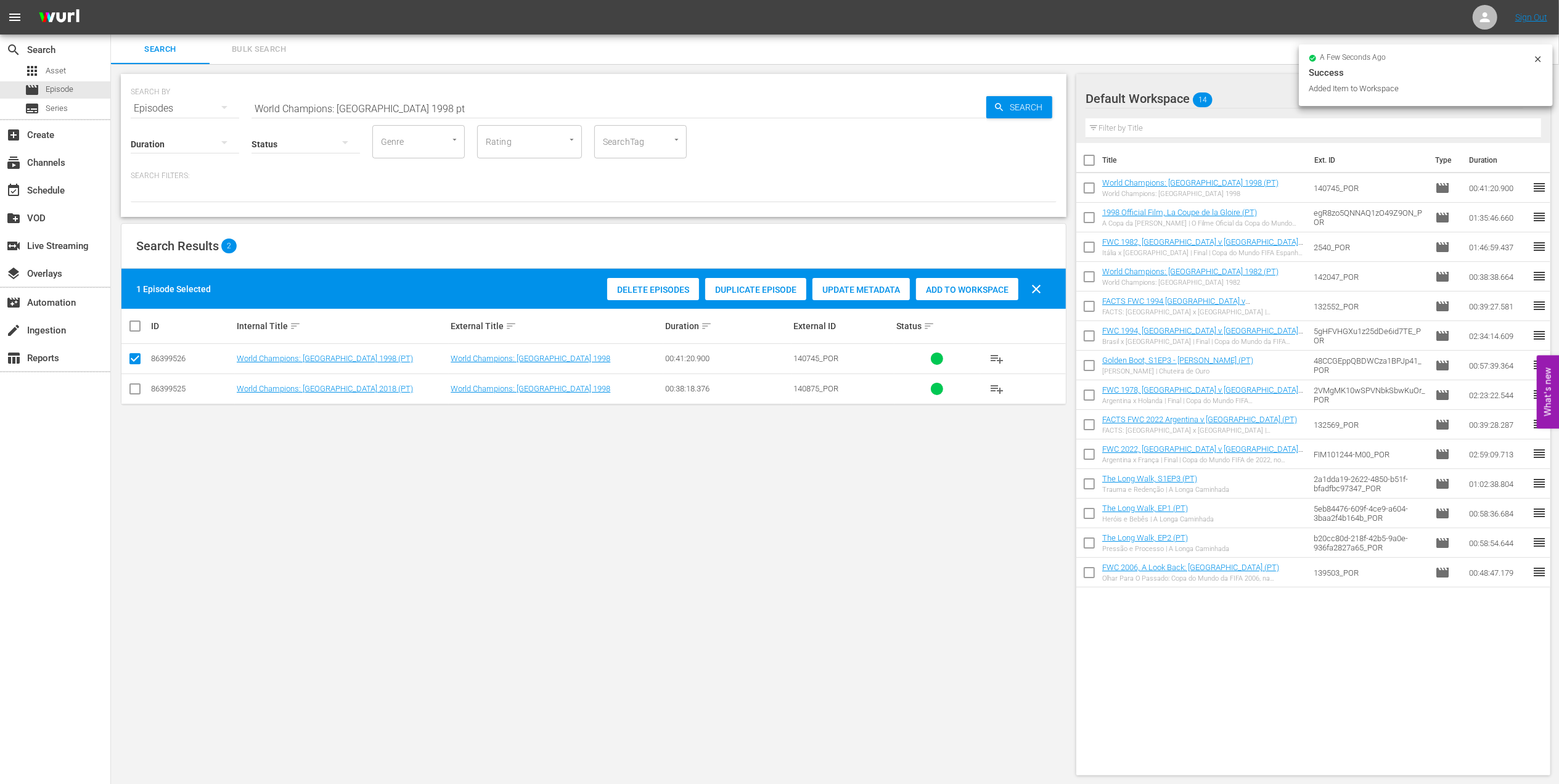
drag, startPoint x: 196, startPoint y: 108, endPoint x: 141, endPoint y: 108, distance: 55.0
click at [141, 108] on div "SEARCH BY Search By Episodes Search ID, Title, Description, Keywords, or Catego…" at bounding box center [593, 101] width 926 height 44
paste input "FWC 1998 [GEOGRAPHIC_DATA] v [GEOGRAPHIC_DATA], FInal"
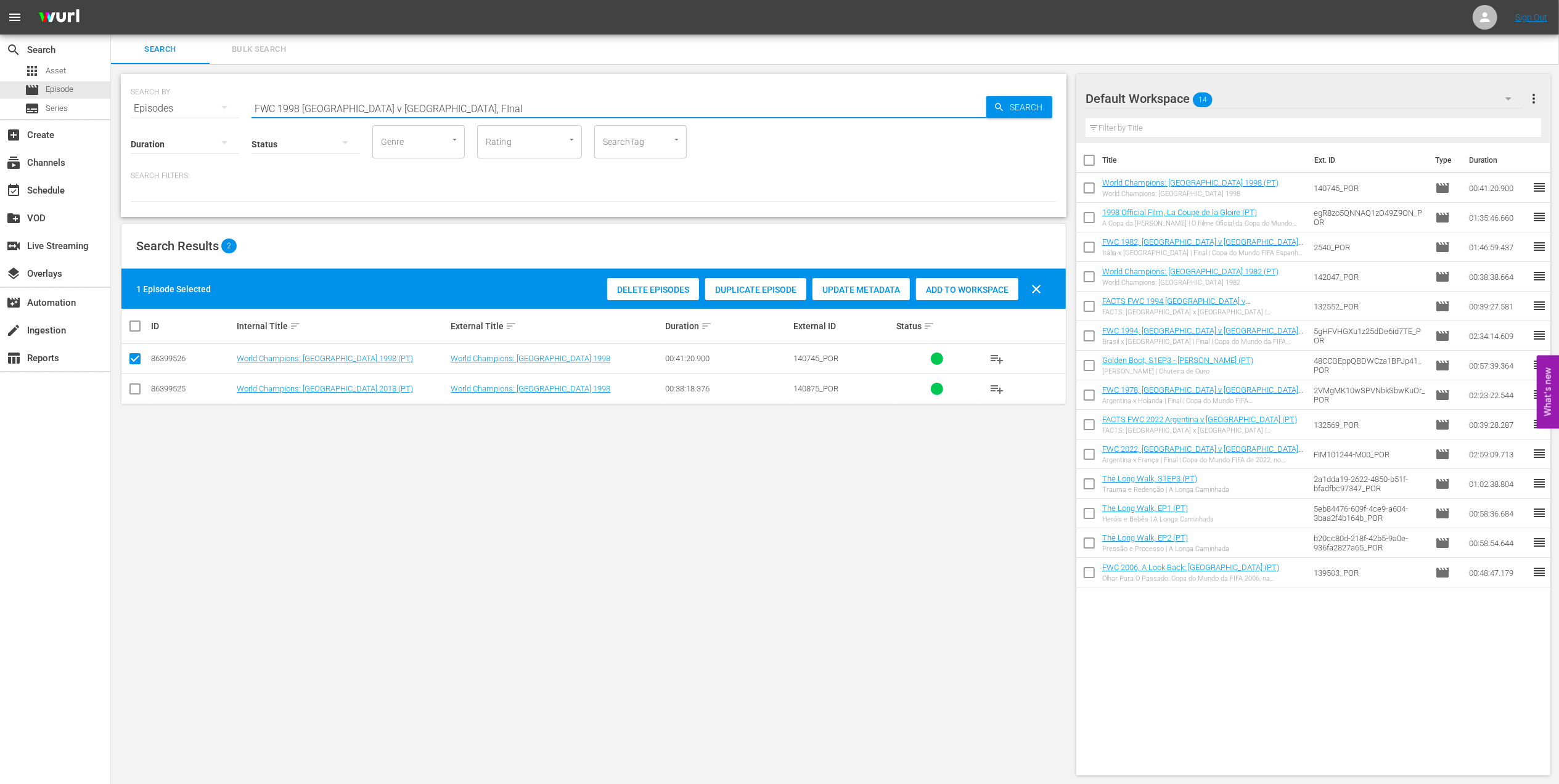
click at [445, 106] on input "FWC 1998 [GEOGRAPHIC_DATA] v [GEOGRAPHIC_DATA], FInal" at bounding box center [619, 108] width 734 height 30
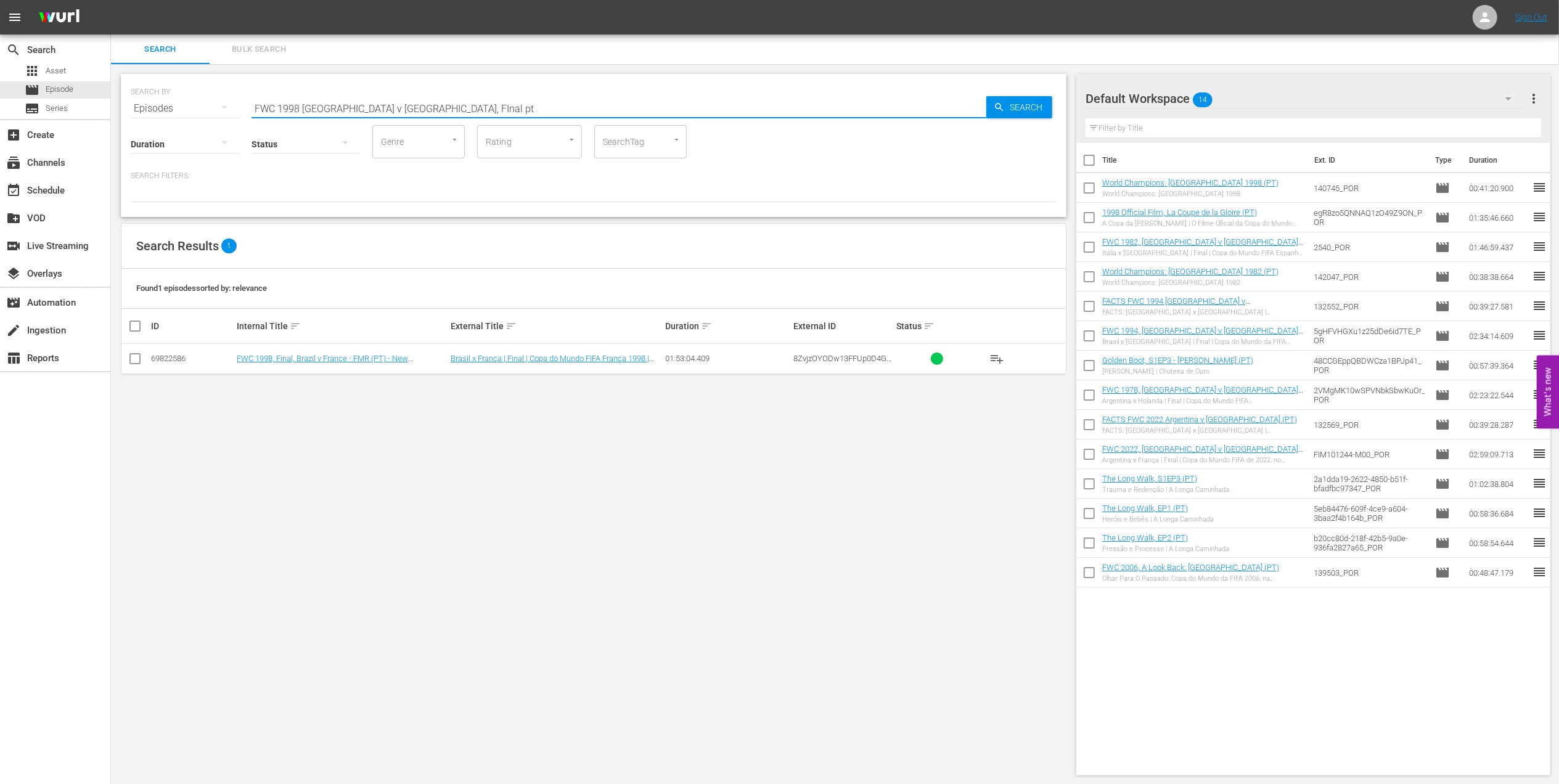
type input "FWC 1998 [GEOGRAPHIC_DATA] v [GEOGRAPHIC_DATA], FInal pt"
click at [136, 363] on input "checkbox" at bounding box center [134, 361] width 14 height 14
checkbox input "true"
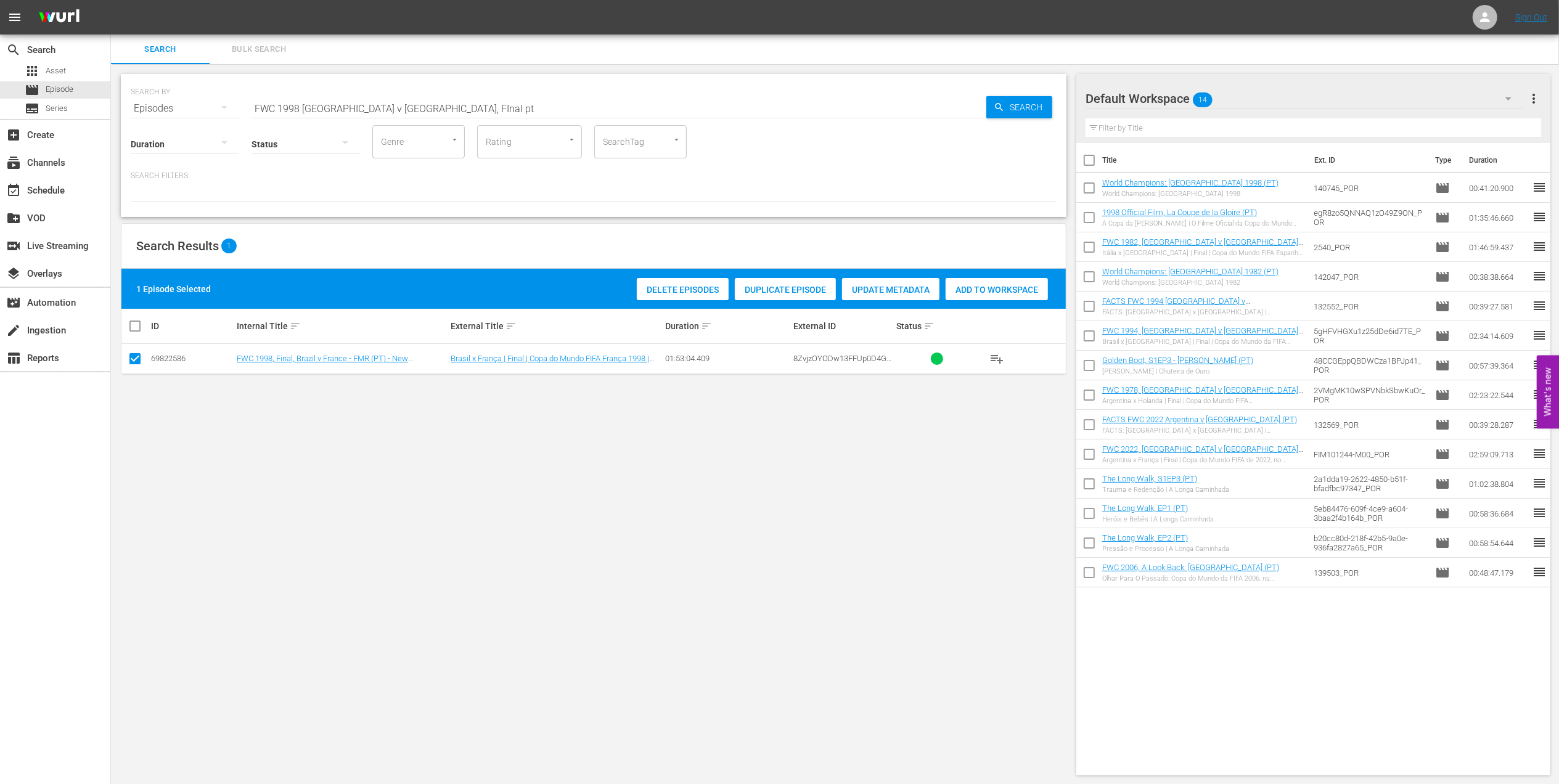
click at [966, 288] on span "Add to Workspace" at bounding box center [997, 289] width 102 height 10
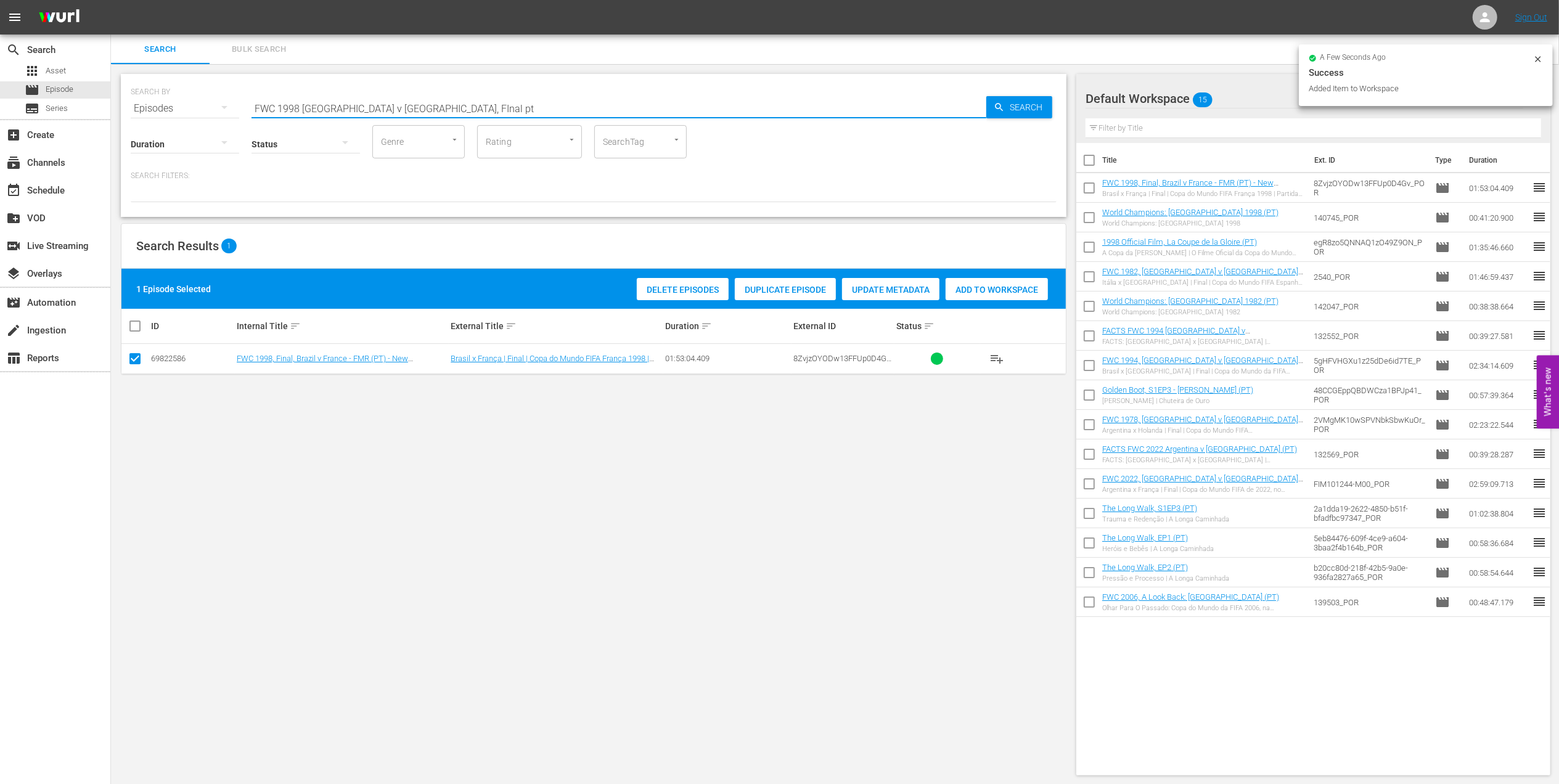
drag, startPoint x: 425, startPoint y: 114, endPoint x: 200, endPoint y: 101, distance: 225.4
click at [146, 111] on div "SEARCH BY Search By Episodes Search ID, Title, Description, Keywords, or Catego…" at bounding box center [593, 101] width 926 height 44
paste input "EP 2 - Lineker | Golden Boo"
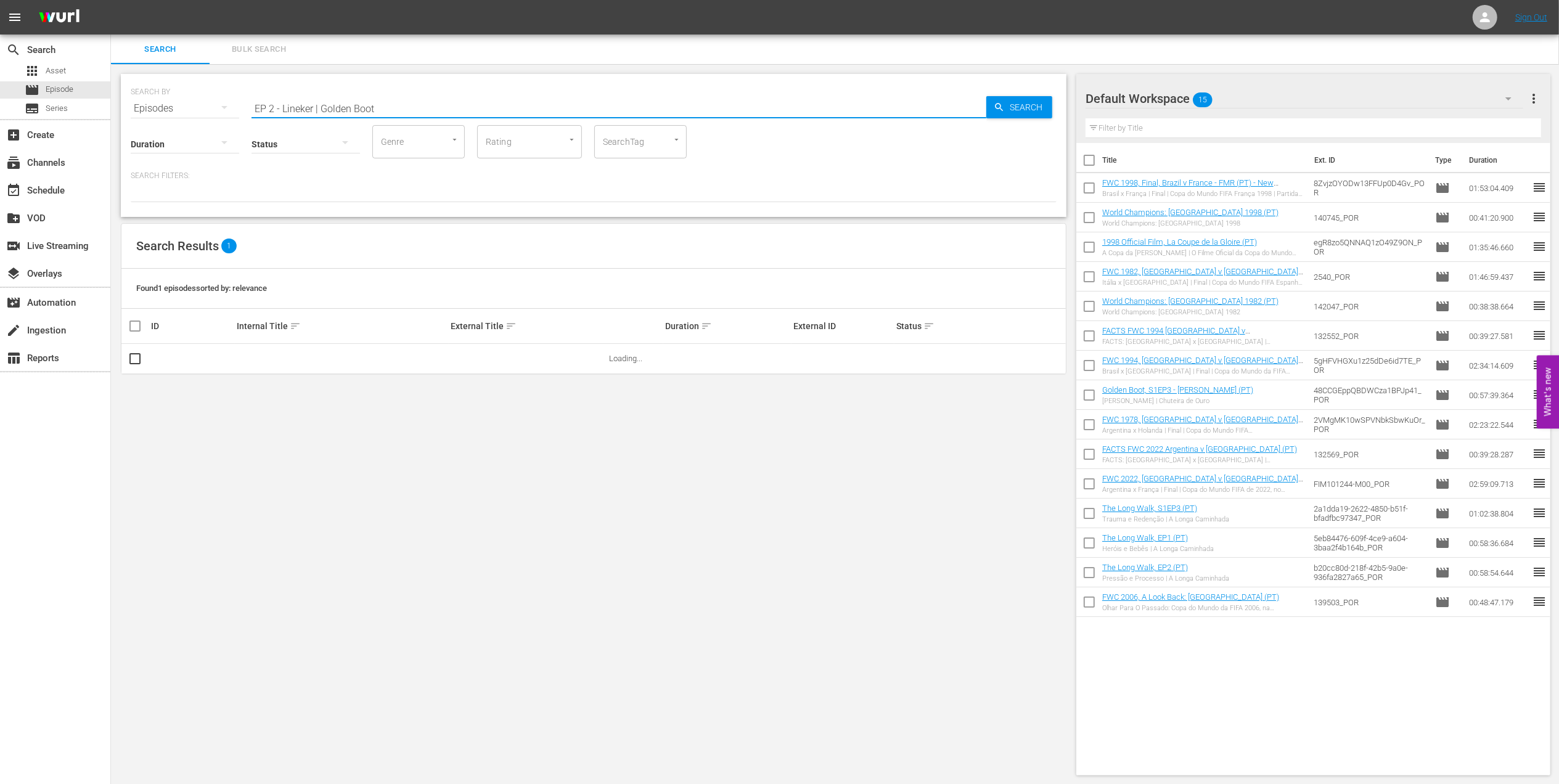
drag, startPoint x: 320, startPoint y: 111, endPoint x: 130, endPoint y: 122, distance: 190.3
click at [130, 122] on div "SEARCH BY Search By Episodes Search ID, Title, Description, Keywords, or Catego…" at bounding box center [593, 146] width 946 height 143
click at [349, 108] on input "Golden Boot" at bounding box center [619, 108] width 734 height 30
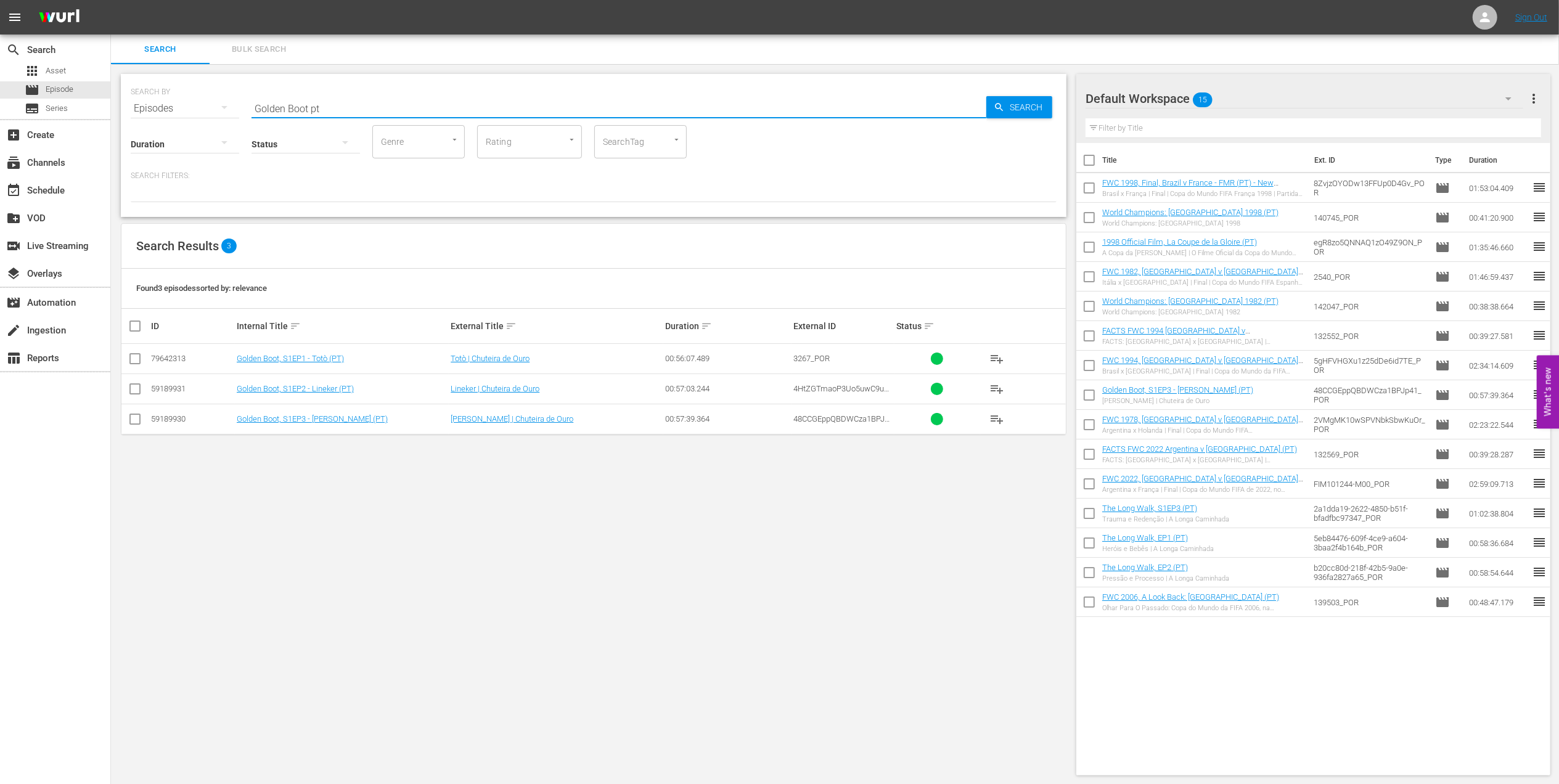
type input "Golden Boot pt"
drag, startPoint x: 140, startPoint y: 384, endPoint x: 236, endPoint y: 384, distance: 96.0
click at [141, 385] on input "checkbox" at bounding box center [134, 391] width 14 height 14
checkbox input "true"
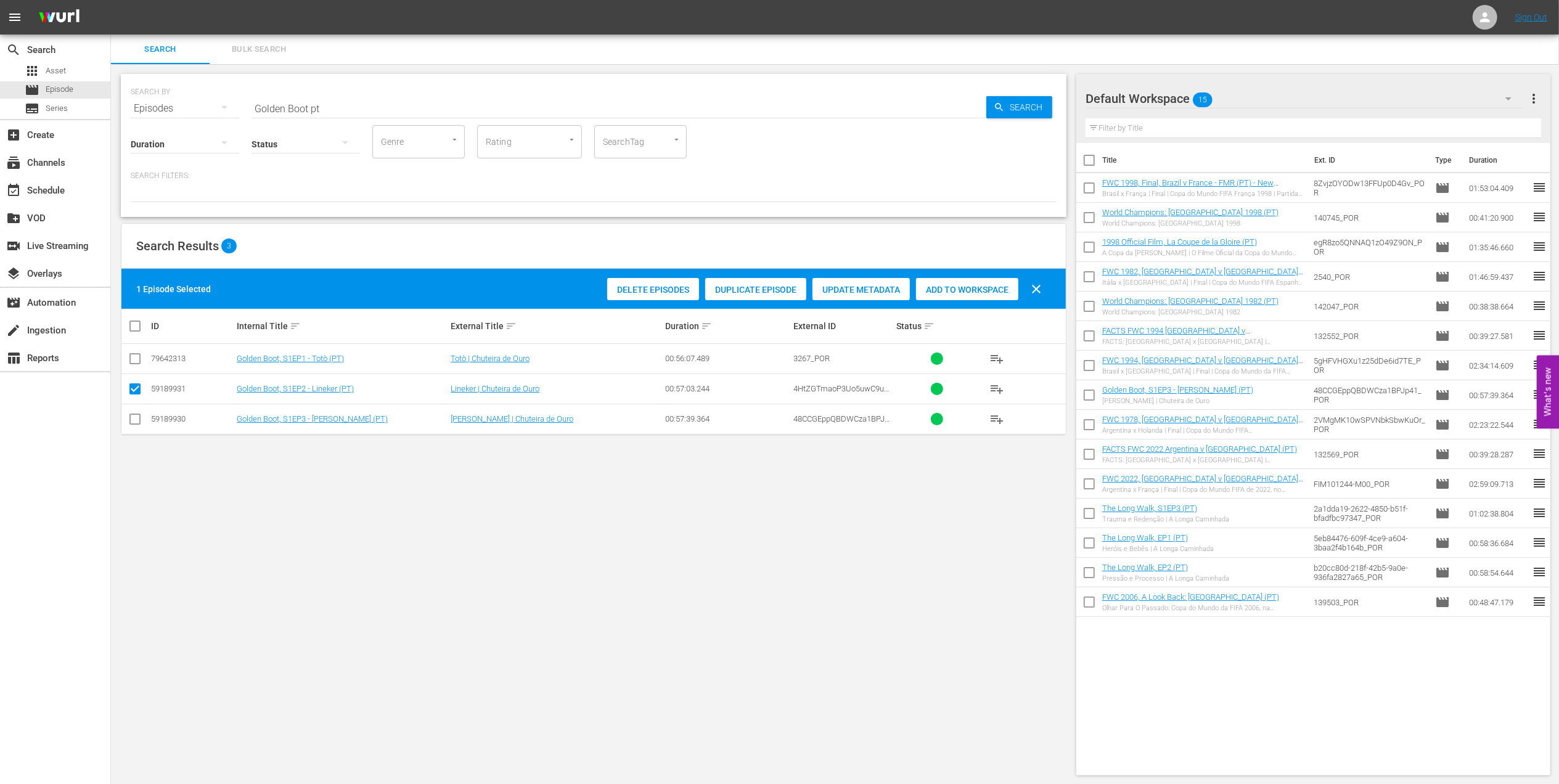
click at [968, 288] on span "Add to Workspace" at bounding box center [967, 289] width 102 height 10
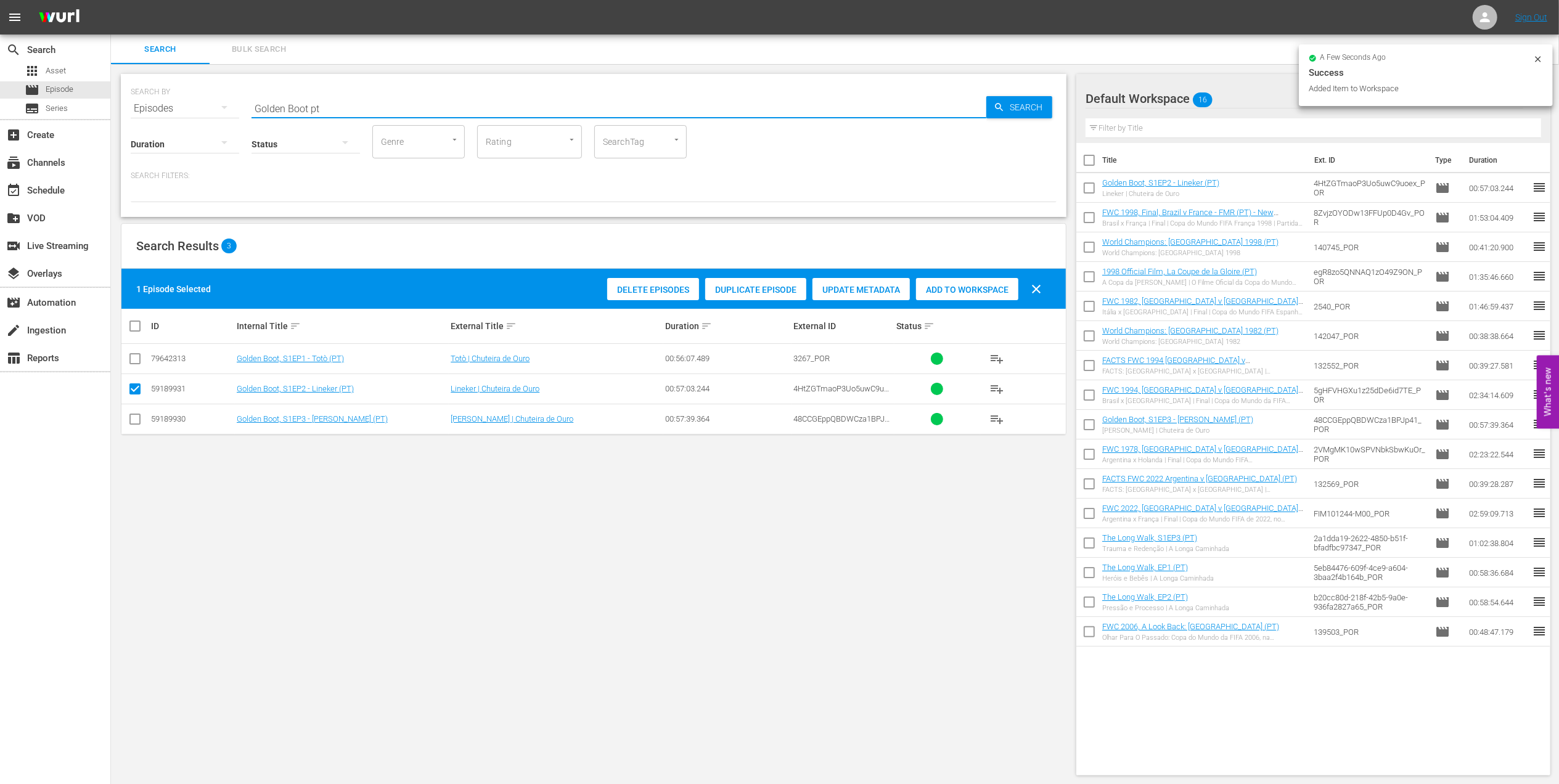
drag, startPoint x: 328, startPoint y: 106, endPoint x: 215, endPoint y: 106, distance: 113.0
click at [215, 106] on div "SEARCH BY Search By Episodes Search ID, Title, Description, Keywords, or Catego…" at bounding box center [593, 101] width 926 height 44
paste input "FWC 1966 - Final - [GEOGRAPHIC_DATA] v [GEOGRAPHIC_DATA]"
click at [472, 106] on input "FWC 1966 - Final - [GEOGRAPHIC_DATA] v [GEOGRAPHIC_DATA]" at bounding box center [619, 108] width 734 height 30
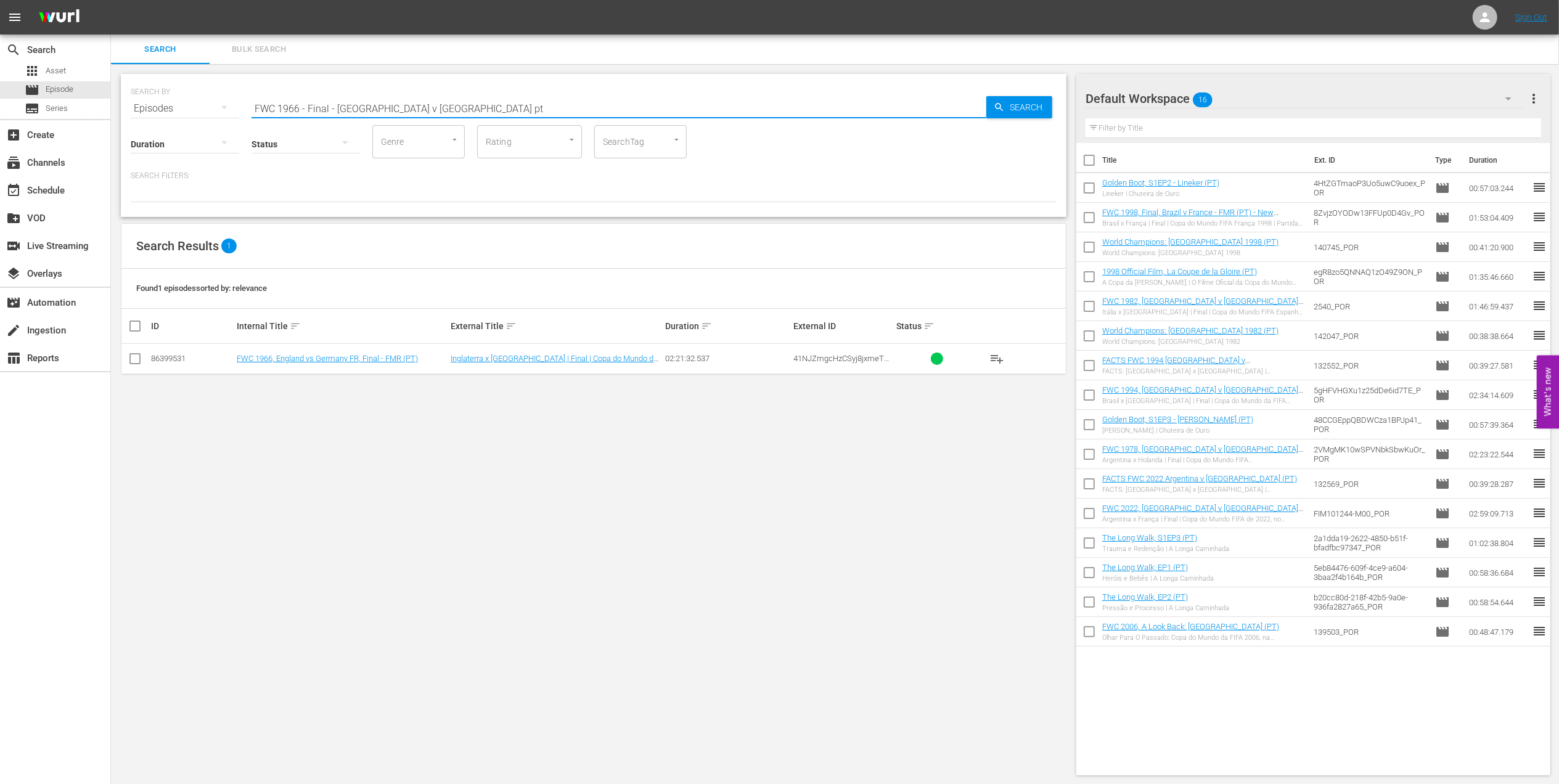
type input "FWC 1966 - Final - [GEOGRAPHIC_DATA] v [GEOGRAPHIC_DATA] pt"
click at [133, 358] on input "checkbox" at bounding box center [134, 361] width 14 height 14
checkbox input "true"
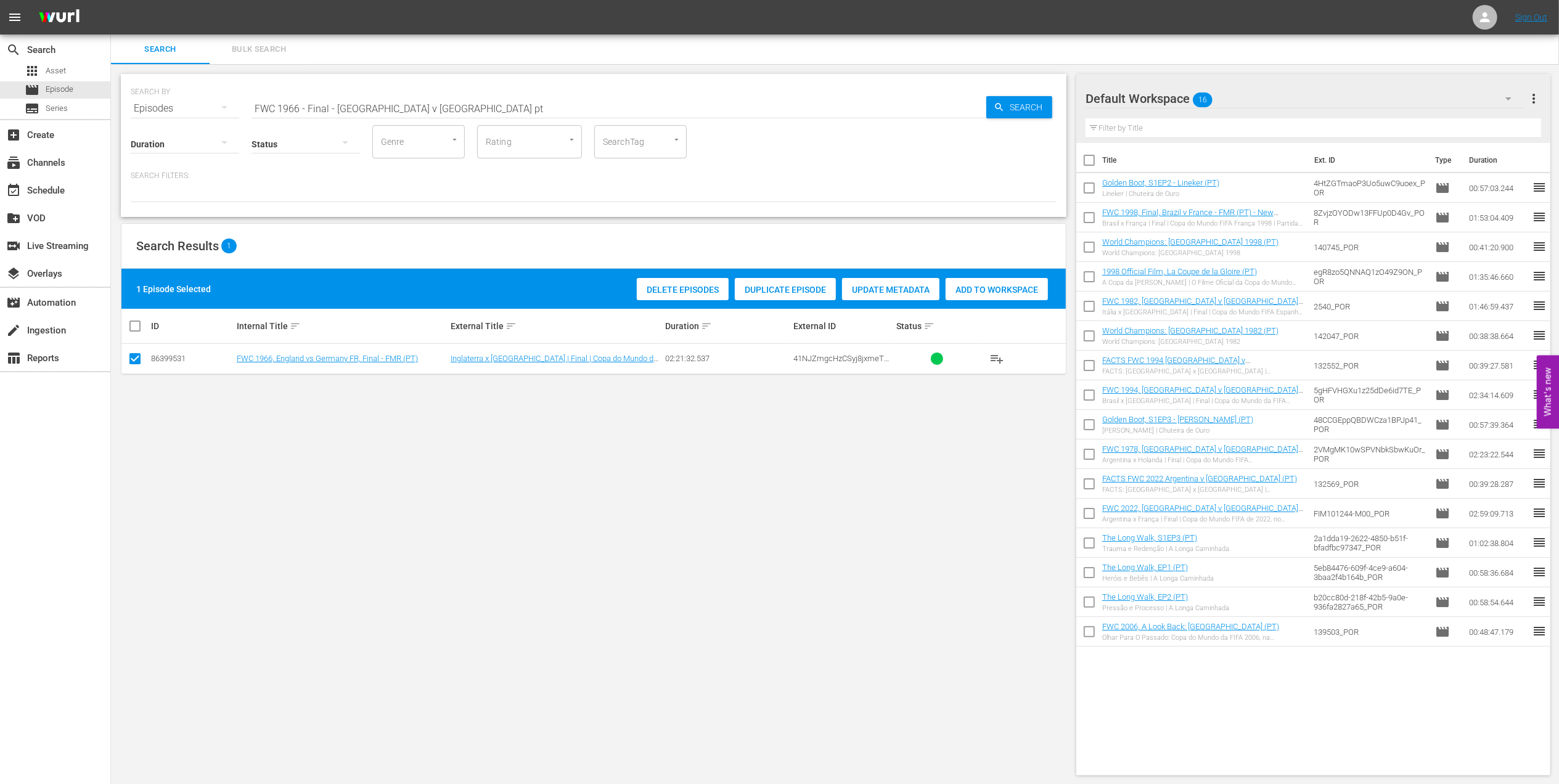
click at [963, 282] on div "Add to Workspace" at bounding box center [997, 289] width 102 height 24
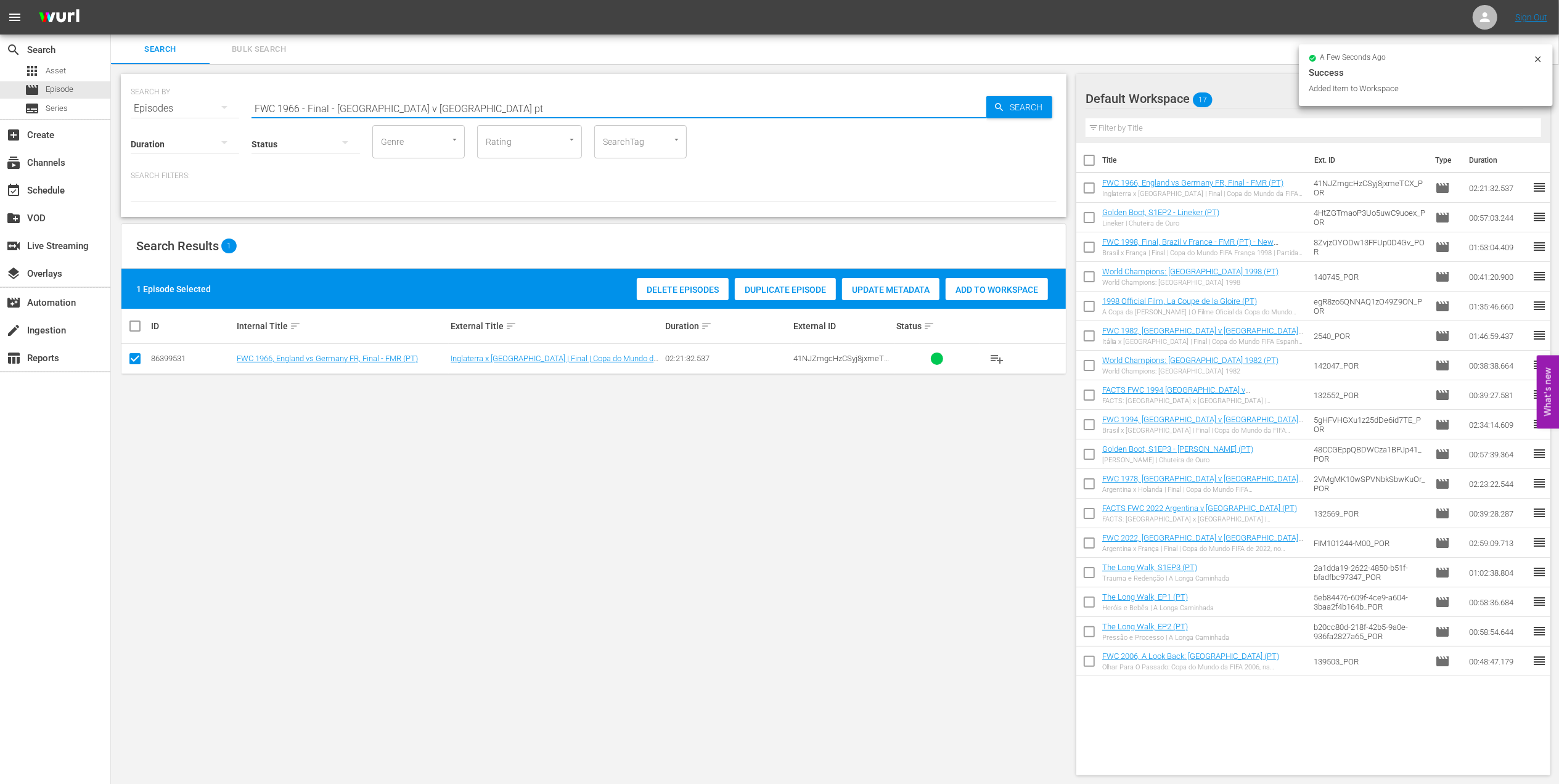
drag, startPoint x: 474, startPoint y: 99, endPoint x: 201, endPoint y: 114, distance: 273.4
click at [201, 114] on div "SEARCH BY Search By Episodes Search ID, Title, Description, Keywords, or Catego…" at bounding box center [593, 146] width 946 height 143
type input "facts 1966"
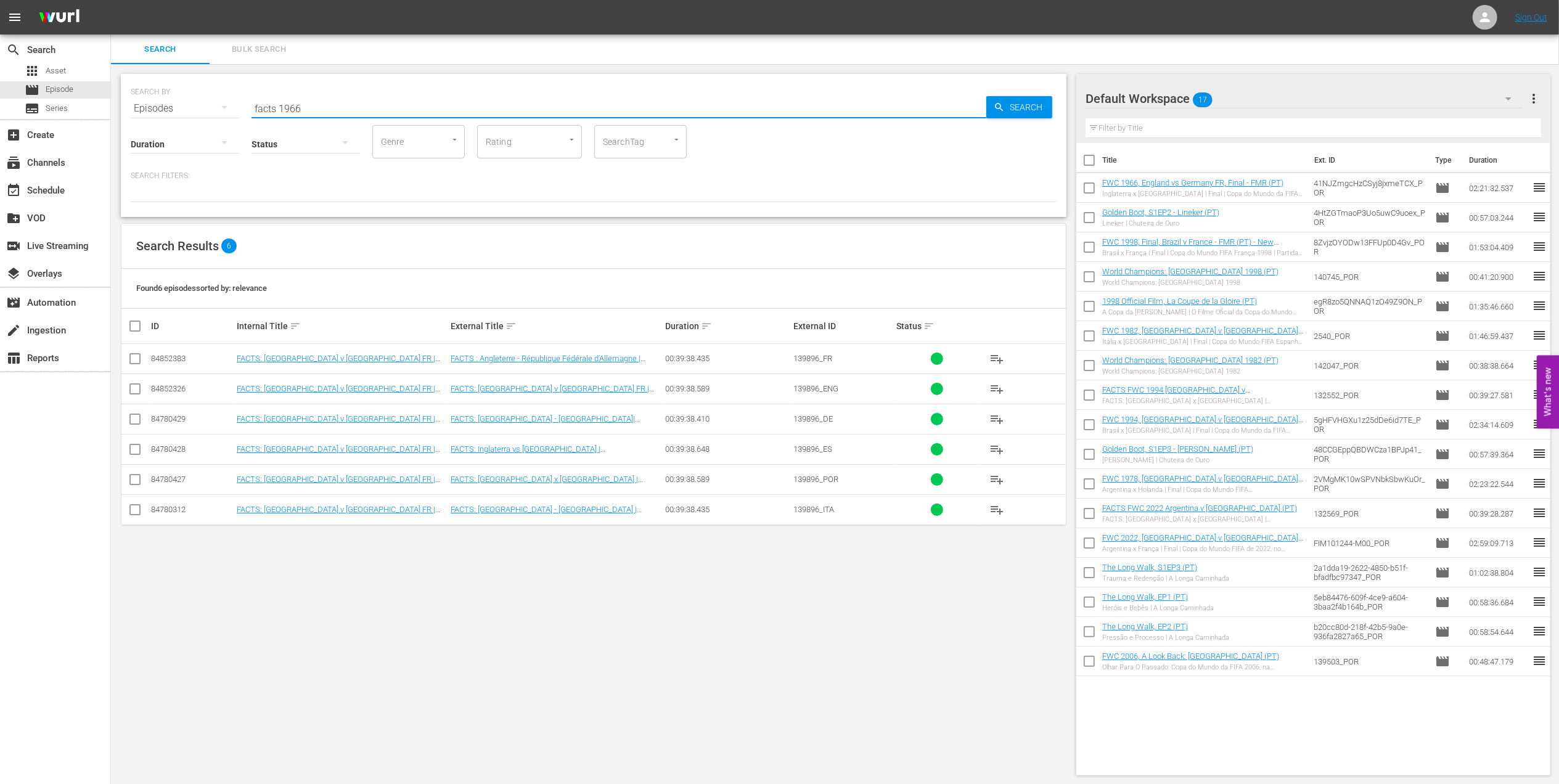
click at [137, 481] on input "checkbox" at bounding box center [134, 481] width 14 height 14
checkbox input "true"
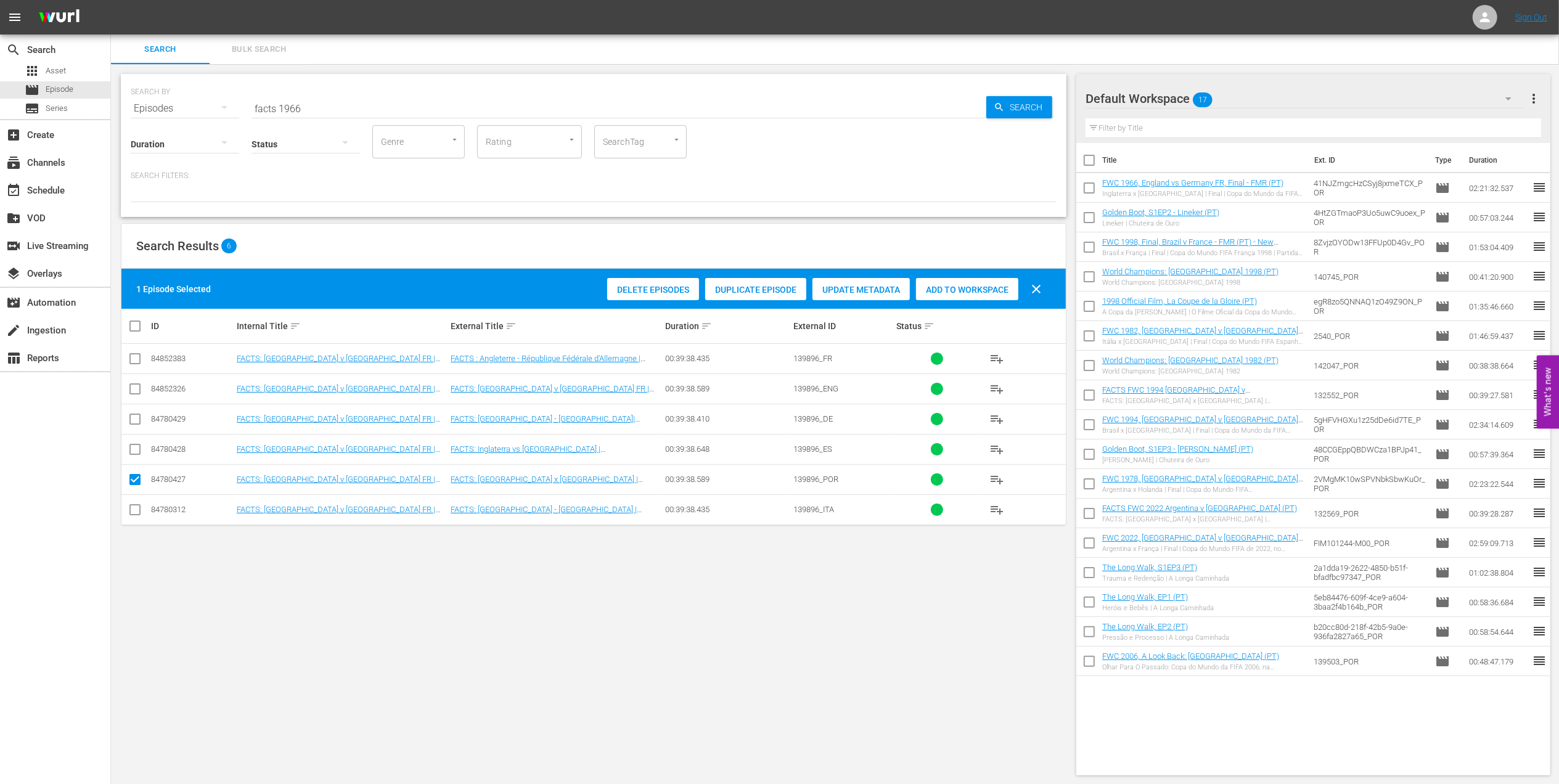
click at [956, 297] on div "Add to Workspace" at bounding box center [967, 289] width 102 height 24
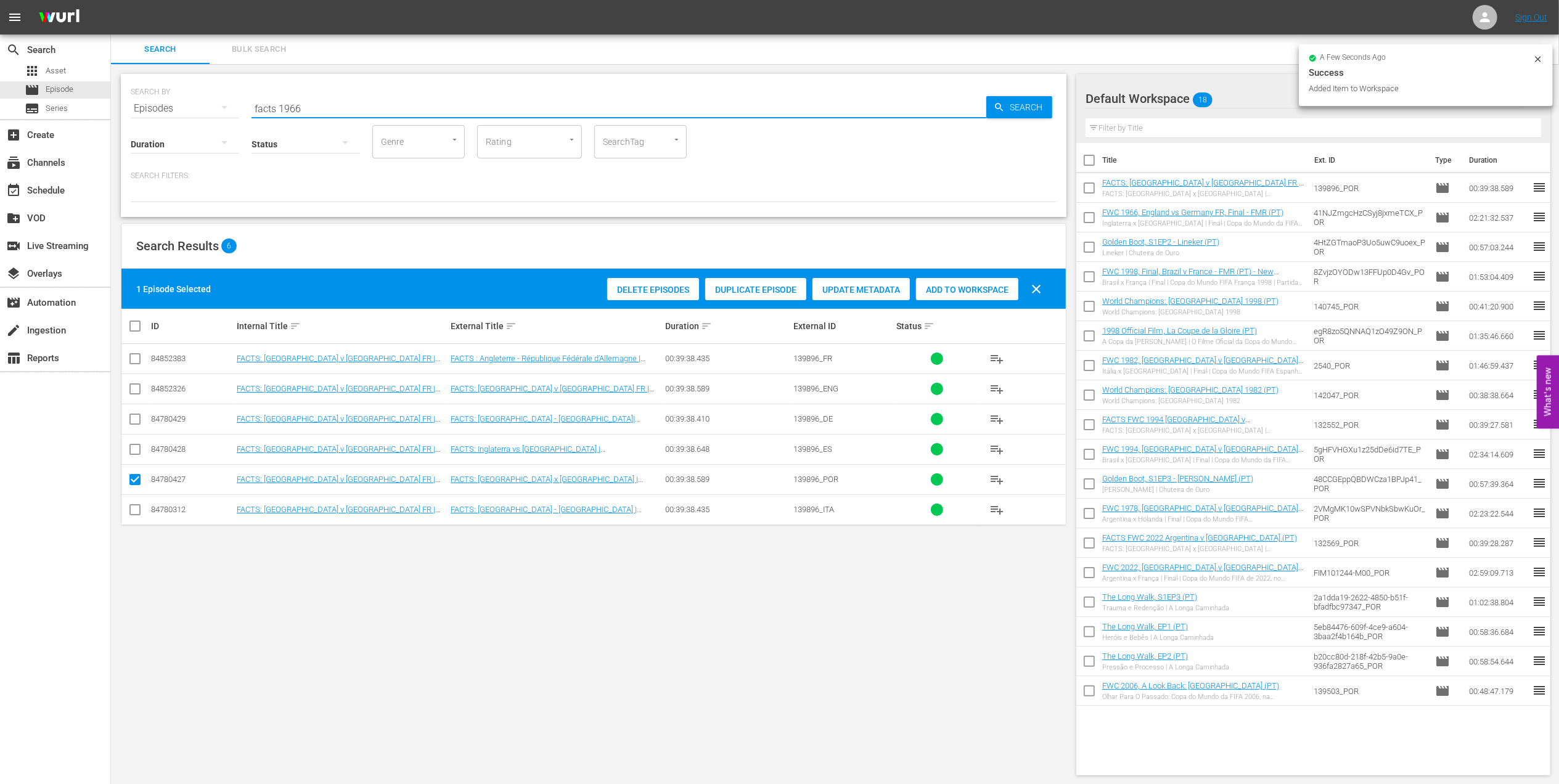
click at [313, 99] on input "facts 1966" at bounding box center [619, 108] width 734 height 30
type input "facts 1978"
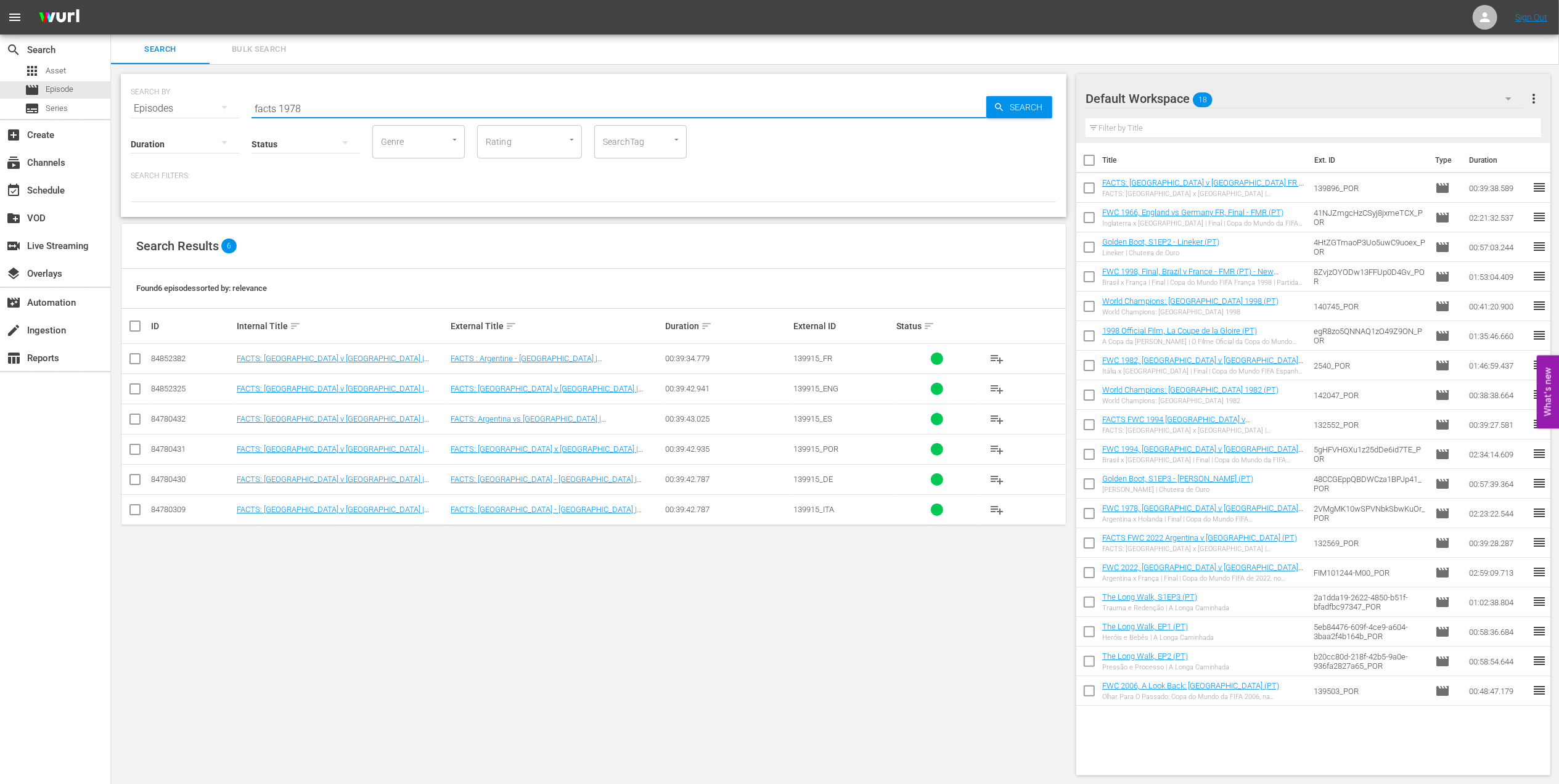
click at [137, 451] on input "checkbox" at bounding box center [134, 451] width 14 height 14
checkbox input "true"
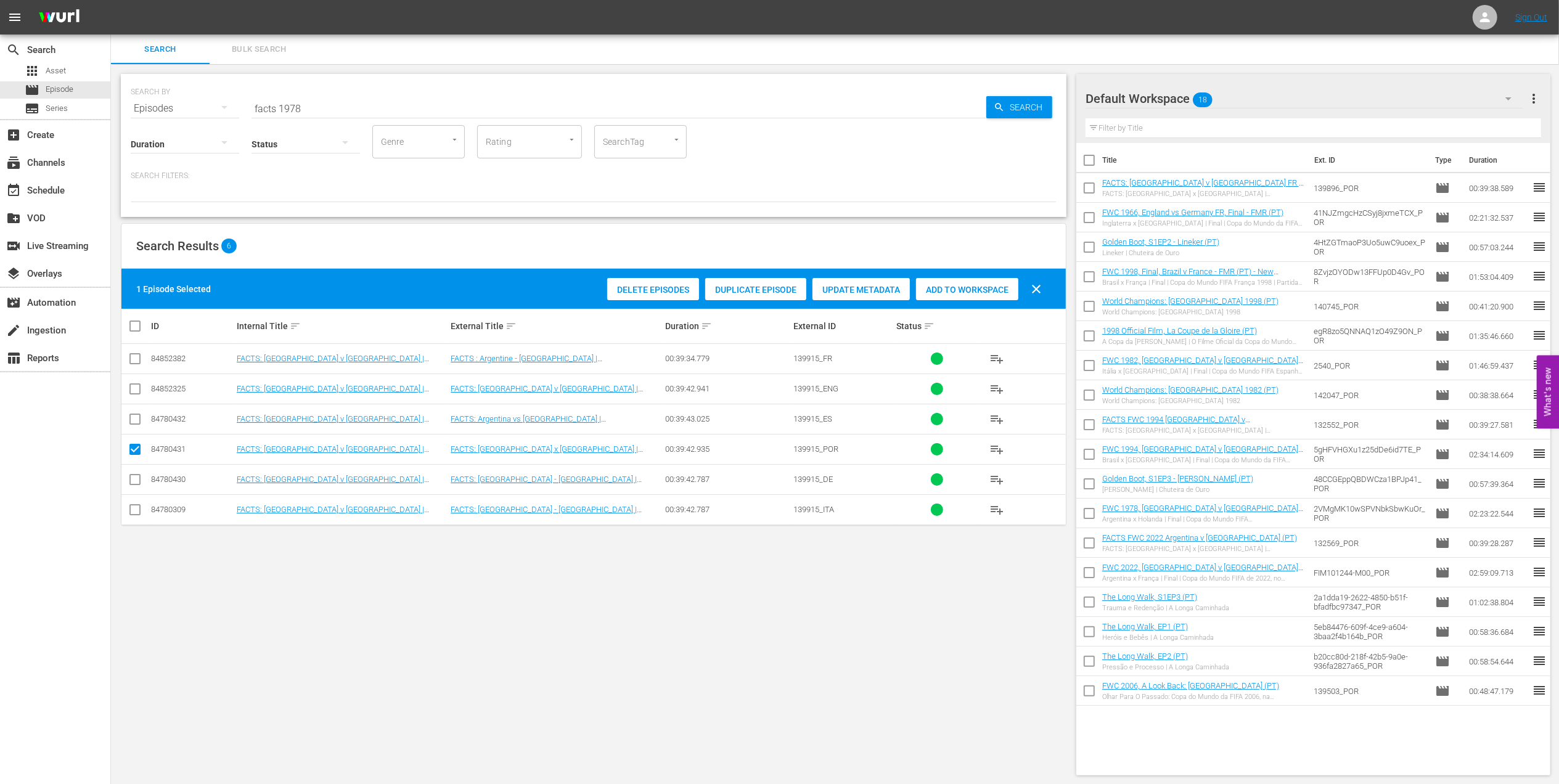
click at [956, 287] on span "Add to Workspace" at bounding box center [967, 289] width 102 height 10
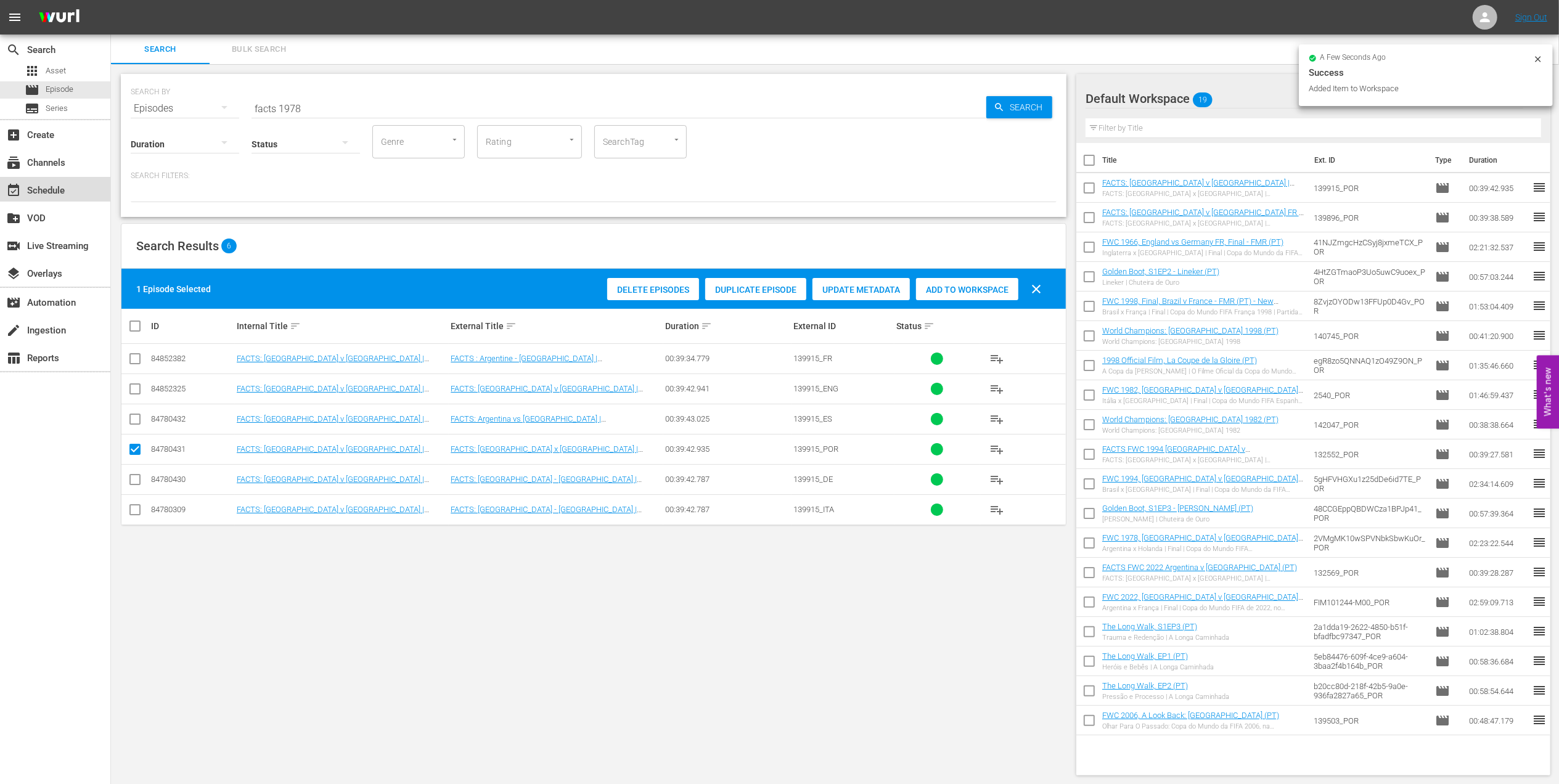
click at [45, 188] on div "event_available Schedule" at bounding box center [34, 188] width 69 height 11
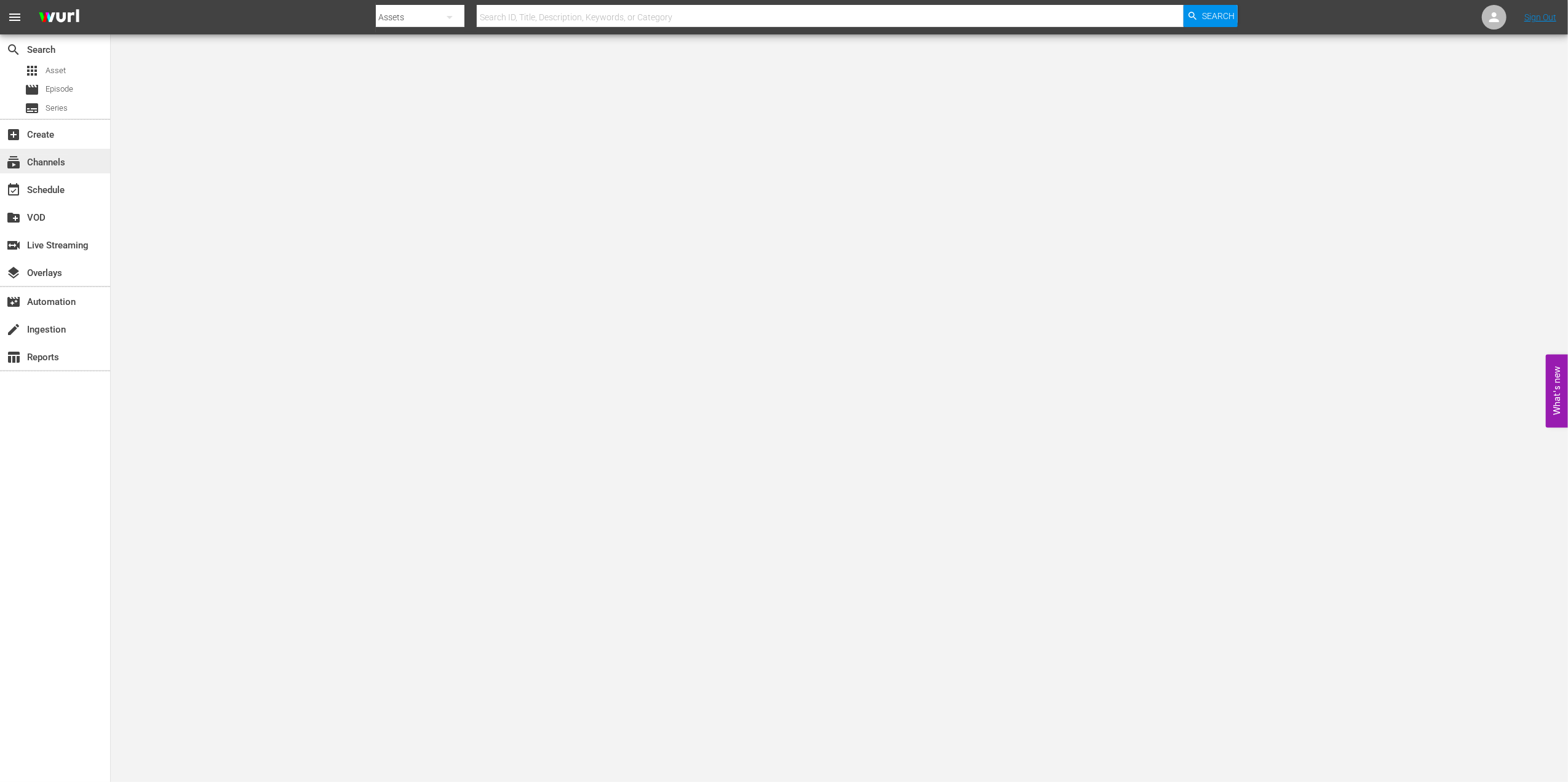
click at [66, 156] on div "subscriptions Channels" at bounding box center [34, 161] width 69 height 11
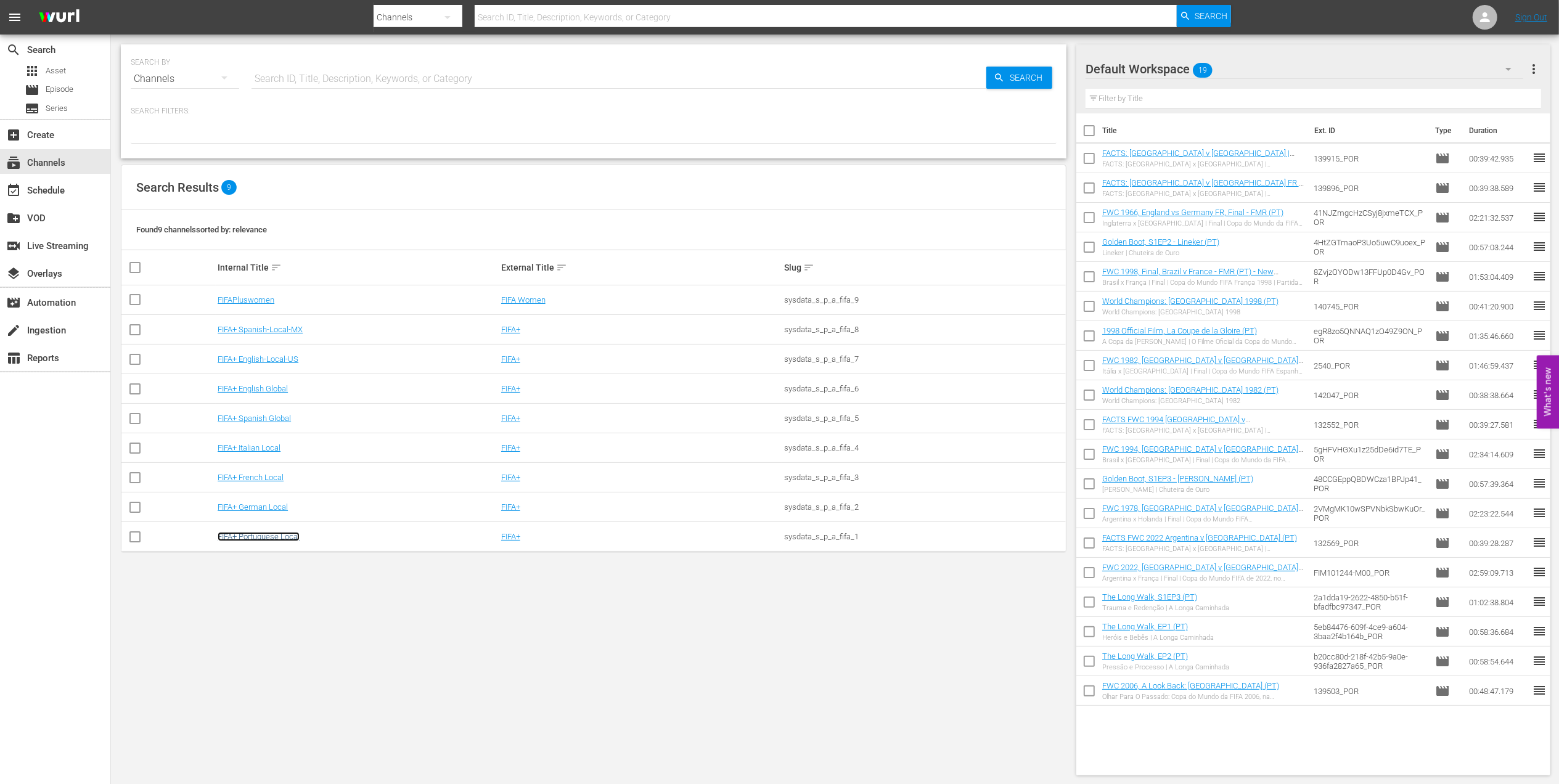
click at [288, 535] on link "FIFA+ Portuguese Local" at bounding box center [258, 536] width 82 height 9
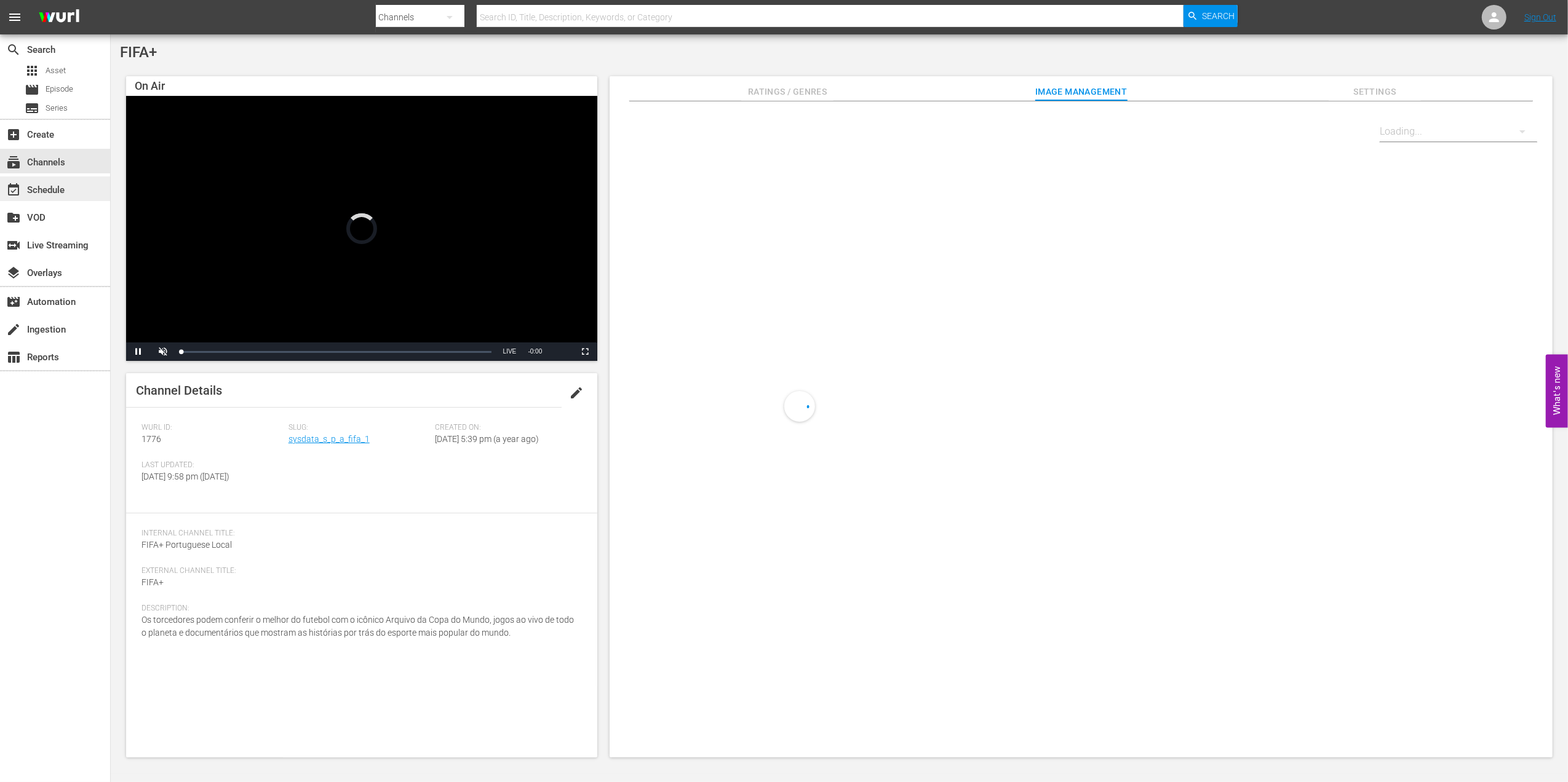
click at [59, 200] on div "event_available Schedule" at bounding box center [55, 189] width 110 height 24
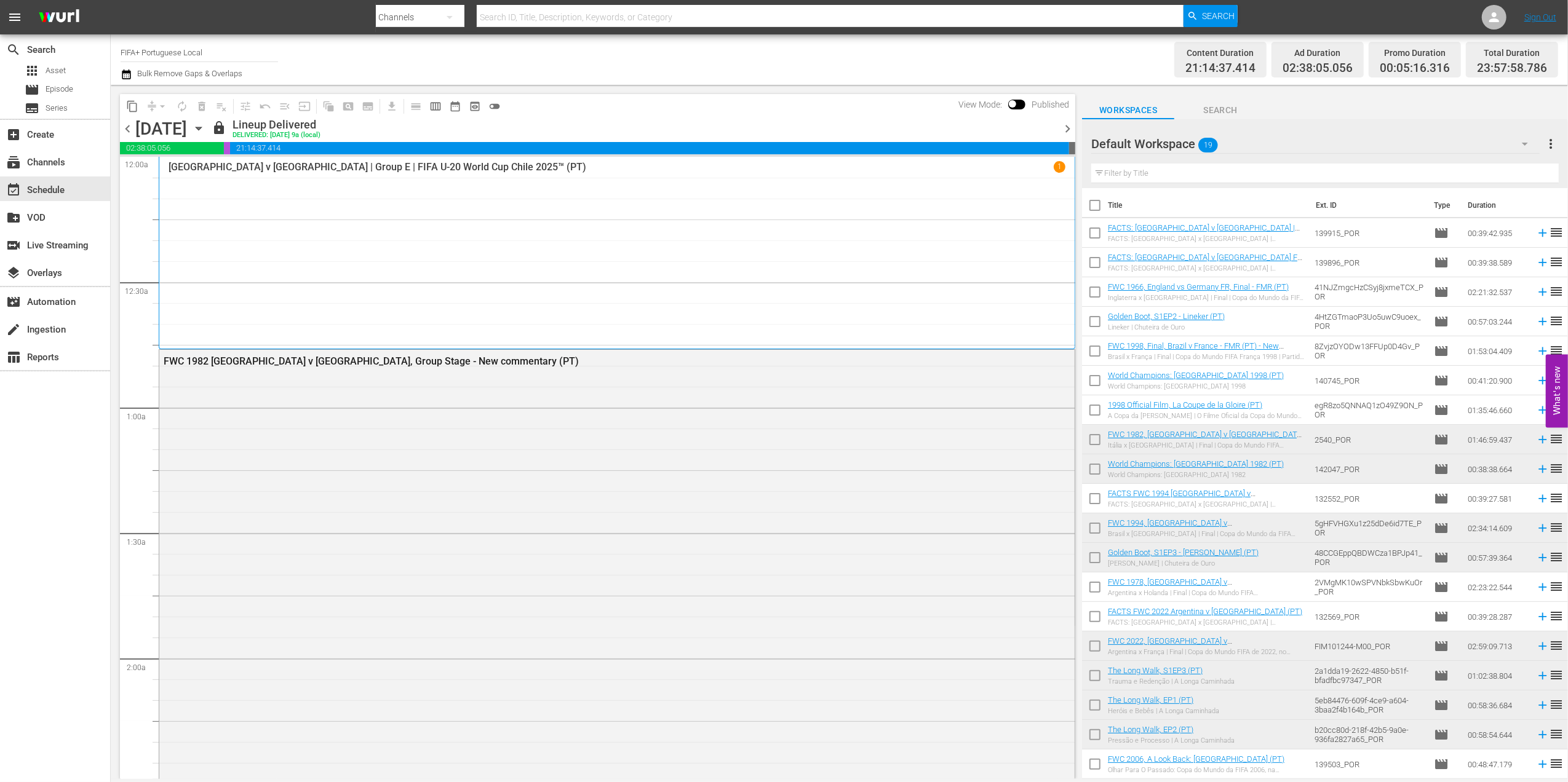
click at [1066, 119] on div "chevron_left Friday, October 3rd October 3rd lock Lineup Delivered DELIVERED: 1…" at bounding box center [598, 130] width 955 height 24
click at [1066, 122] on span "chevron_right" at bounding box center [1068, 129] width 15 height 15
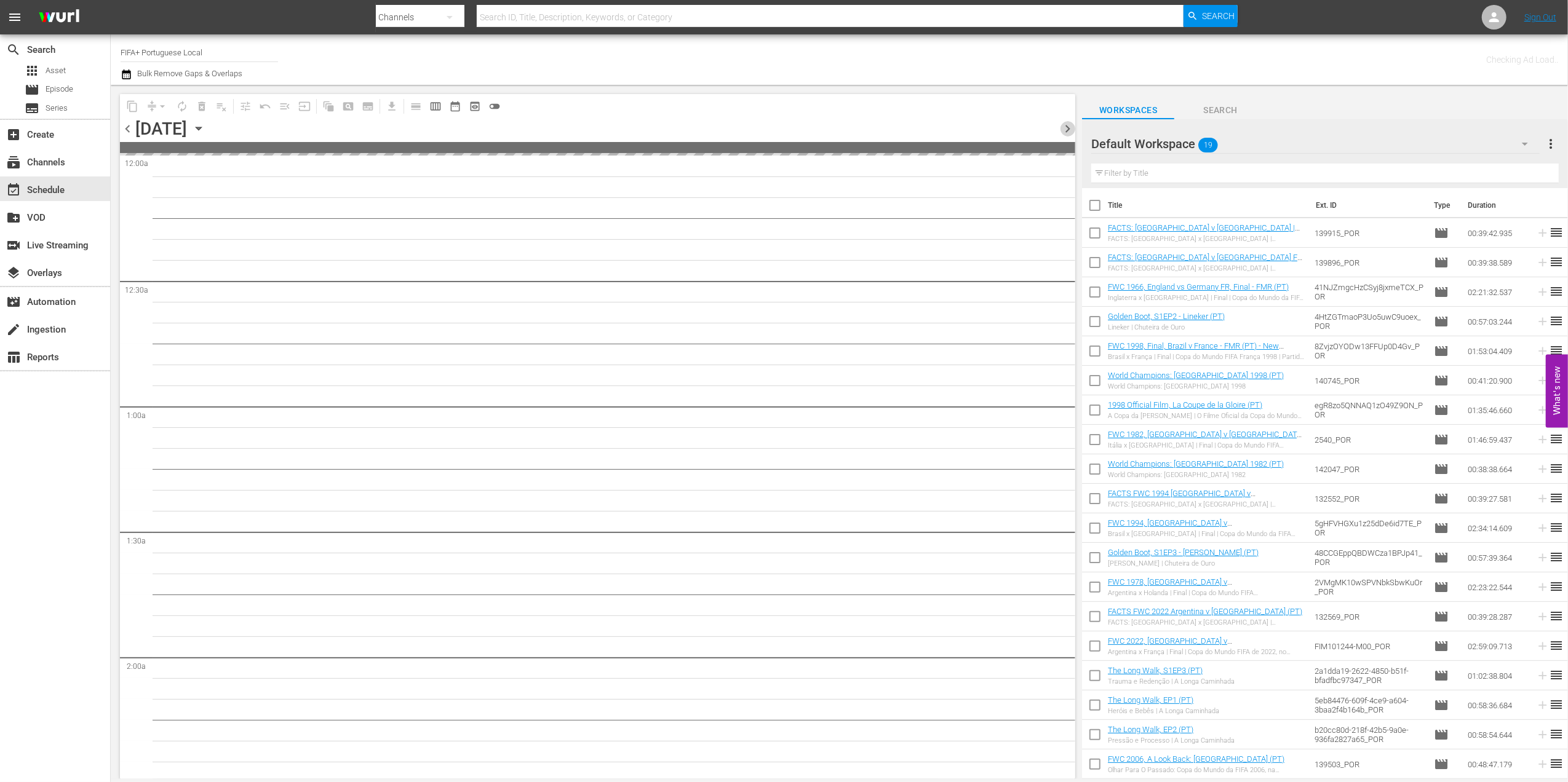
click at [1066, 123] on span "chevron_right" at bounding box center [1068, 129] width 15 height 15
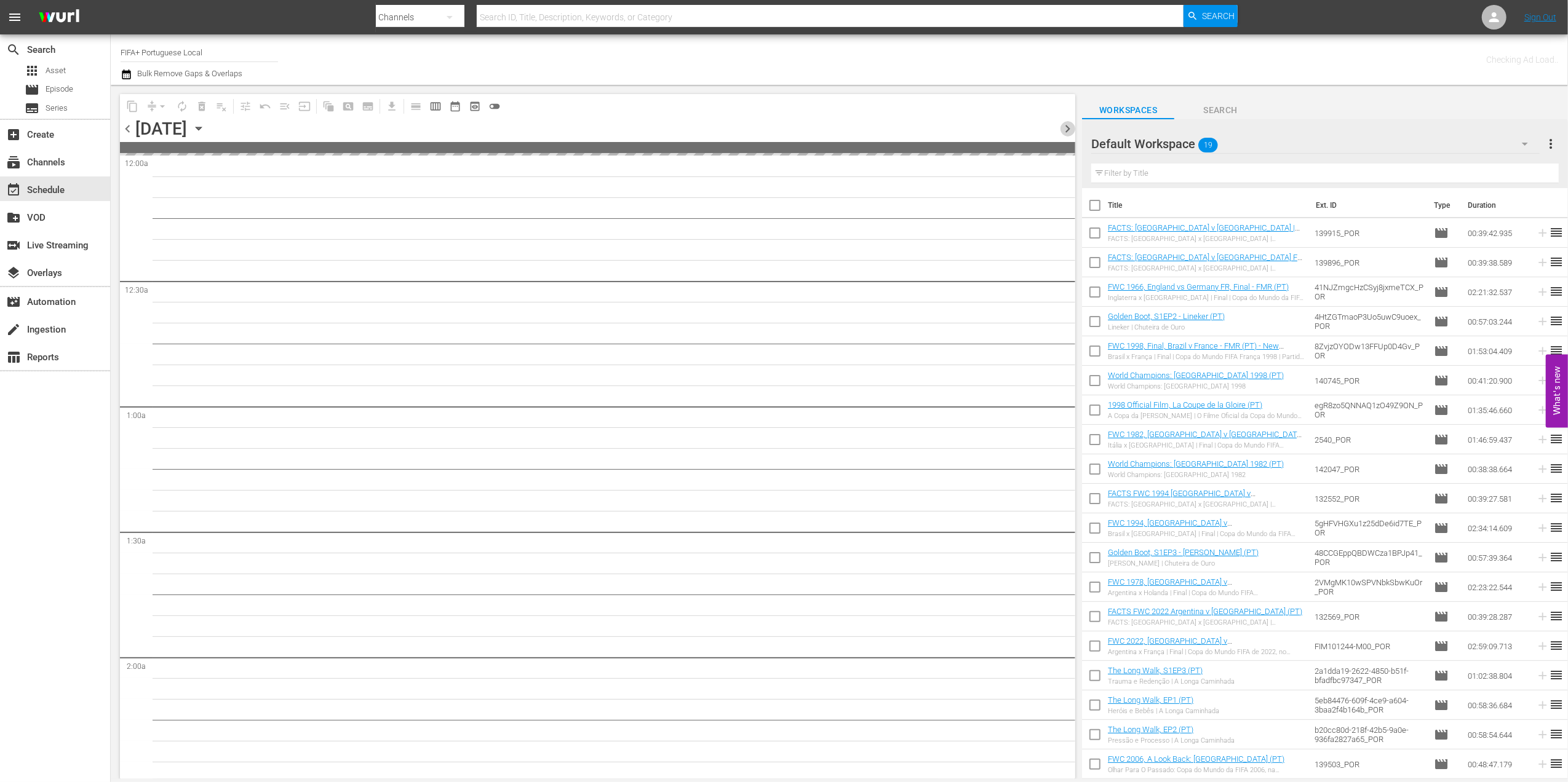
click at [1066, 123] on span "chevron_right" at bounding box center [1068, 129] width 15 height 15
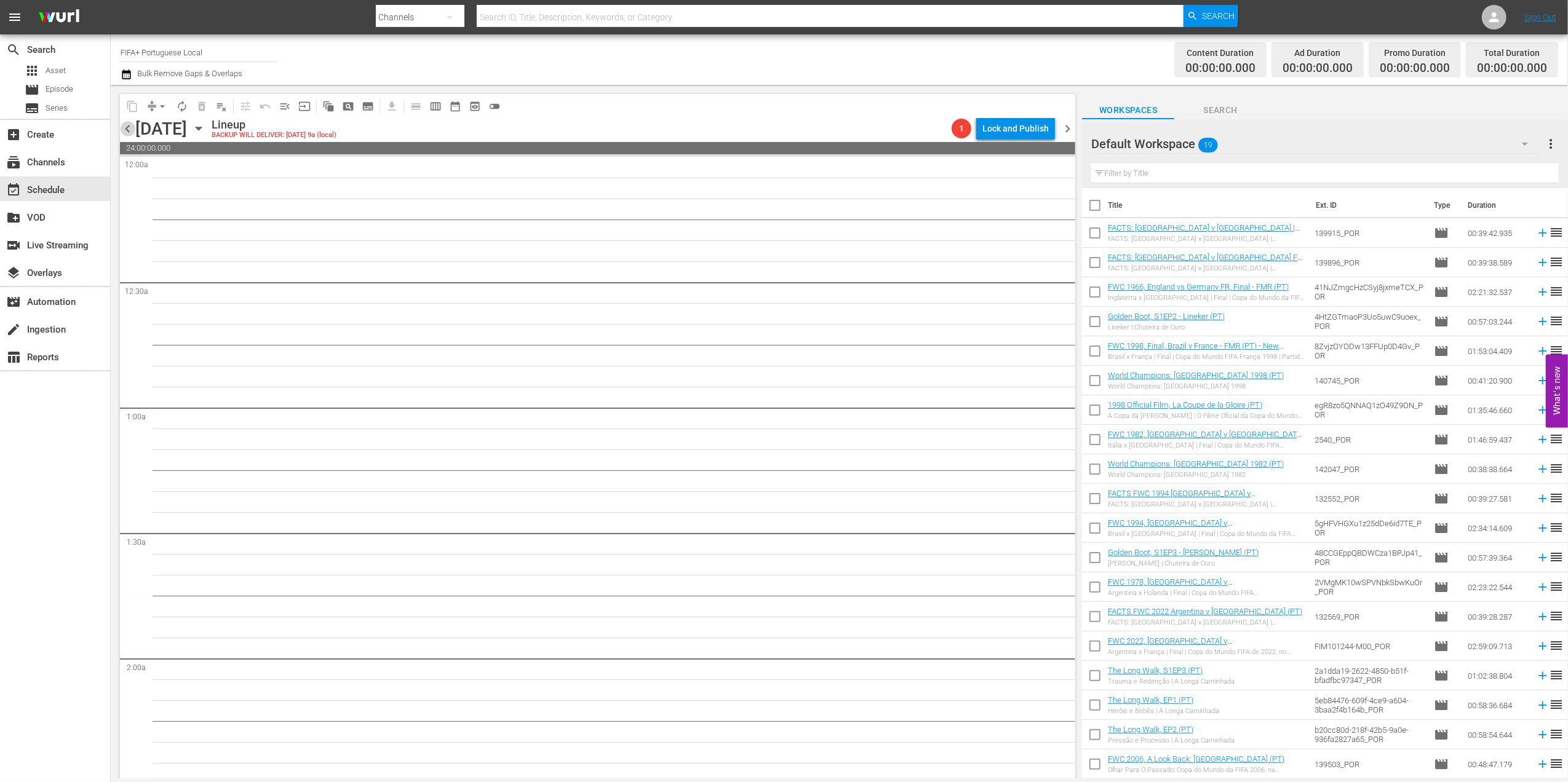
click at [123, 129] on span "chevron_left" at bounding box center [128, 129] width 15 height 15
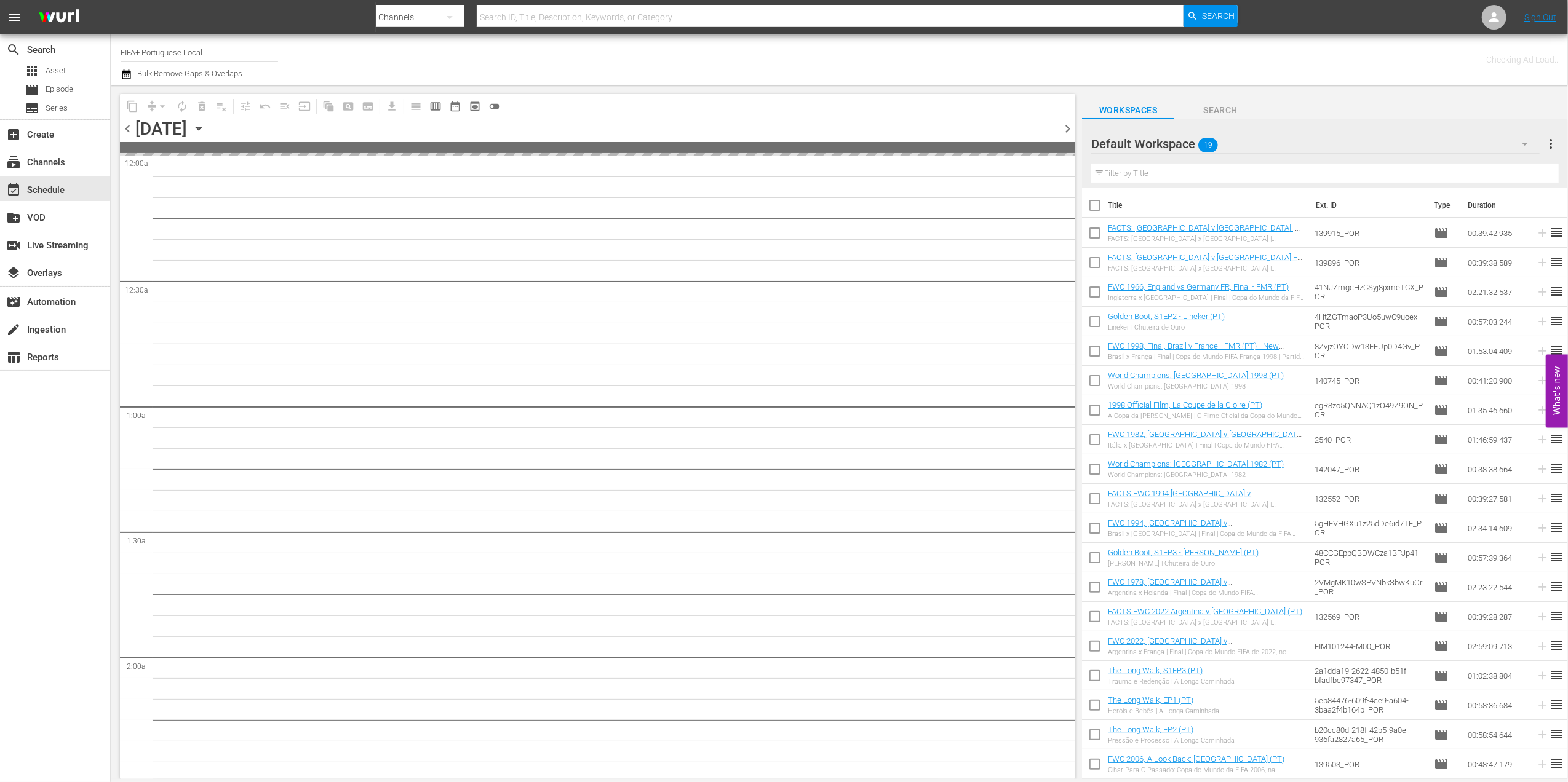
click at [123, 129] on span "chevron_left" at bounding box center [128, 129] width 15 height 15
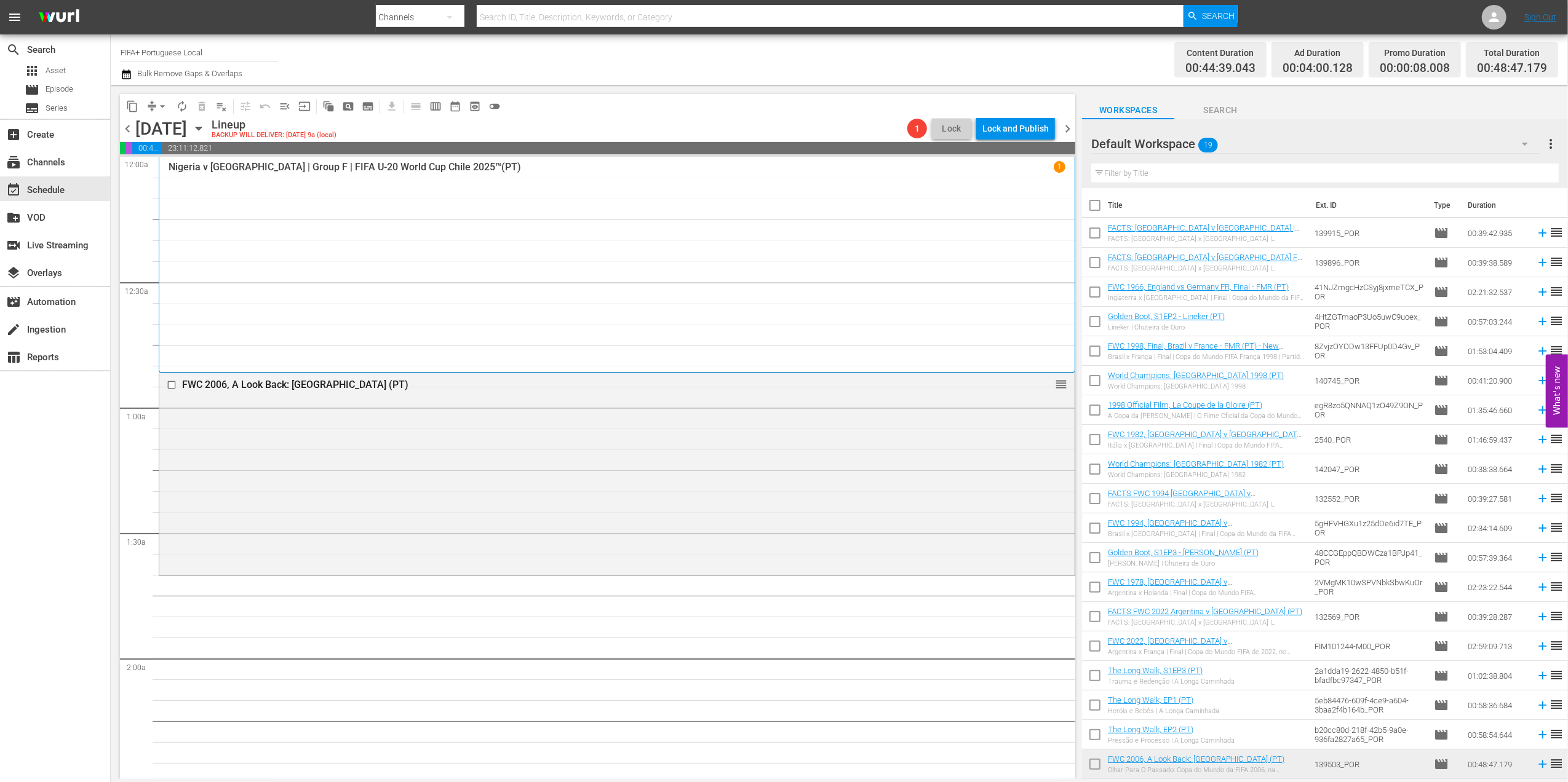
click at [1254, 739] on td "The Long Walk, EP2 (PT) Pressão e Processo | A Longa Caminhada" at bounding box center [1209, 734] width 202 height 30
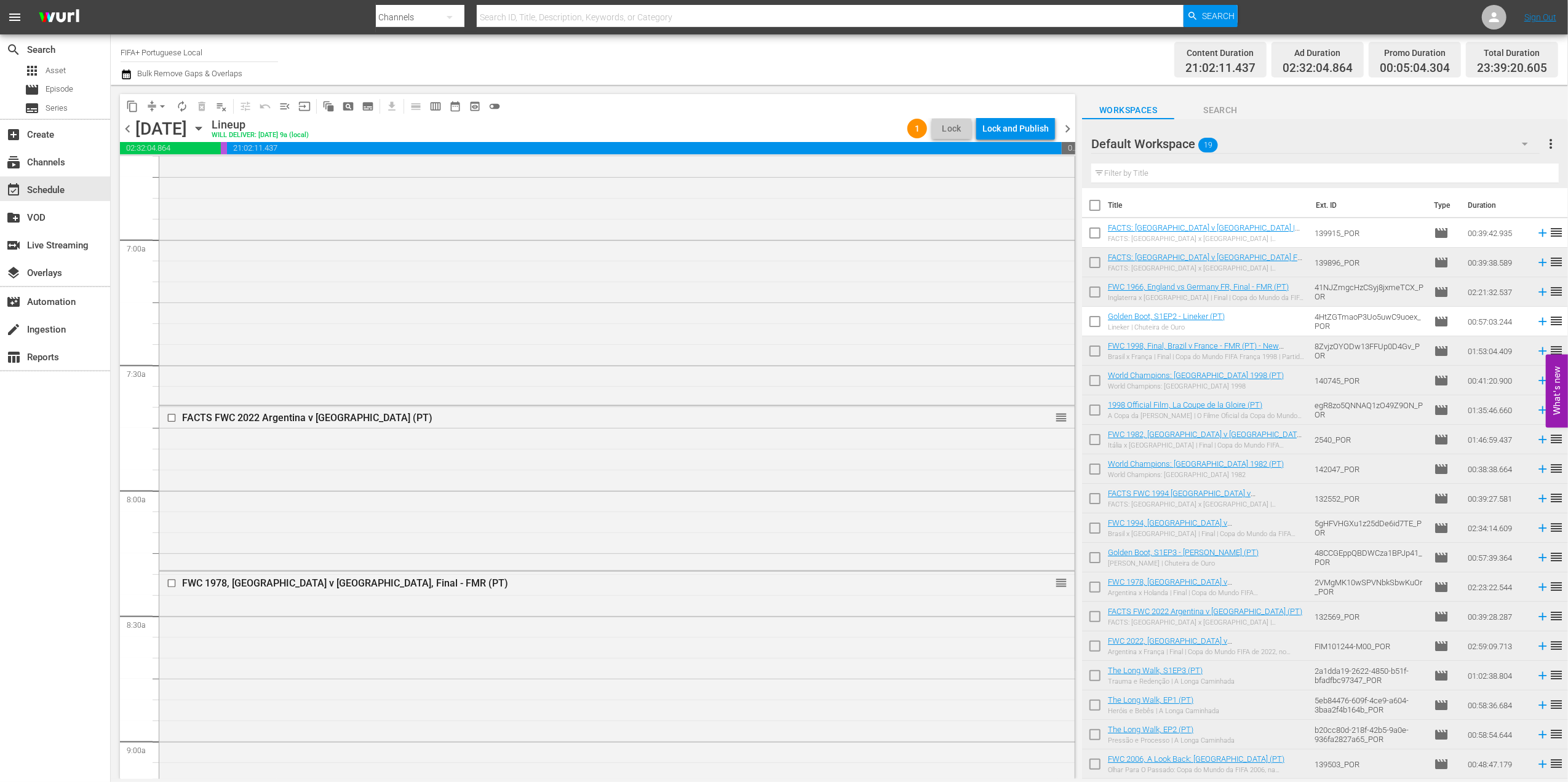
scroll to position [1658, 0]
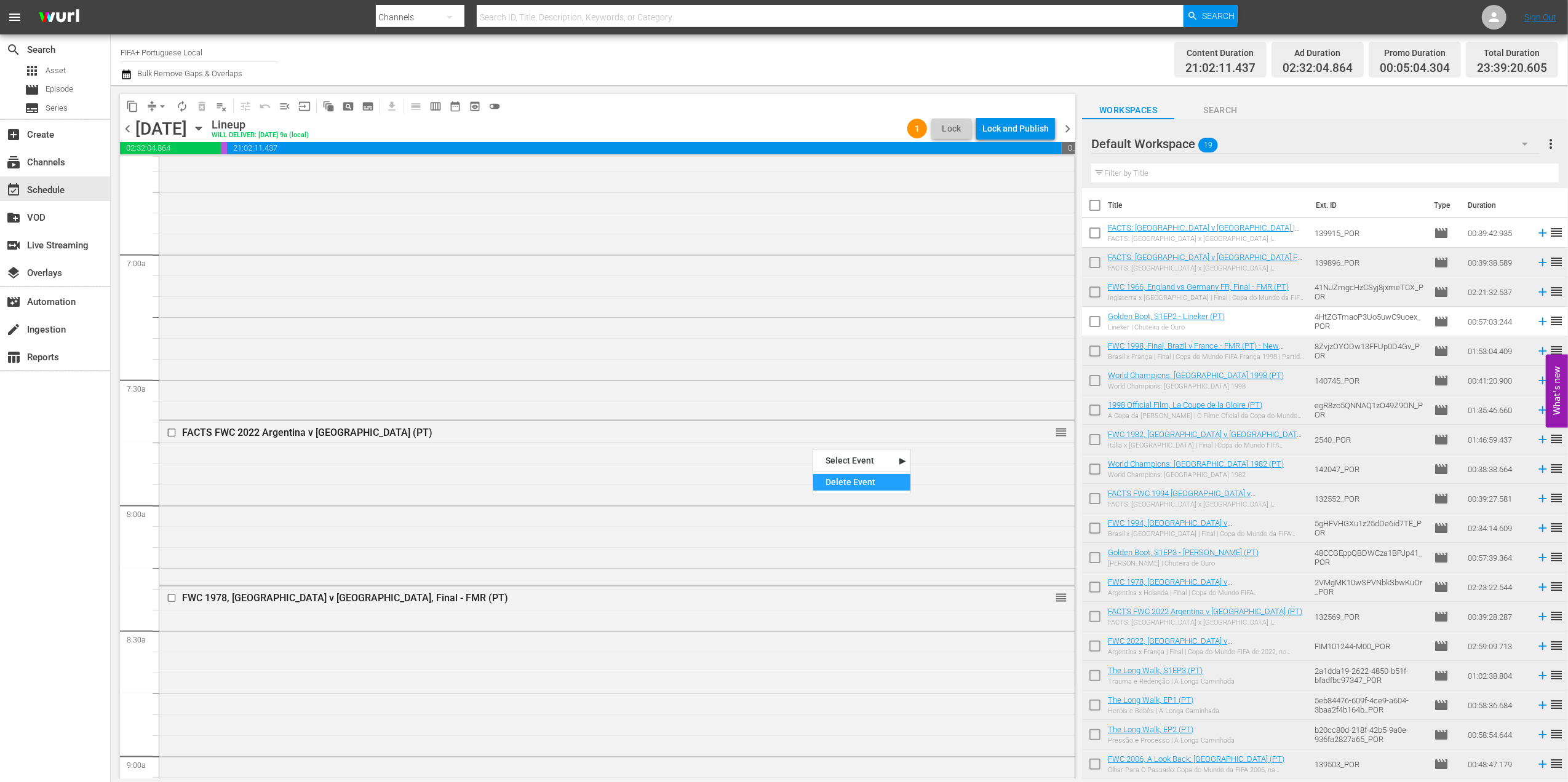
click at [867, 478] on div "Delete Event" at bounding box center [862, 482] width 97 height 17
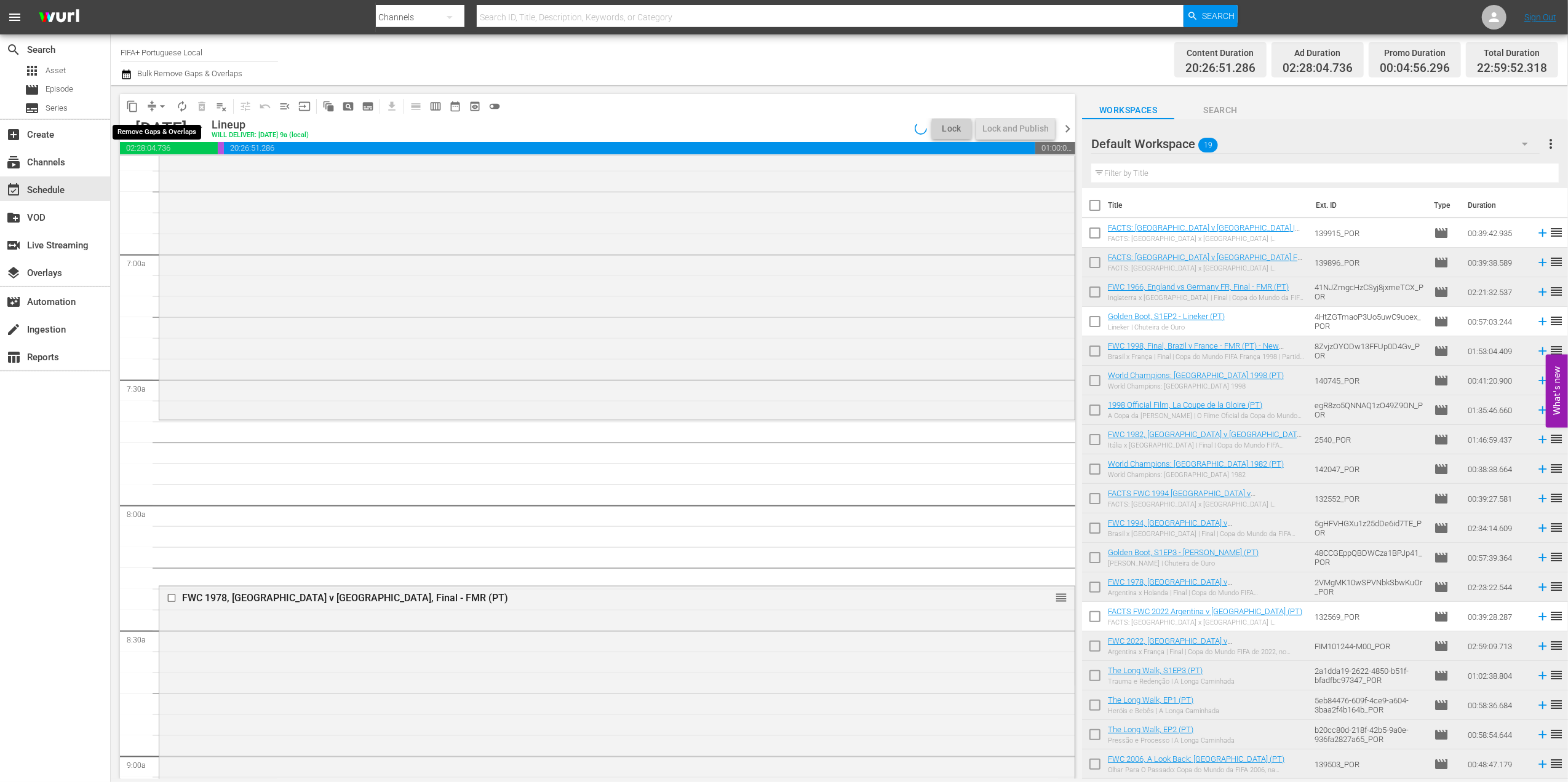
click at [162, 108] on span "arrow_drop_down" at bounding box center [162, 106] width 12 height 12
click at [212, 166] on li "Align to End of Previous Day" at bounding box center [163, 172] width 129 height 21
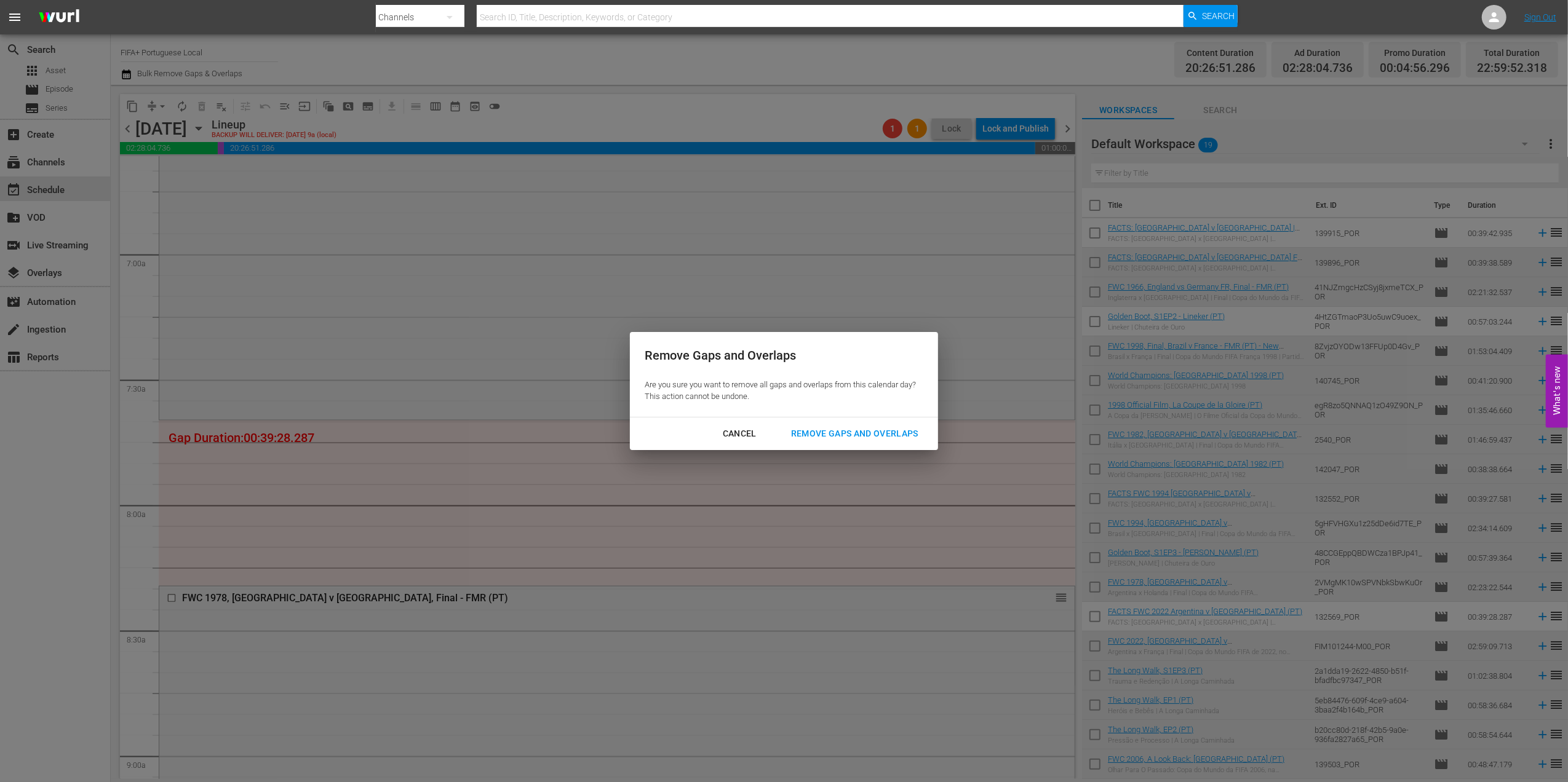
click at [820, 424] on button "Remove Gaps and Overlaps" at bounding box center [855, 434] width 157 height 23
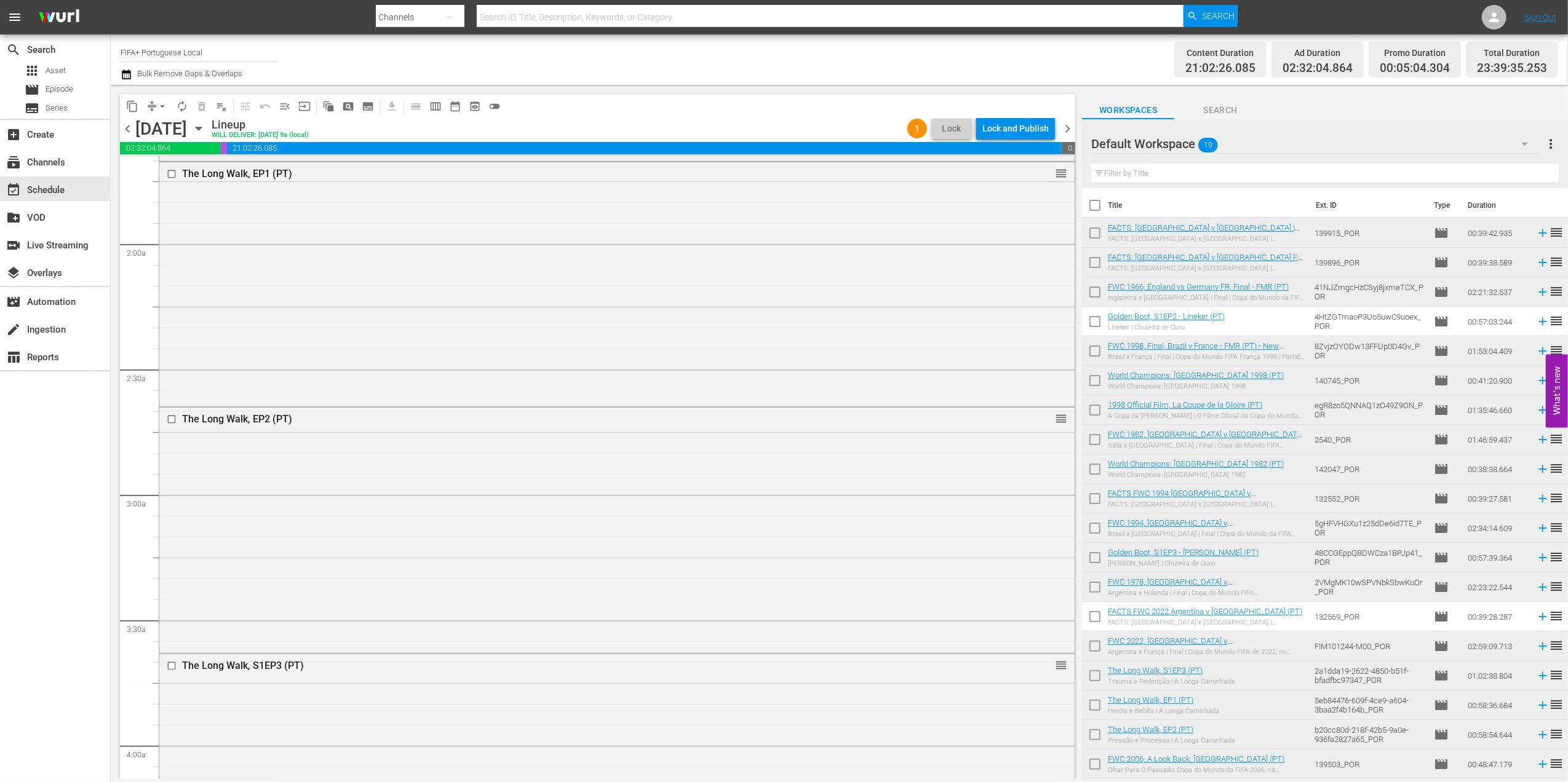
scroll to position [0, 0]
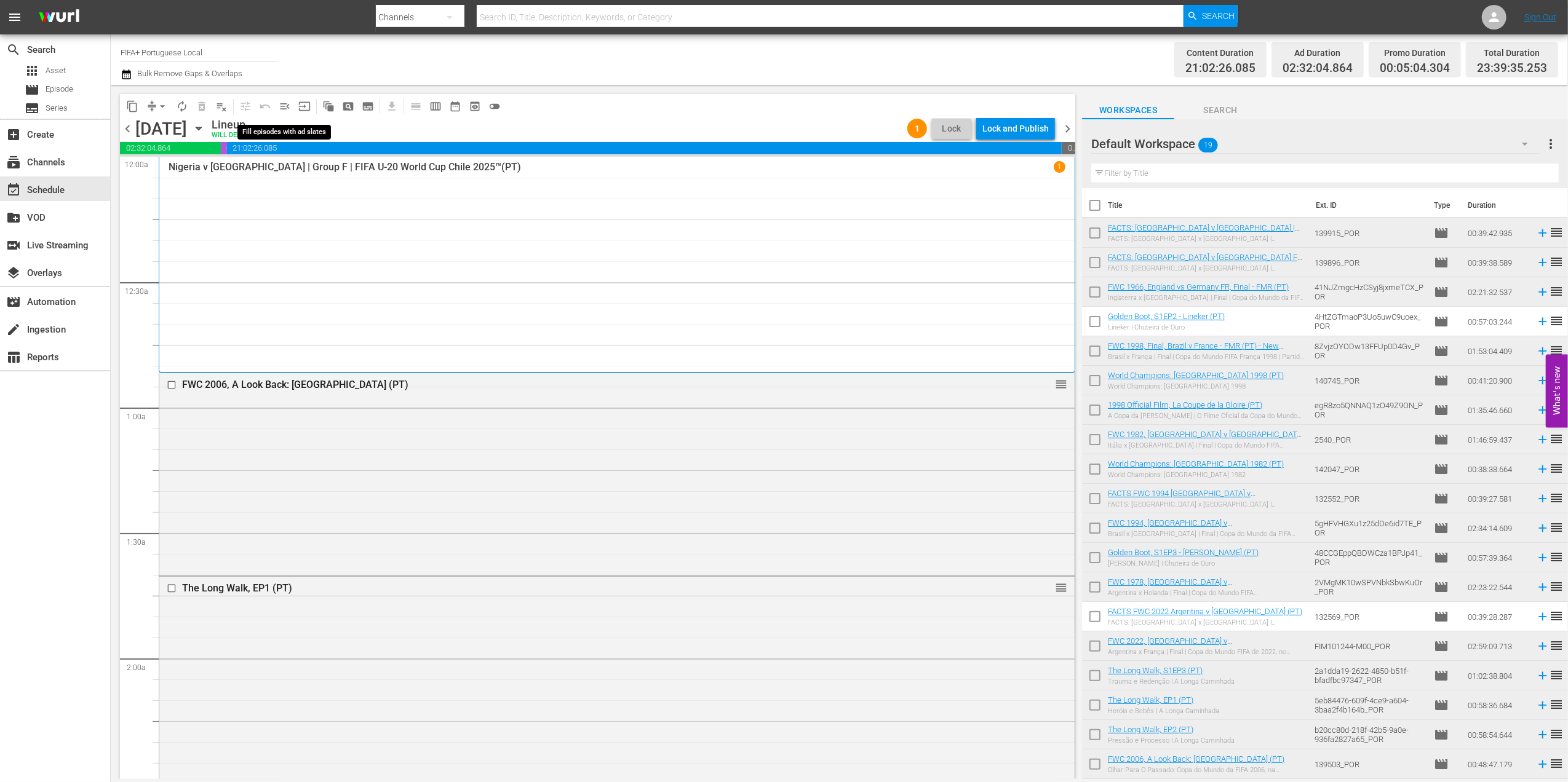
click at [283, 107] on span "menu_open" at bounding box center [285, 106] width 12 height 12
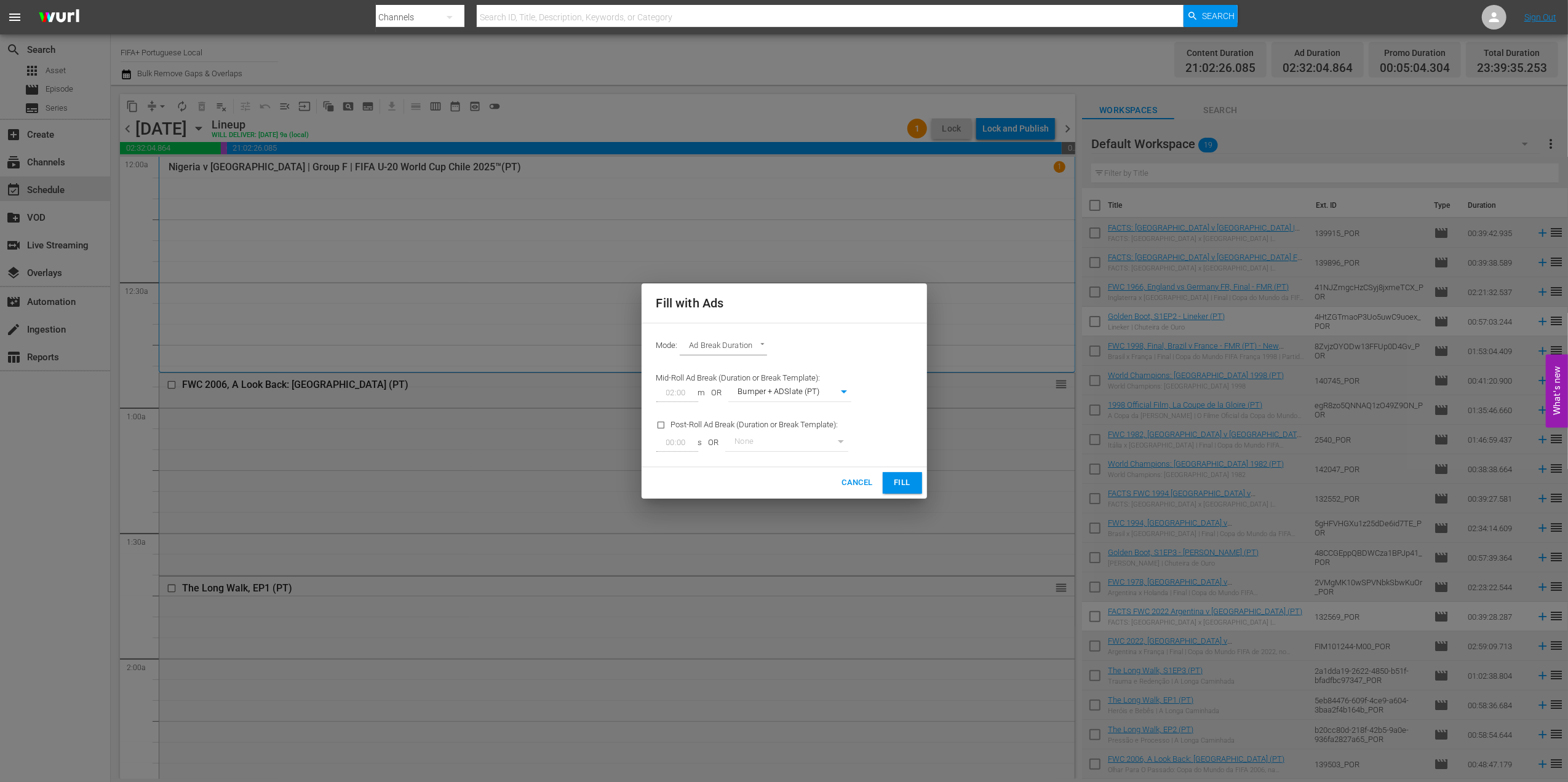
click at [897, 482] on span "Fill" at bounding box center [903, 483] width 20 height 14
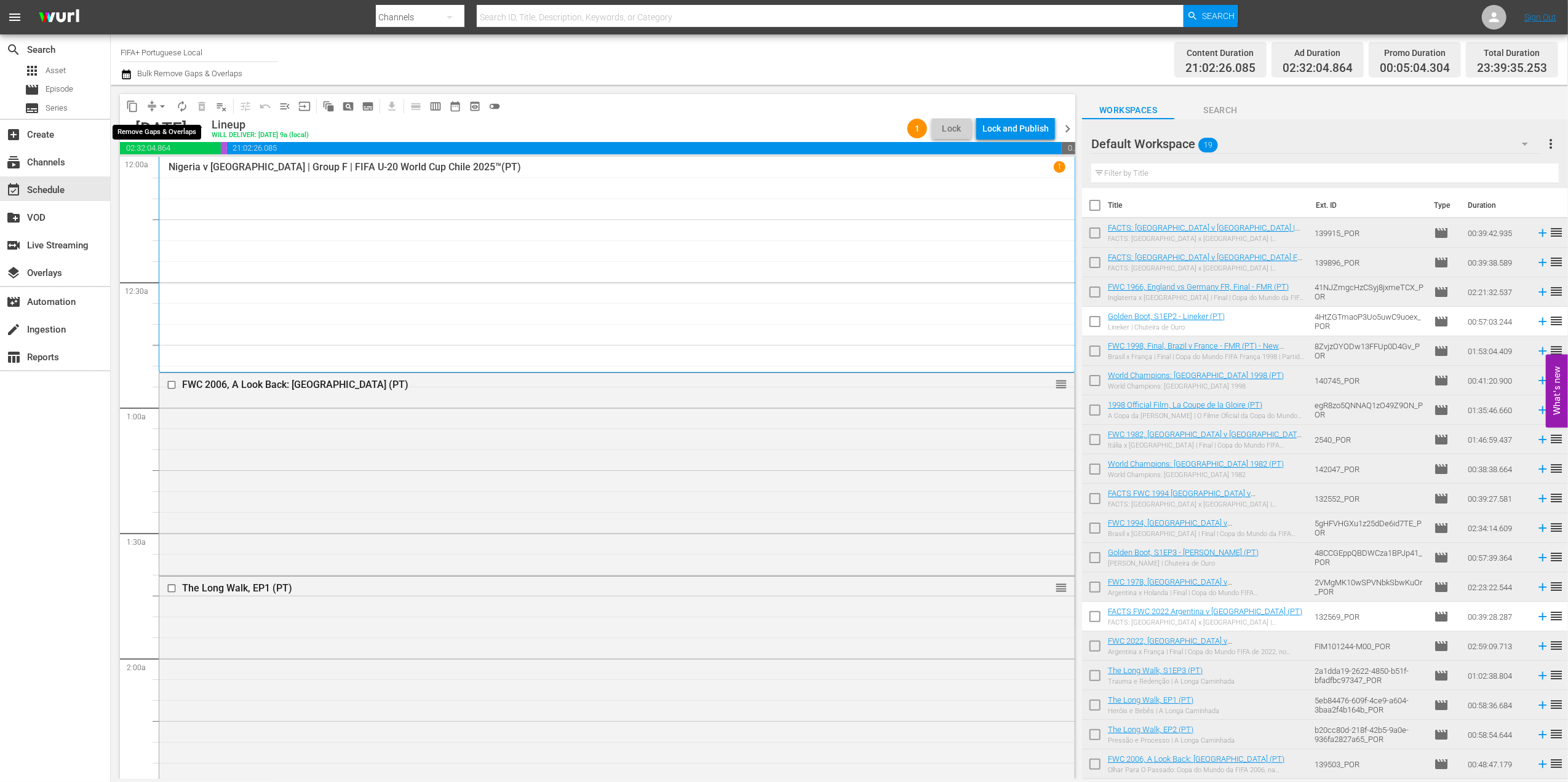
click at [164, 106] on span "arrow_drop_down" at bounding box center [162, 106] width 12 height 12
click at [163, 175] on li "Align to End of Previous Day" at bounding box center [163, 172] width 129 height 21
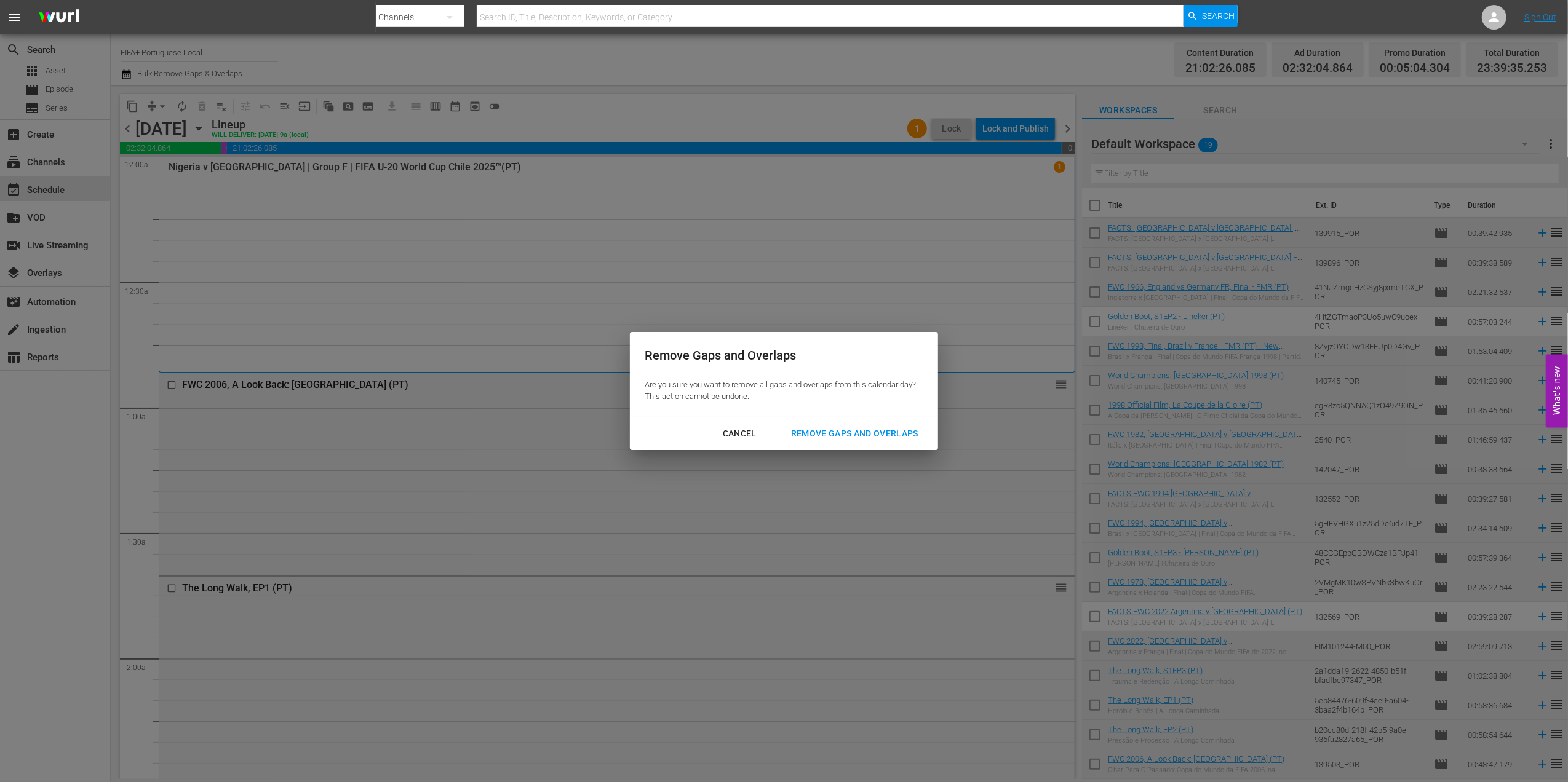
click at [868, 436] on div "Remove Gaps and Overlaps" at bounding box center [854, 434] width 147 height 15
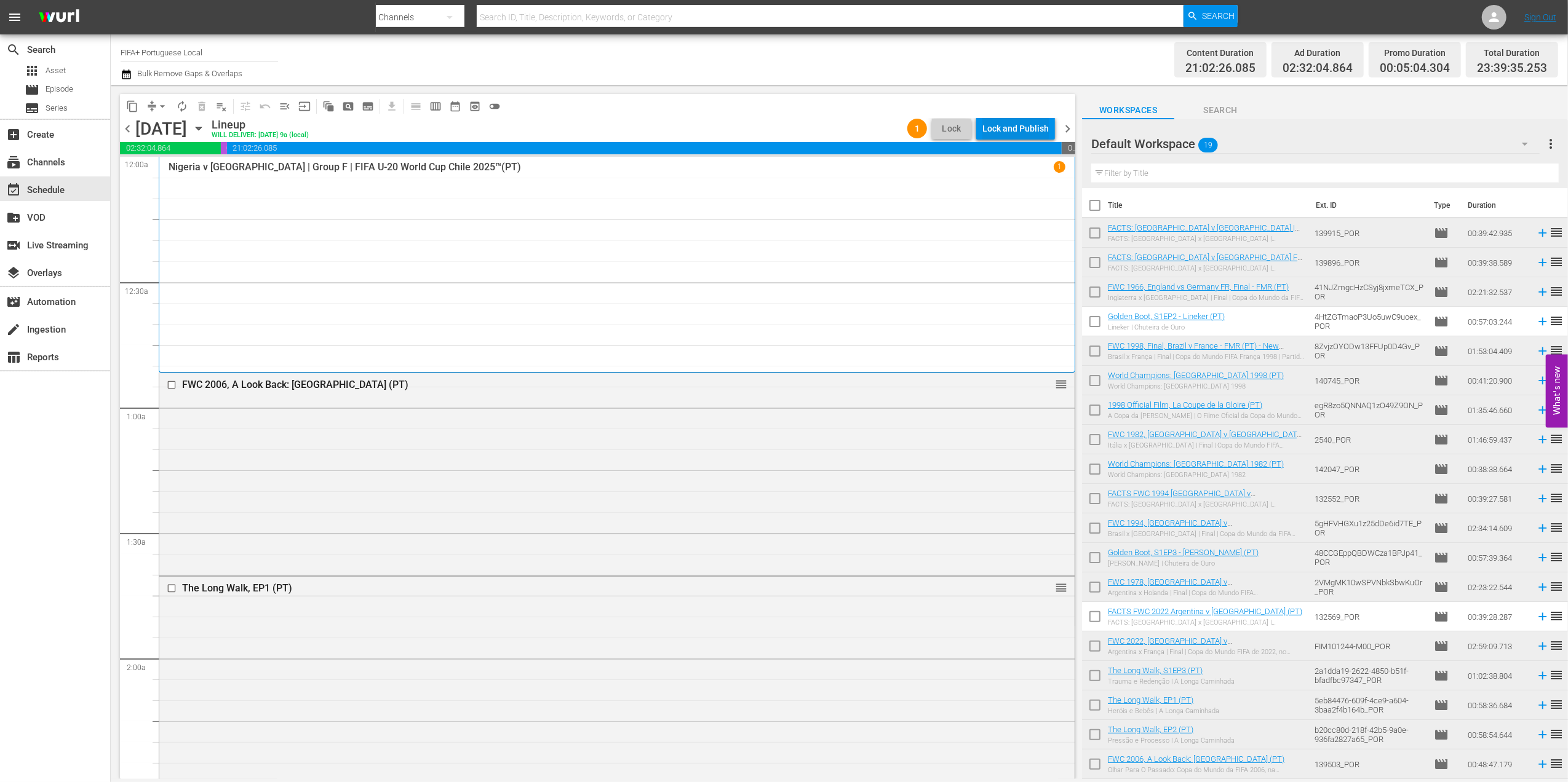
click at [1014, 126] on div "Lock and Publish" at bounding box center [1015, 128] width 66 height 22
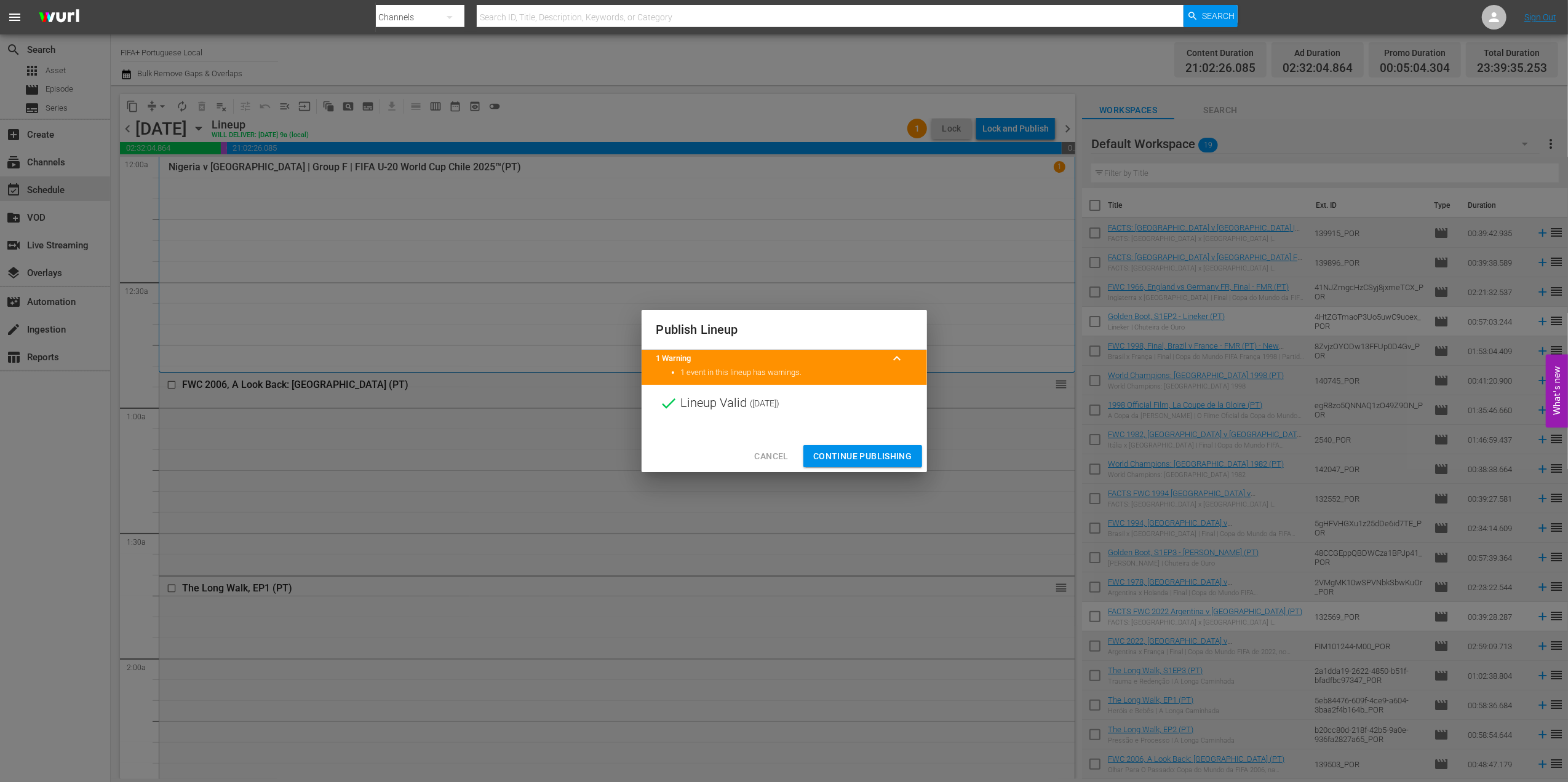
click at [862, 457] on span "Continue Publishing" at bounding box center [862, 456] width 99 height 15
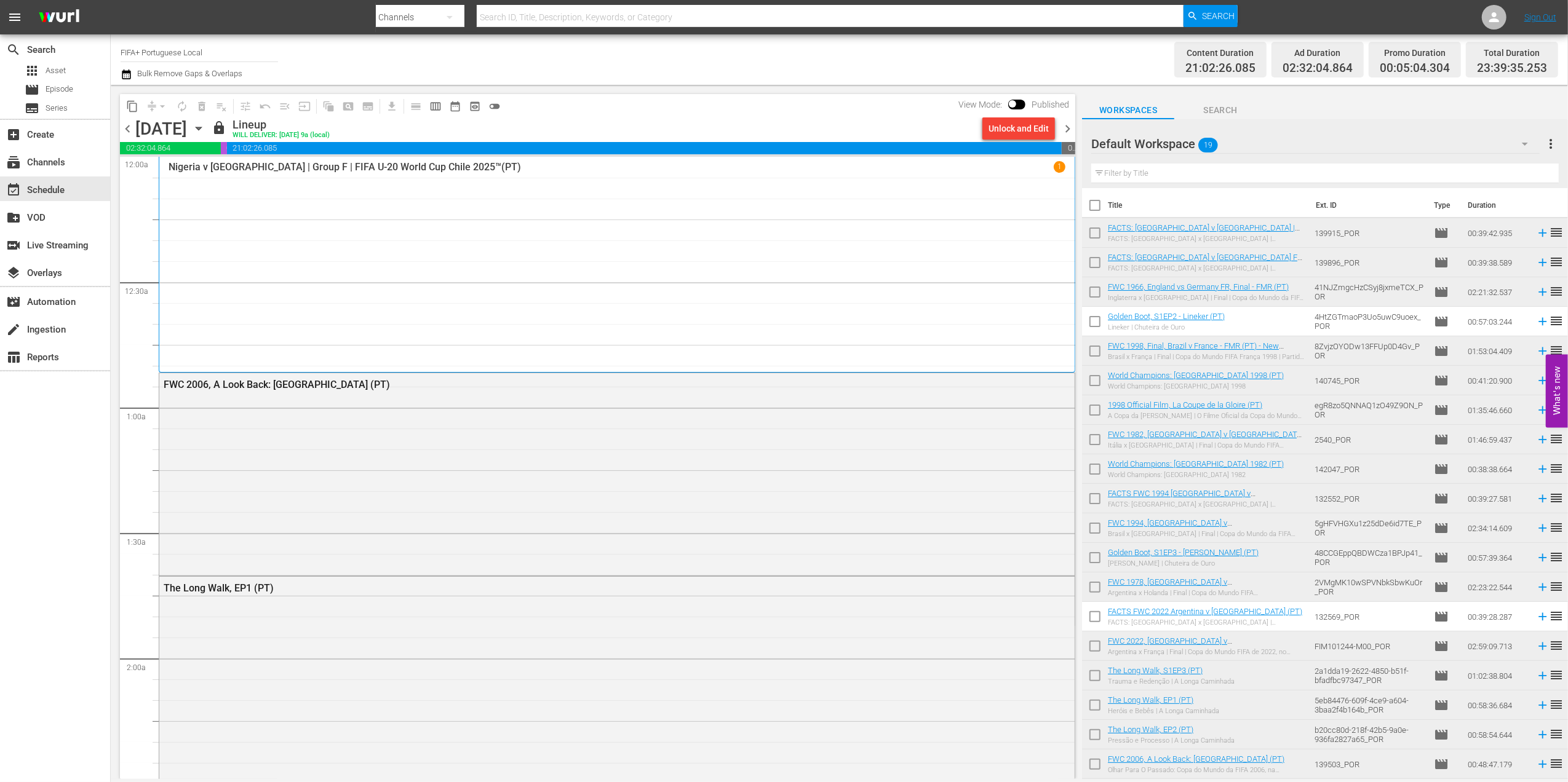
drag, startPoint x: 1044, startPoint y: 294, endPoint x: 1063, endPoint y: 304, distance: 21.5
click at [1063, 304] on div "S N A P S N A P S N A P S N A P S N A P S N A P S N A P S N A P S N A P S N A P…" at bounding box center [598, 468] width 955 height 622
click at [712, 421] on div "FWC 2006, A Look Back: [GEOGRAPHIC_DATA] (PT)" at bounding box center [617, 473] width 916 height 200
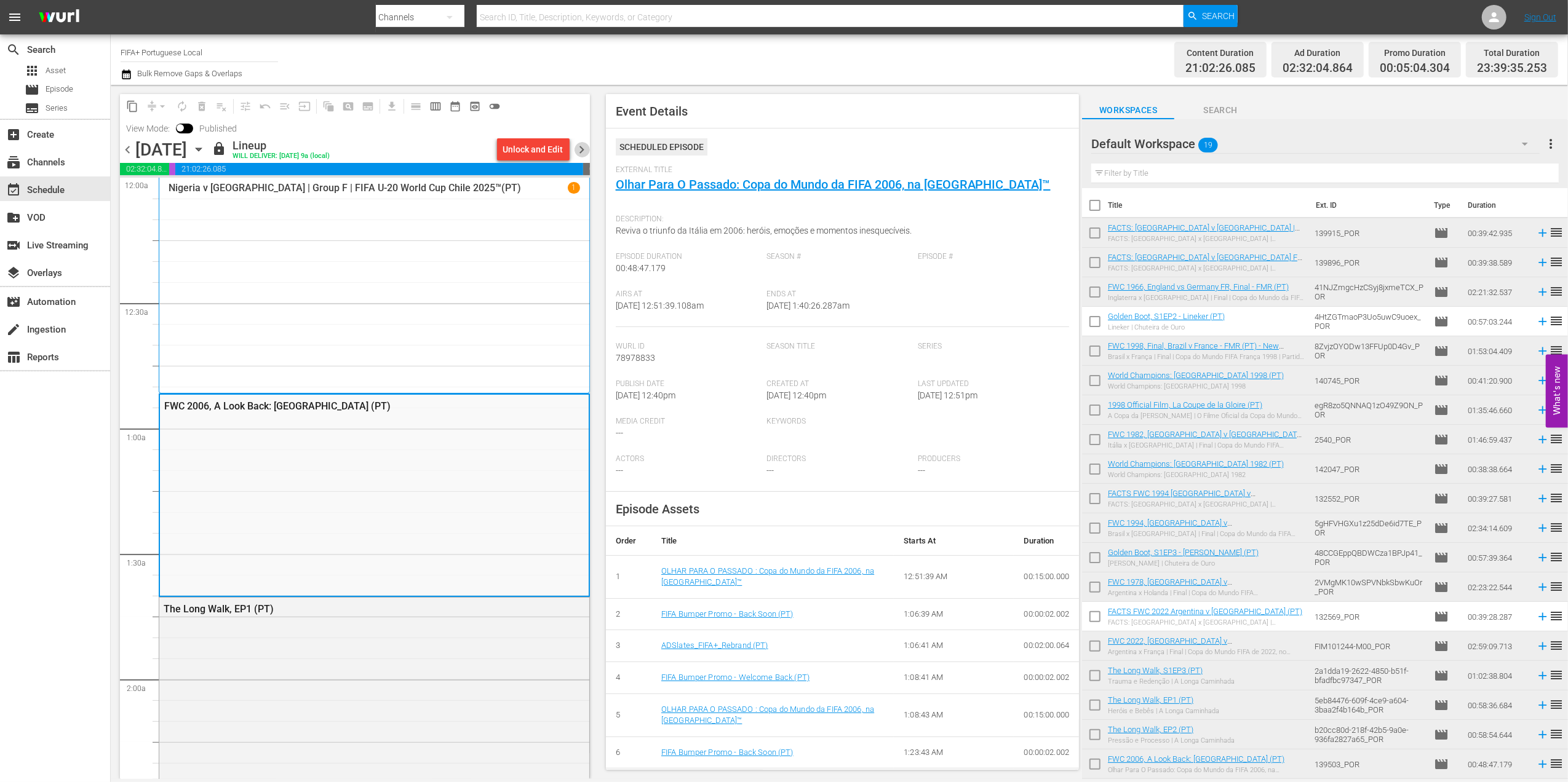
click at [581, 149] on span "chevron_right" at bounding box center [582, 150] width 15 height 15
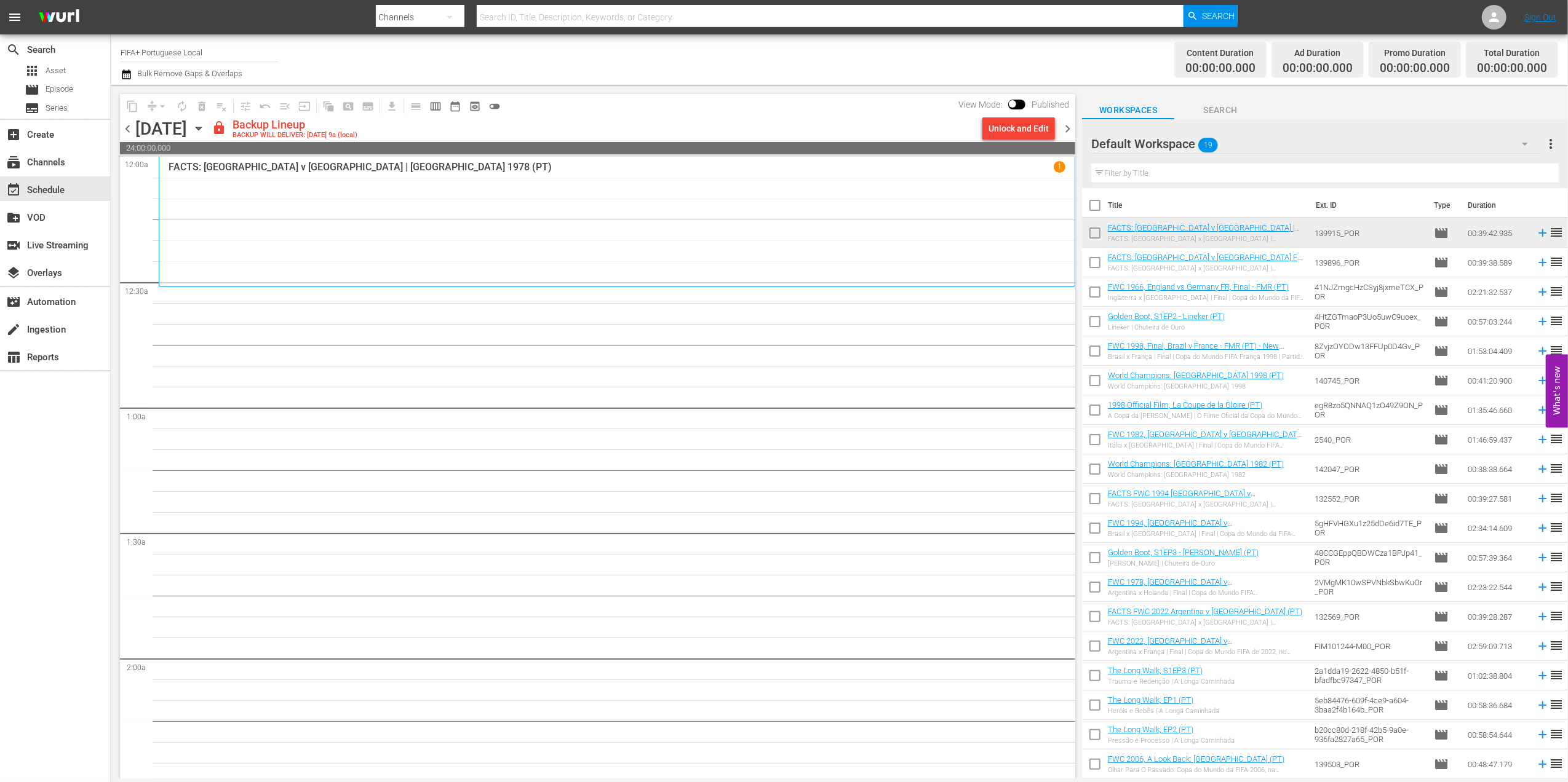
click at [126, 129] on span "chevron_left" at bounding box center [128, 129] width 15 height 15
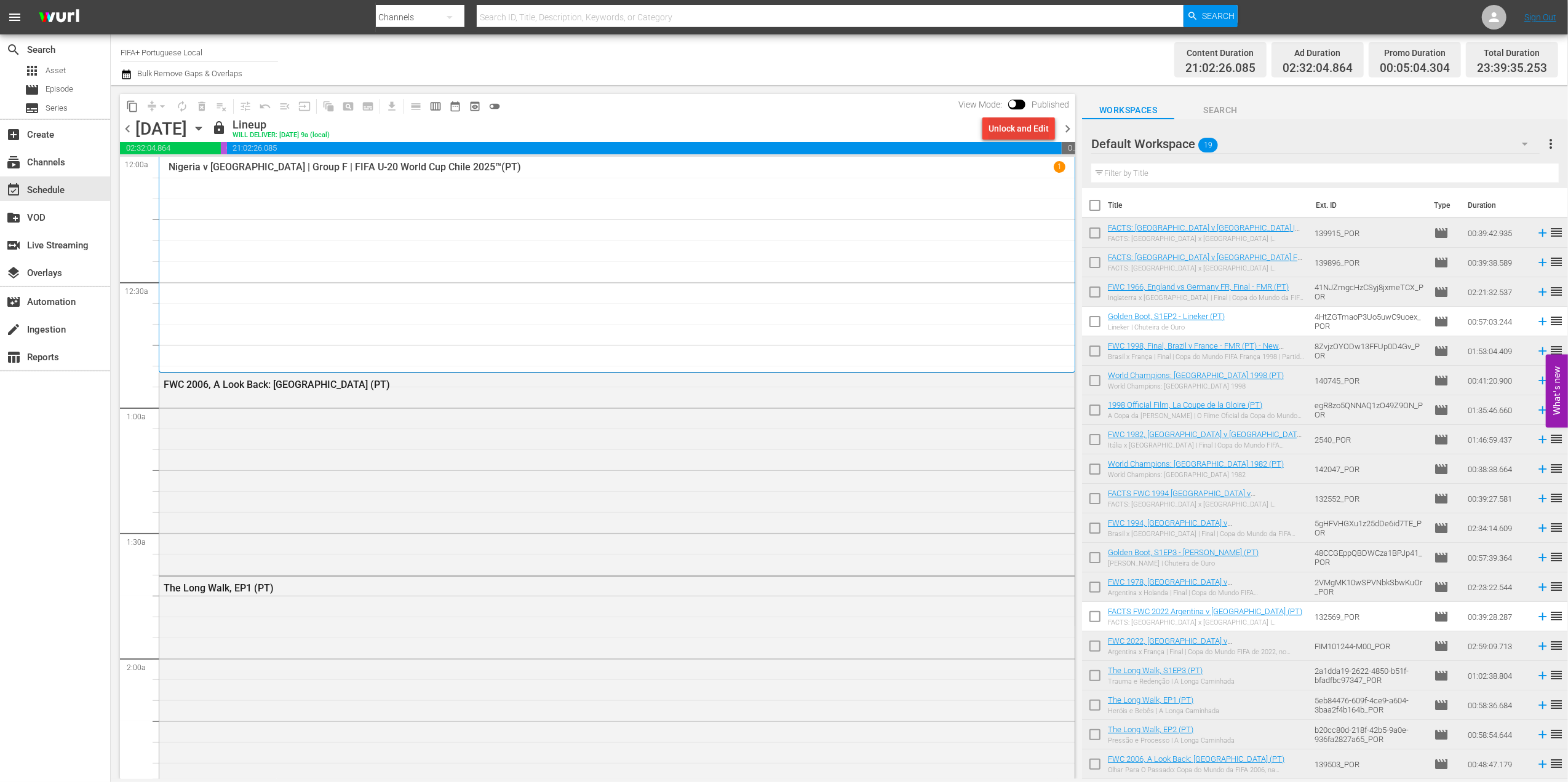
click at [1027, 126] on div "Unlock and Edit" at bounding box center [1018, 128] width 60 height 22
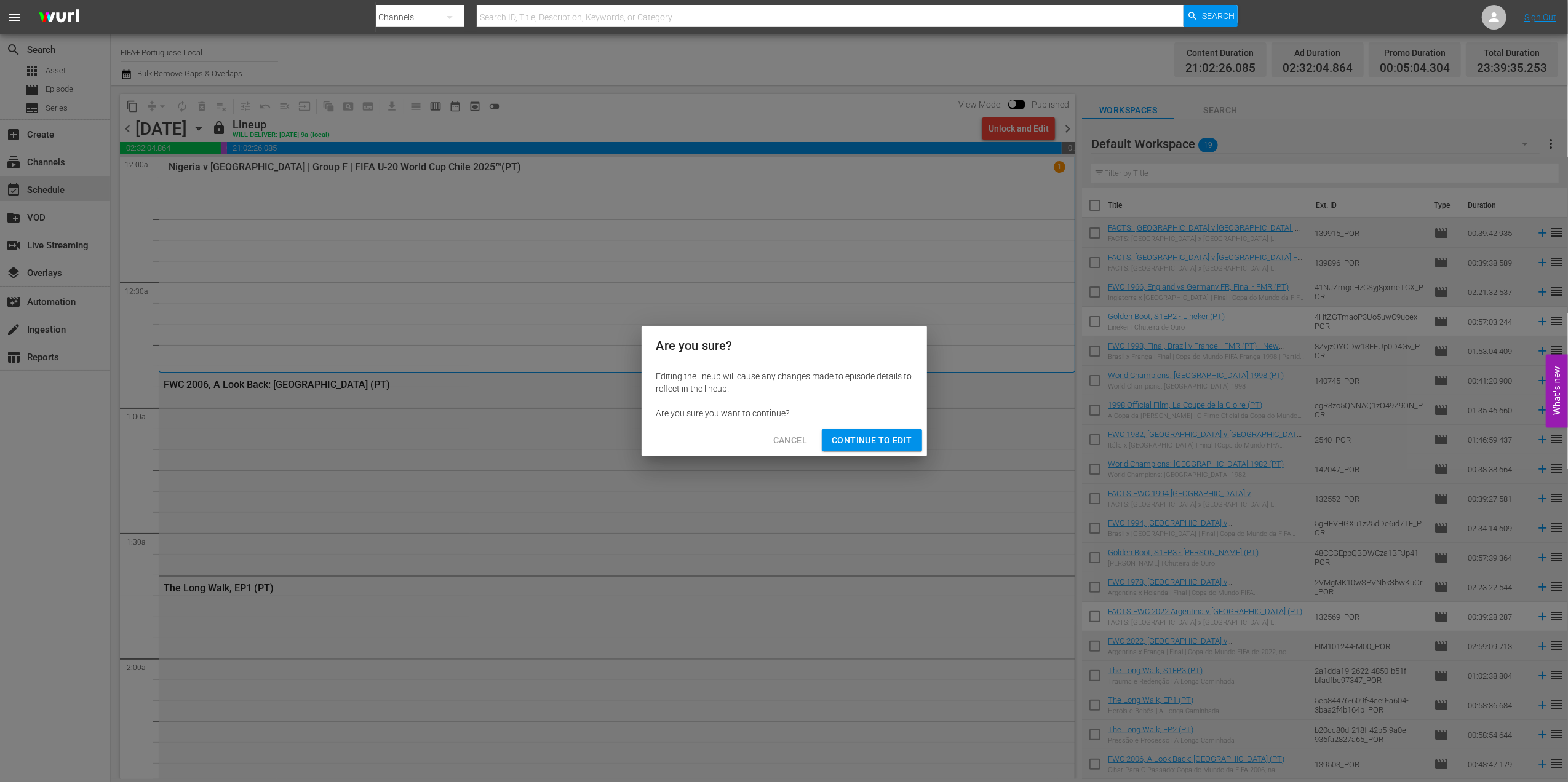
click at [856, 433] on span "Continue to Edit" at bounding box center [872, 440] width 80 height 15
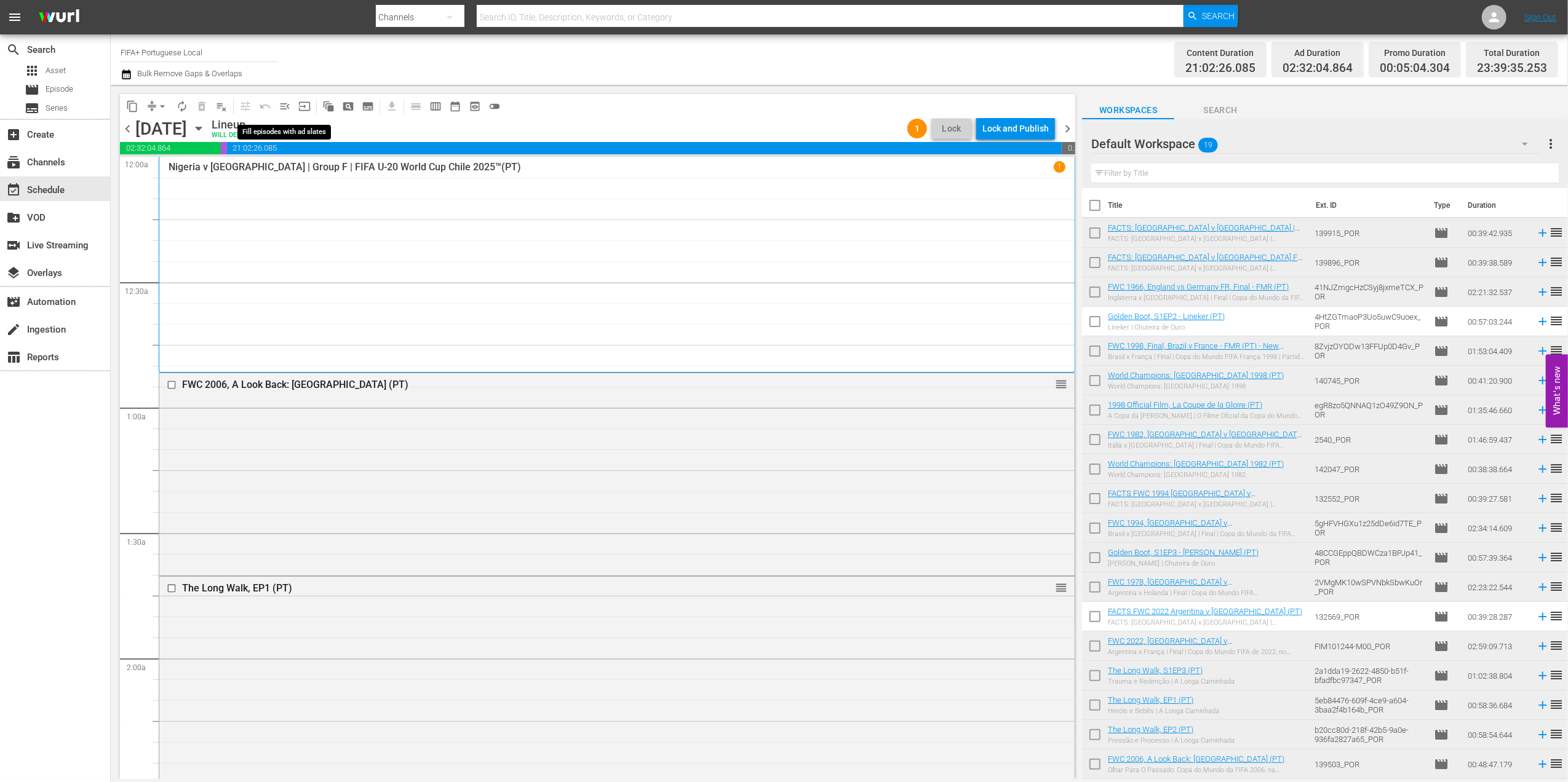
click at [279, 110] on span "menu_open" at bounding box center [285, 106] width 12 height 12
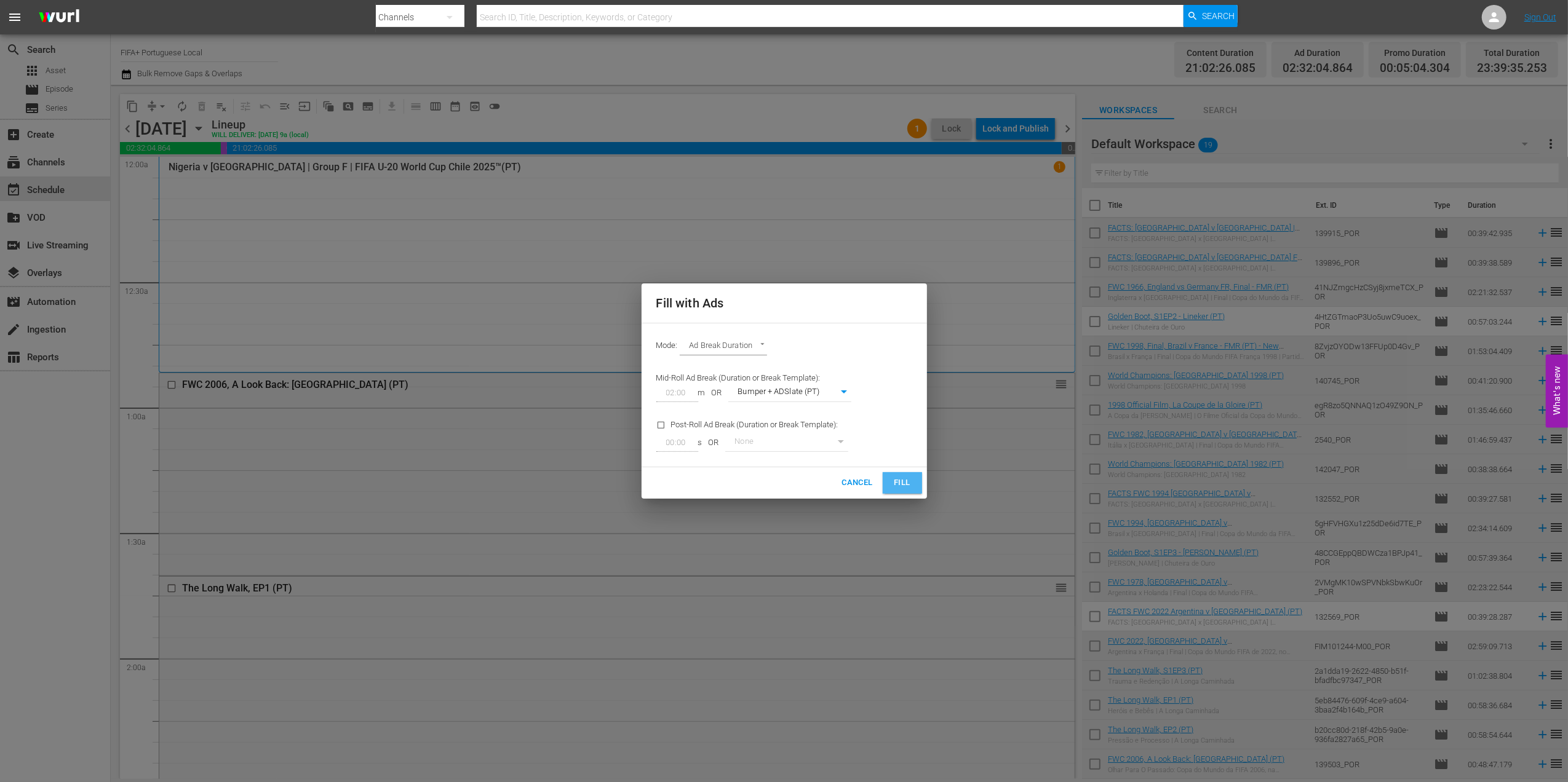
click at [897, 482] on span "Fill" at bounding box center [903, 483] width 20 height 14
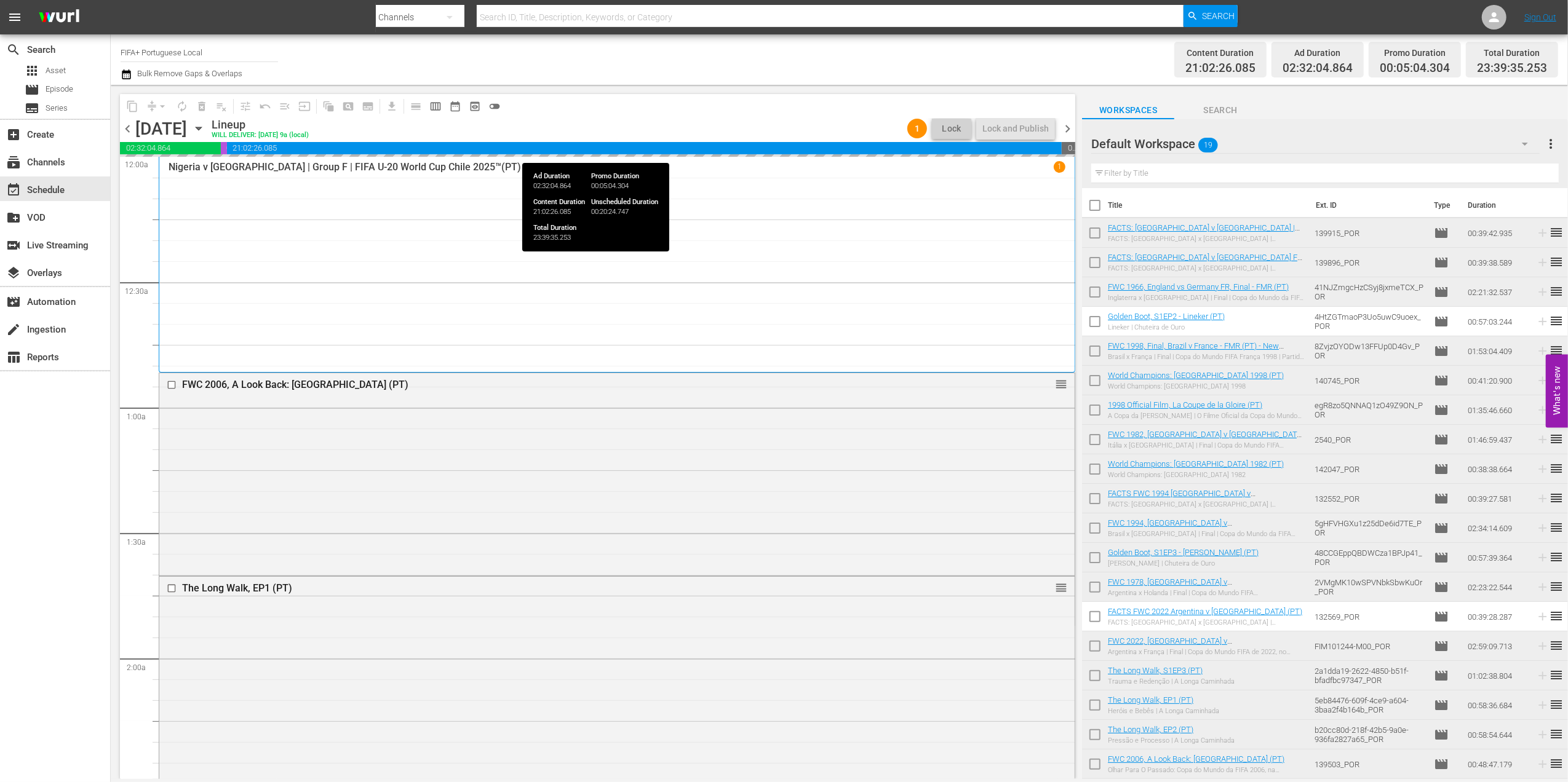
click at [1021, 146] on span "21:02:26.085" at bounding box center [645, 148] width 836 height 12
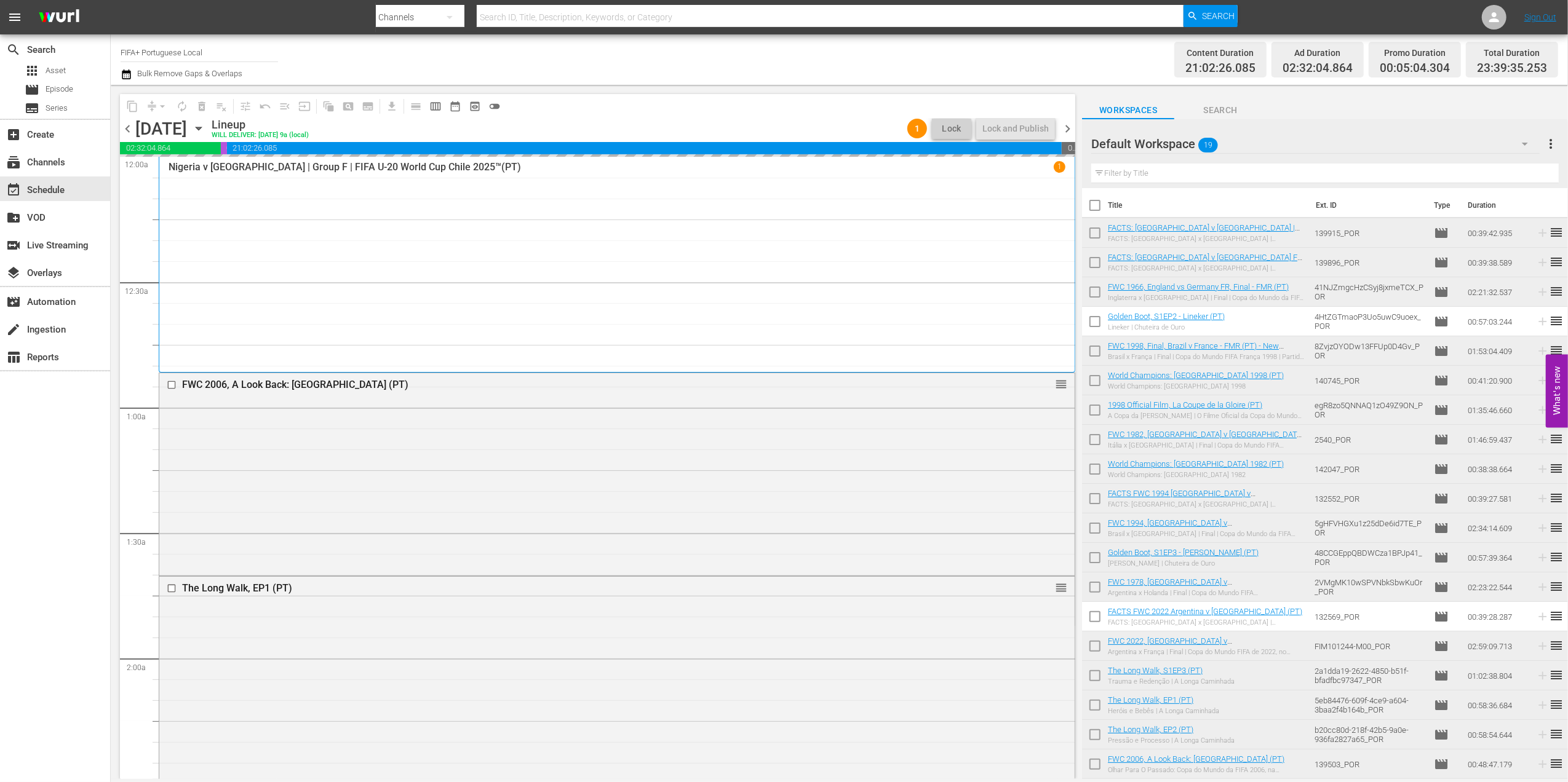
click at [1068, 129] on span "chevron_right" at bounding box center [1068, 129] width 15 height 15
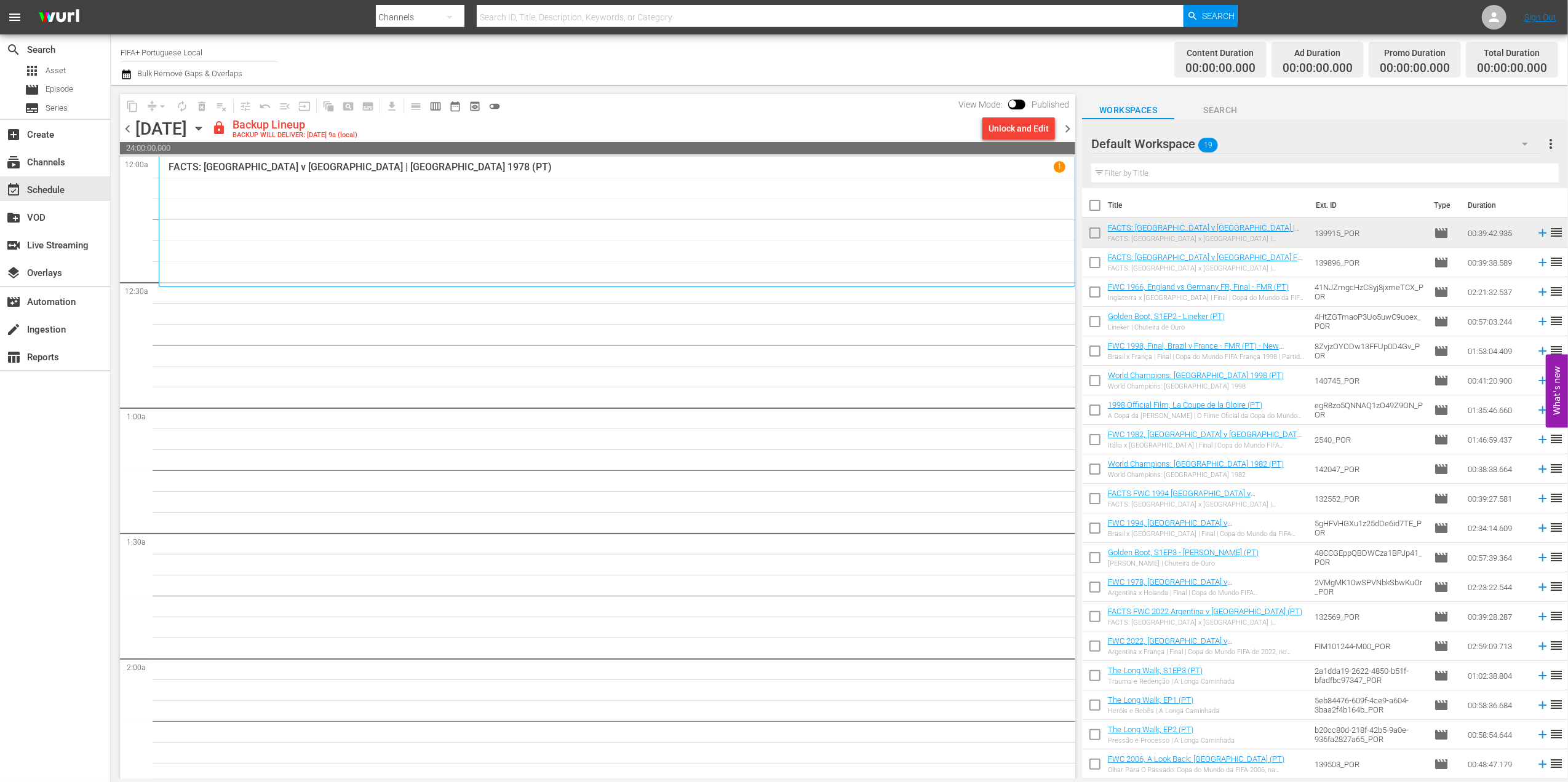
click at [131, 123] on span "chevron_left" at bounding box center [128, 129] width 15 height 15
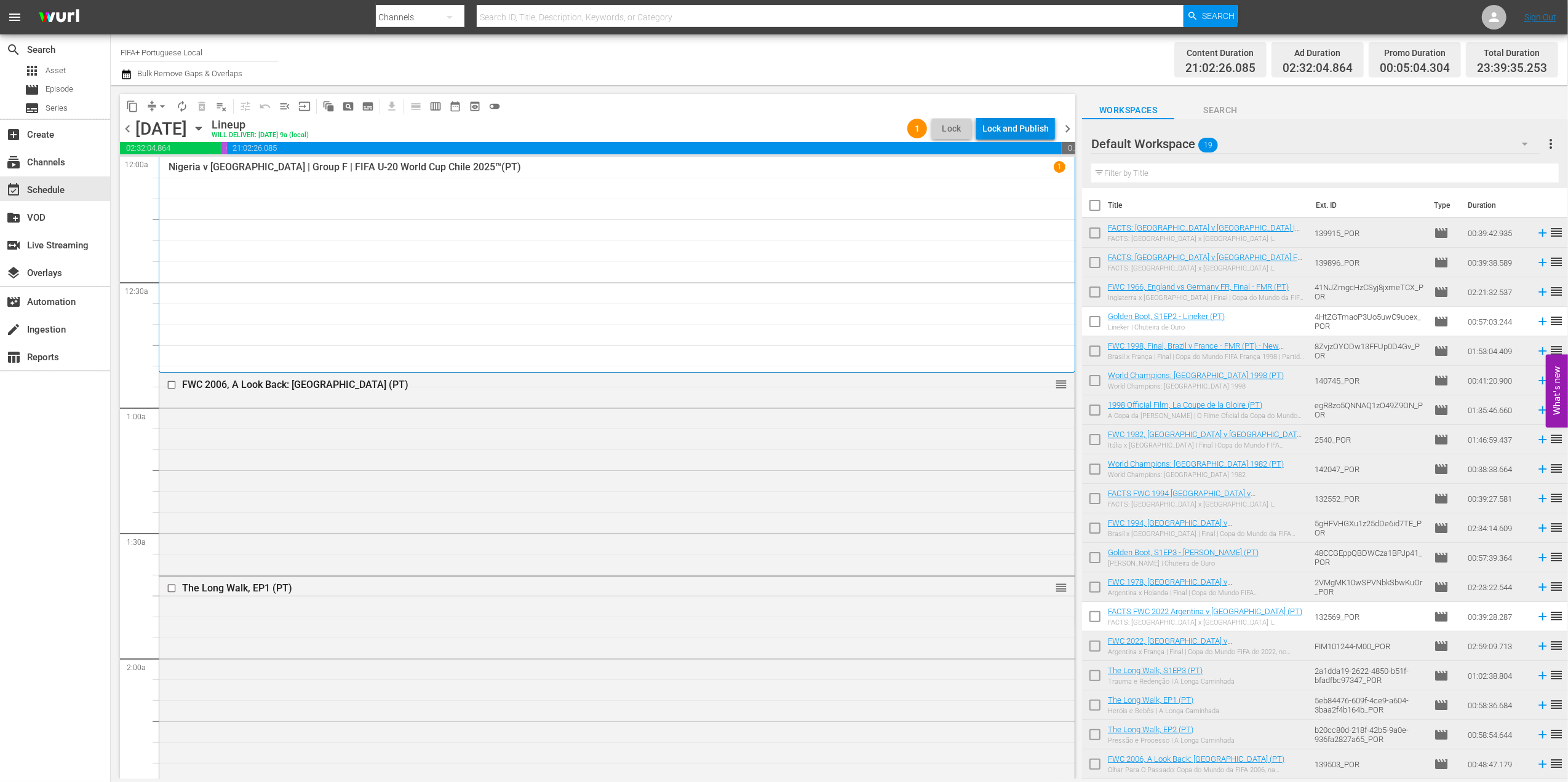
click at [1002, 129] on div "Lock and Publish" at bounding box center [1015, 128] width 66 height 22
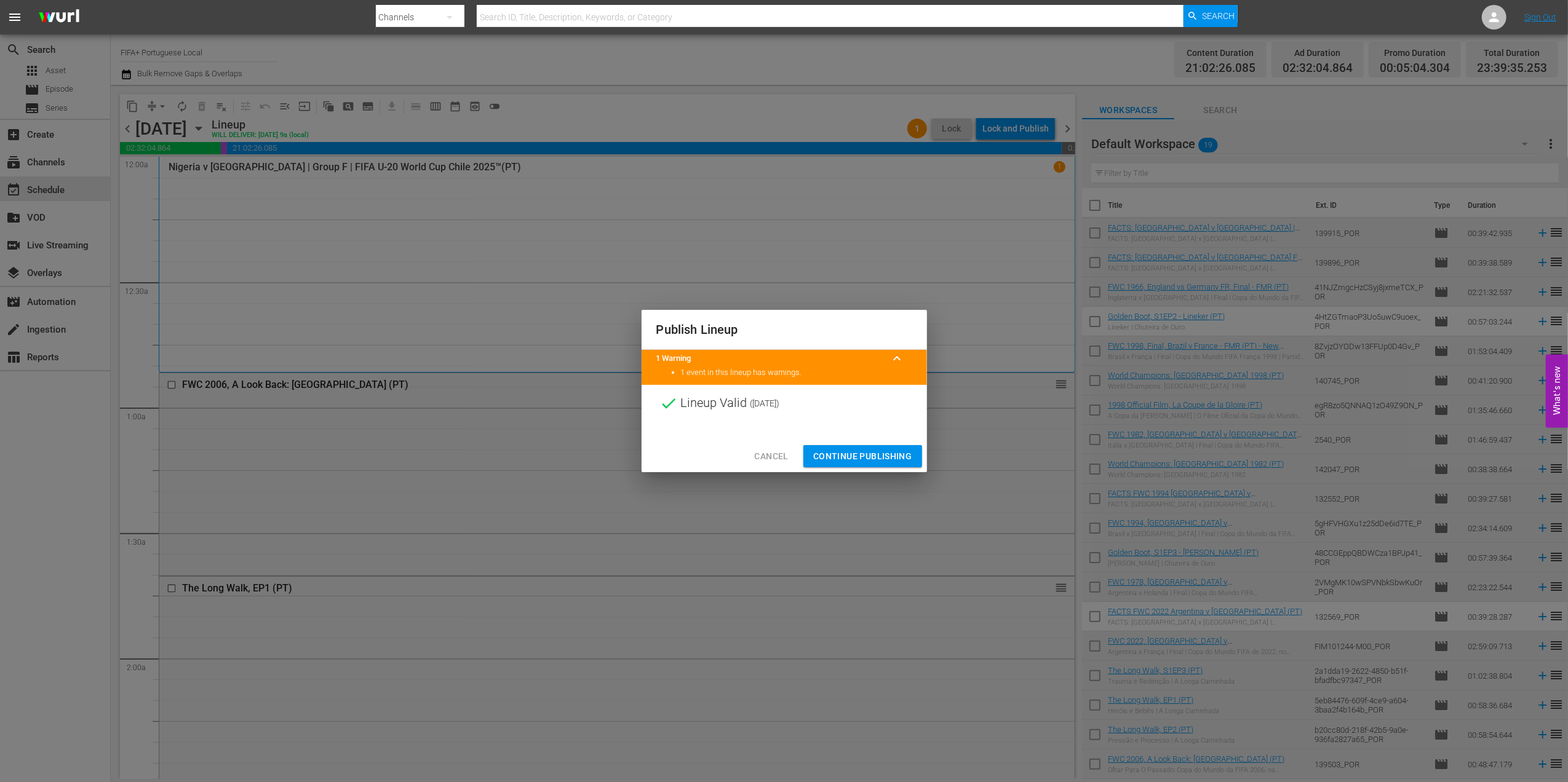
click at [850, 453] on span "Continue Publishing" at bounding box center [862, 456] width 99 height 15
